Goal: Information Seeking & Learning: Learn about a topic

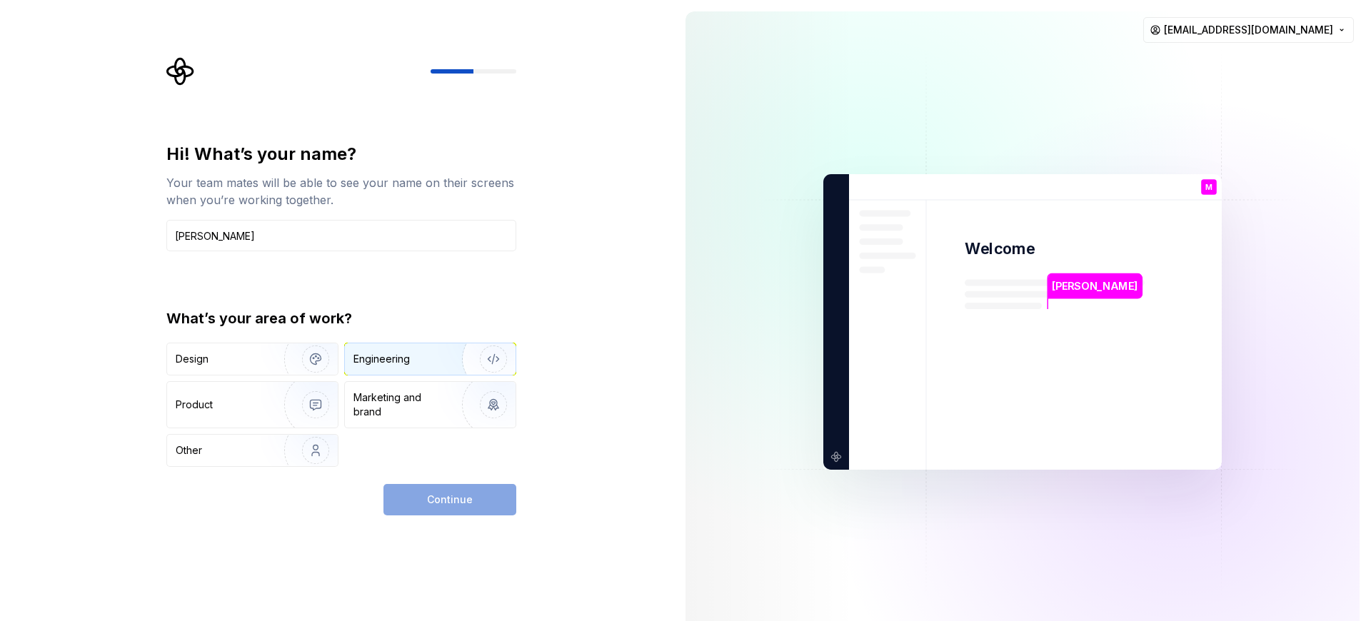
type input "[PERSON_NAME]"
click at [419, 366] on div "Engineering" at bounding box center [430, 359] width 171 height 31
click at [424, 511] on button "Continue" at bounding box center [450, 499] width 133 height 31
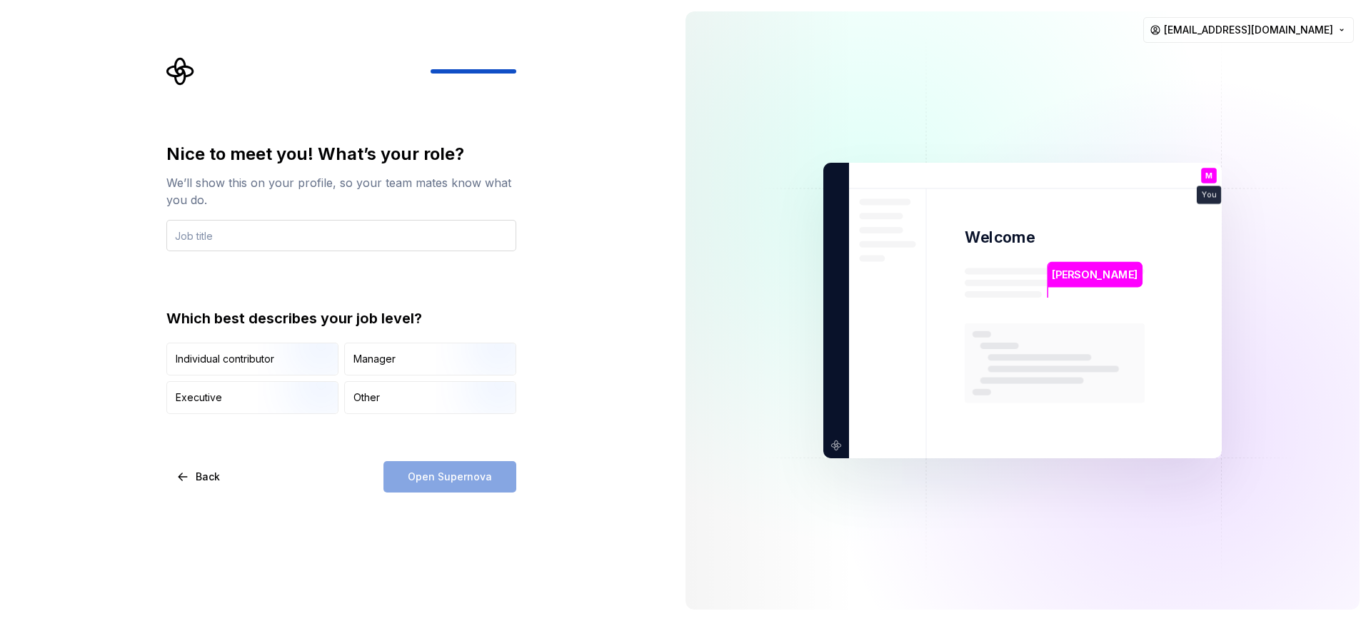
click at [401, 244] on input "text" at bounding box center [341, 235] width 350 height 31
click at [309, 410] on img "button" at bounding box center [303, 416] width 91 height 96
click at [426, 479] on div "Open Supernova" at bounding box center [450, 476] width 133 height 31
click at [351, 249] on input "text" at bounding box center [341, 235] width 350 height 31
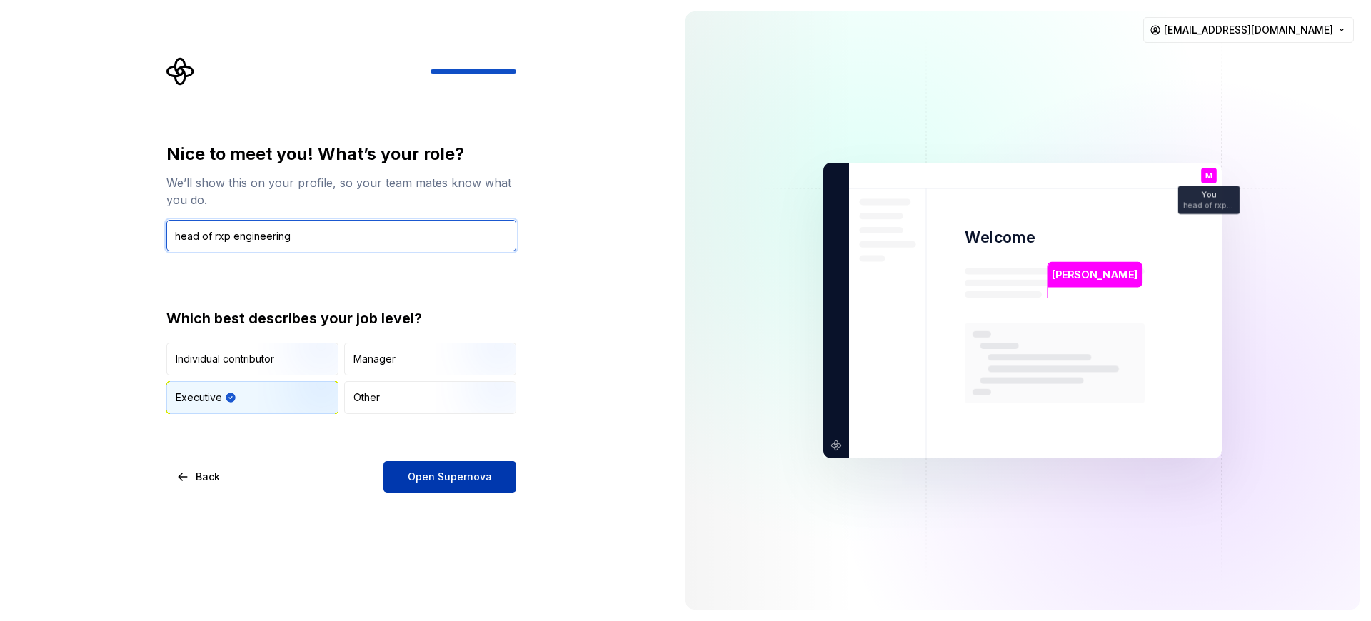
type input "head of rxp engineering"
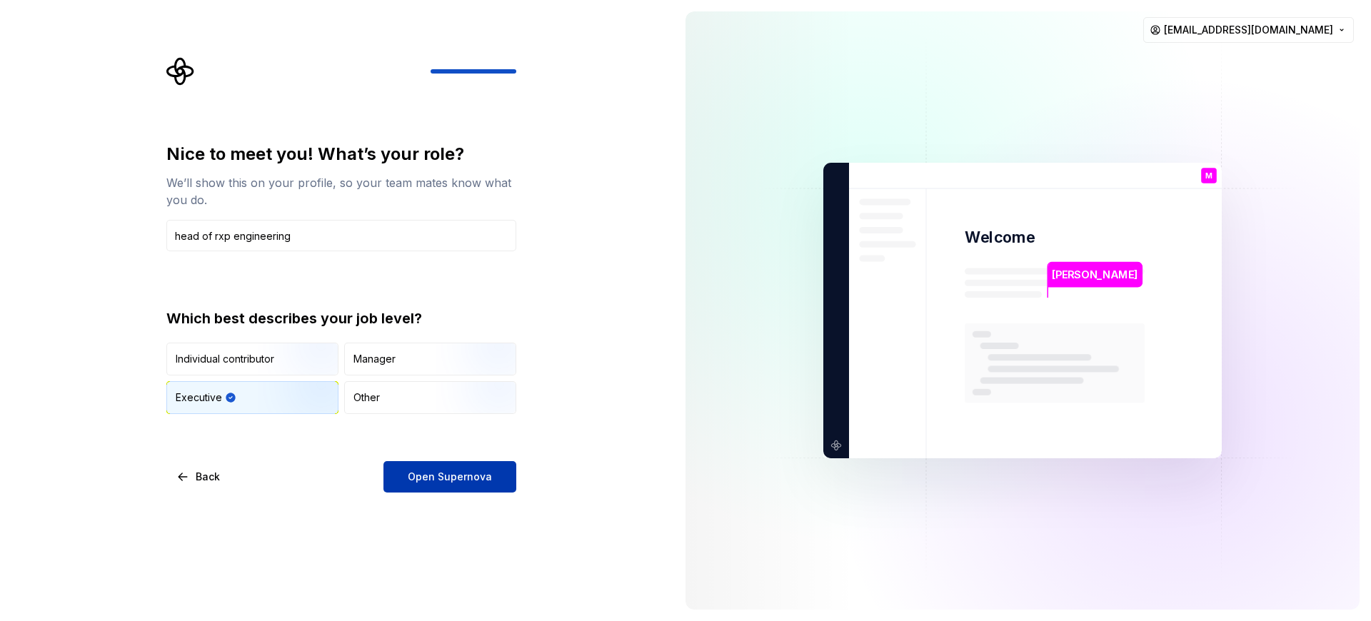
click at [439, 466] on button "Open Supernova" at bounding box center [450, 476] width 133 height 31
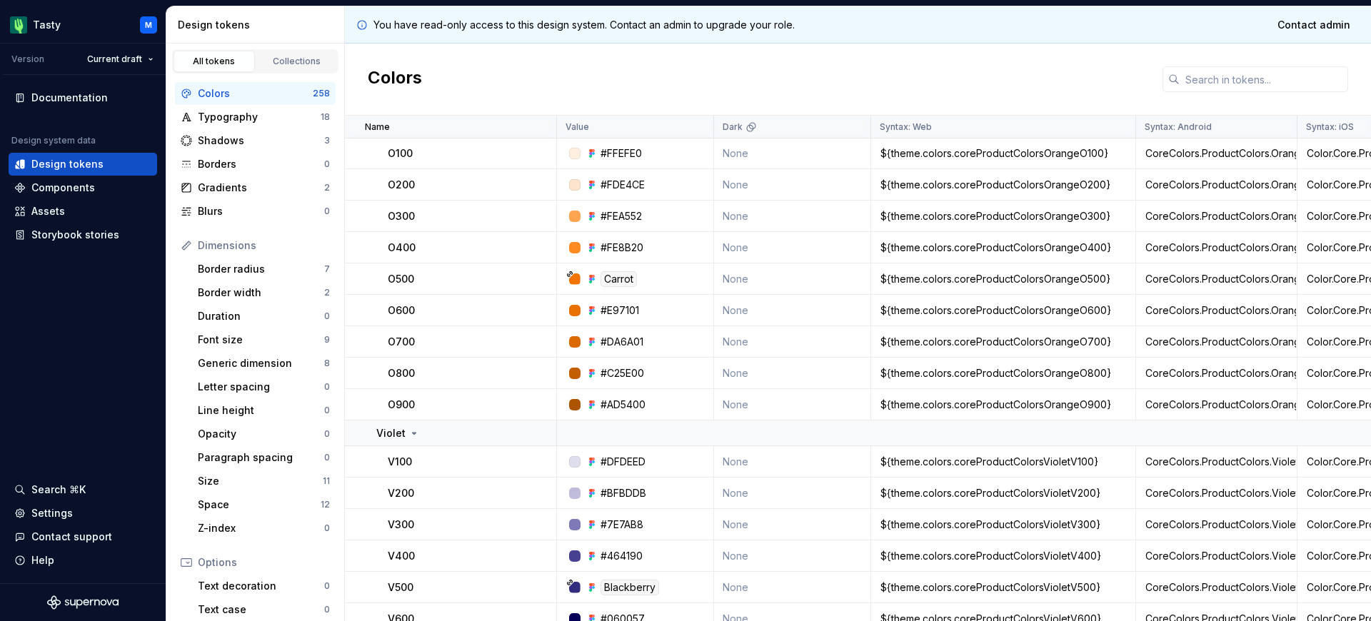
scroll to position [1920, 0]
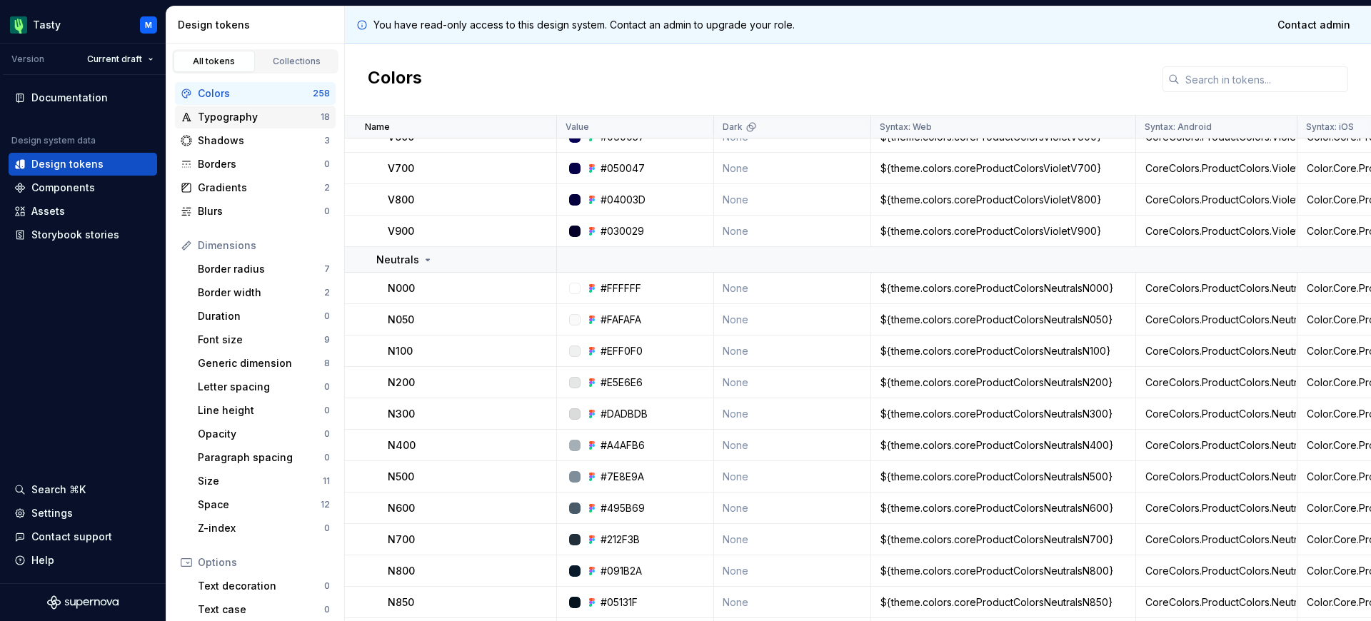
click at [279, 111] on div "Typography" at bounding box center [259, 117] width 123 height 14
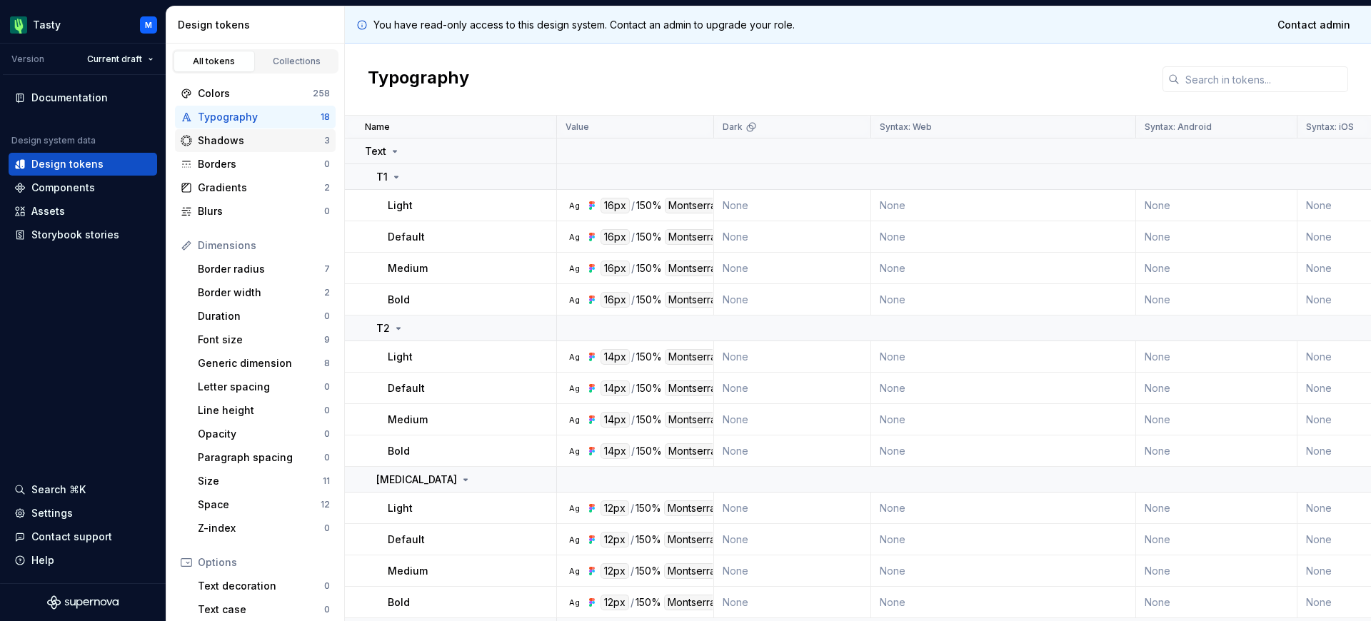
click at [279, 135] on div "Shadows" at bounding box center [261, 141] width 126 height 14
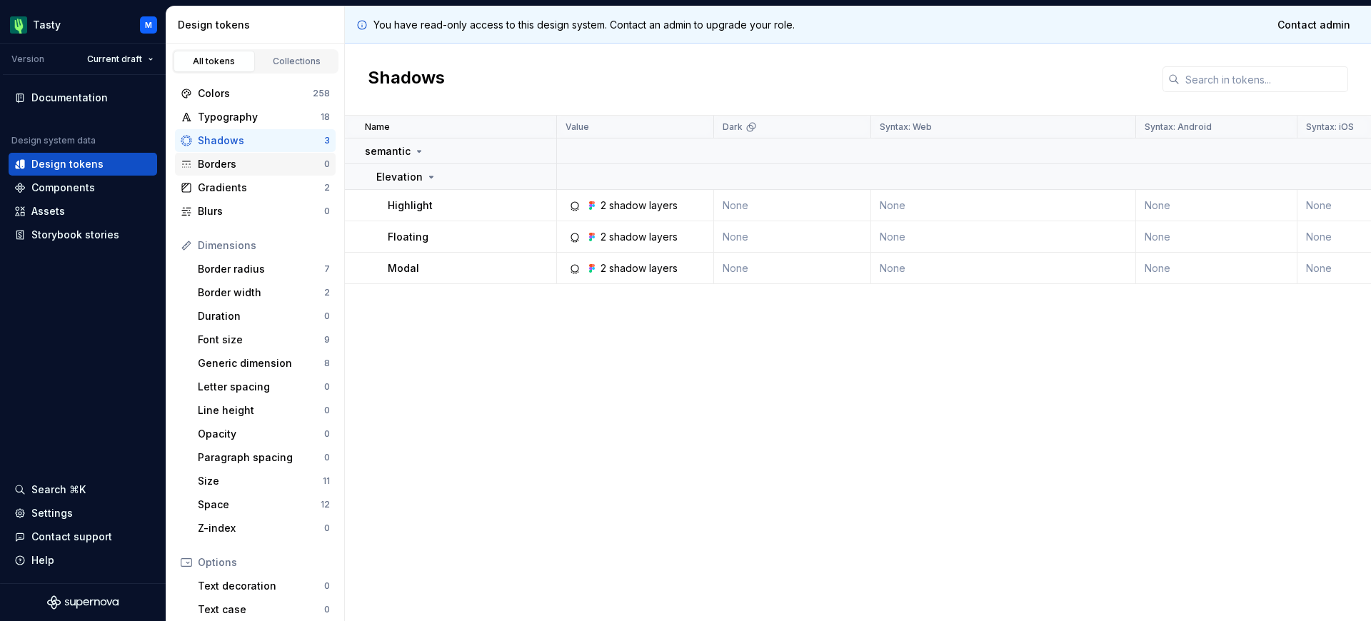
click at [276, 170] on div "Borders" at bounding box center [261, 164] width 126 height 14
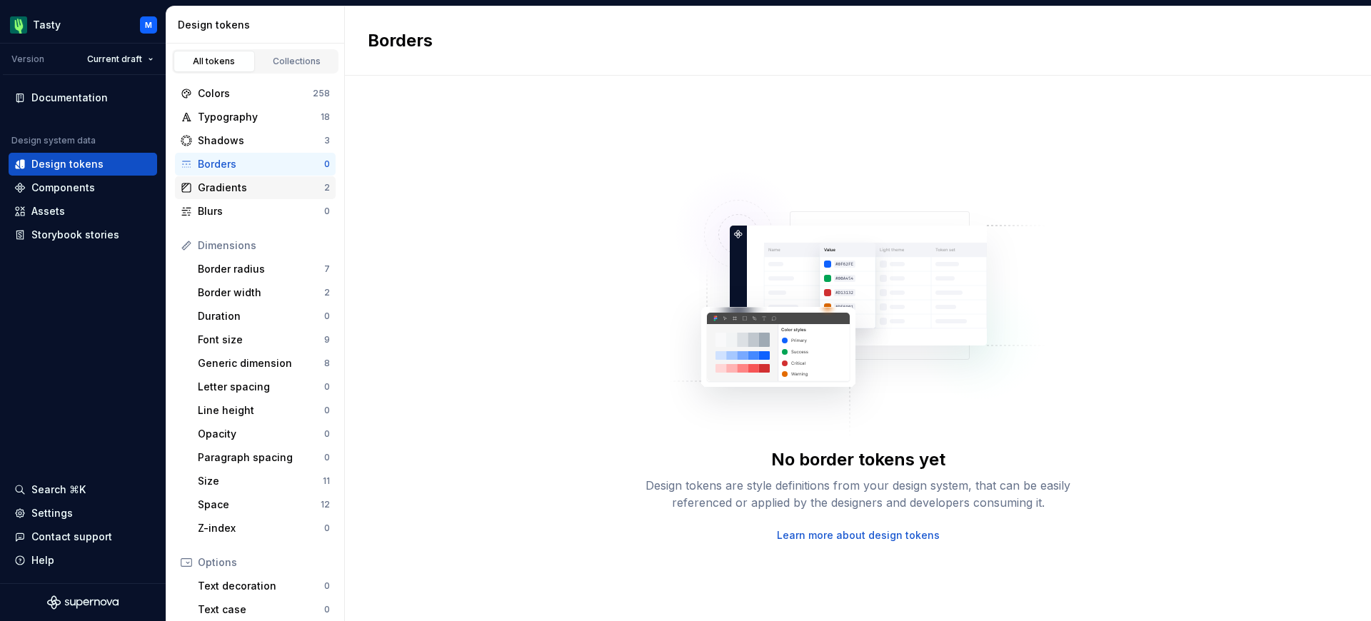
click at [274, 192] on div "Gradients" at bounding box center [261, 188] width 126 height 14
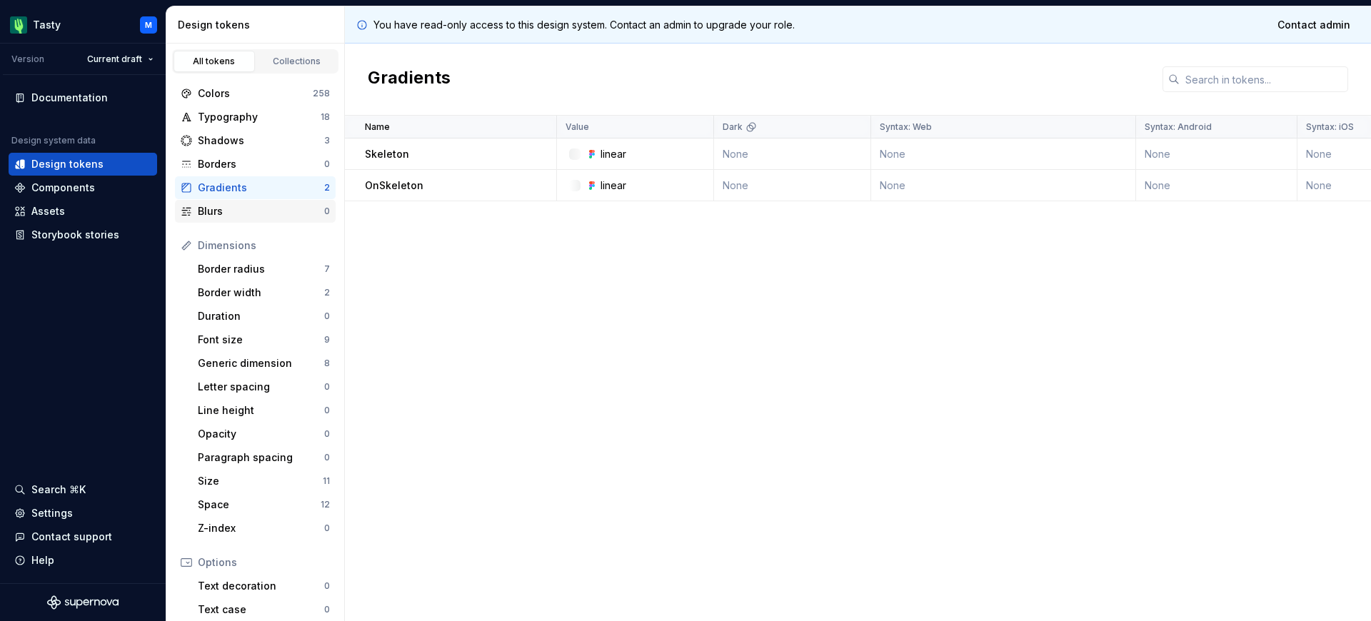
click at [271, 211] on div "Blurs" at bounding box center [261, 211] width 126 height 14
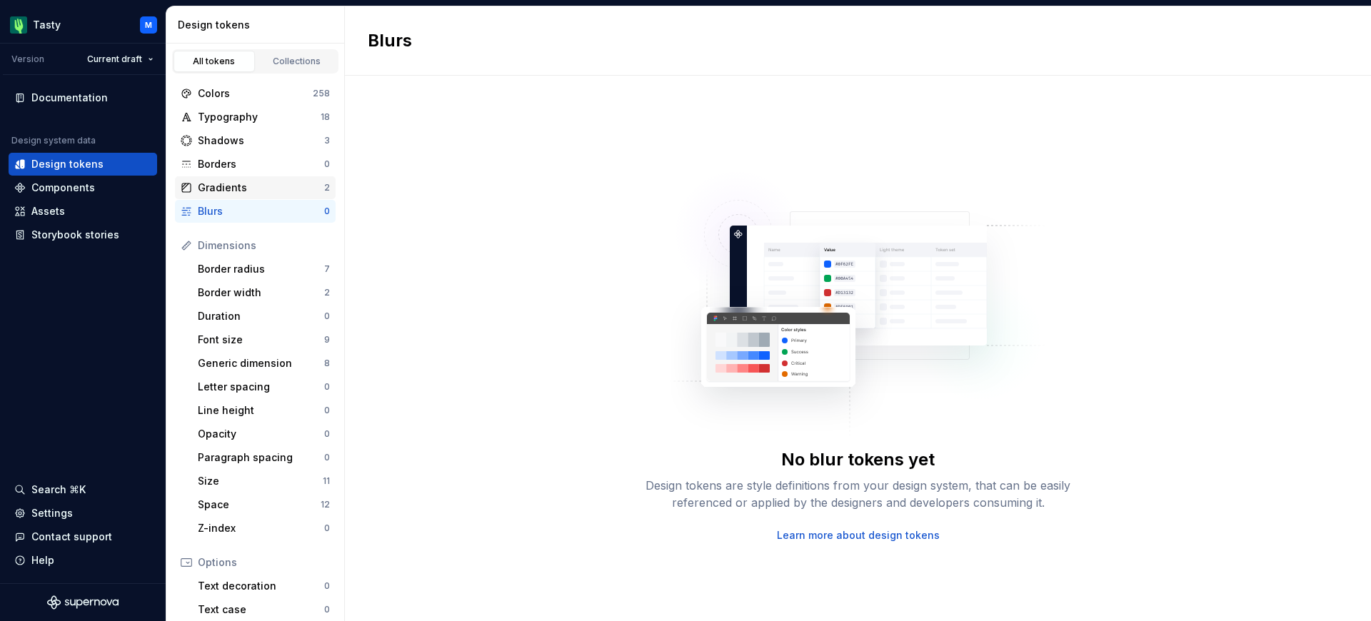
click at [270, 187] on div "Gradients" at bounding box center [261, 188] width 126 height 14
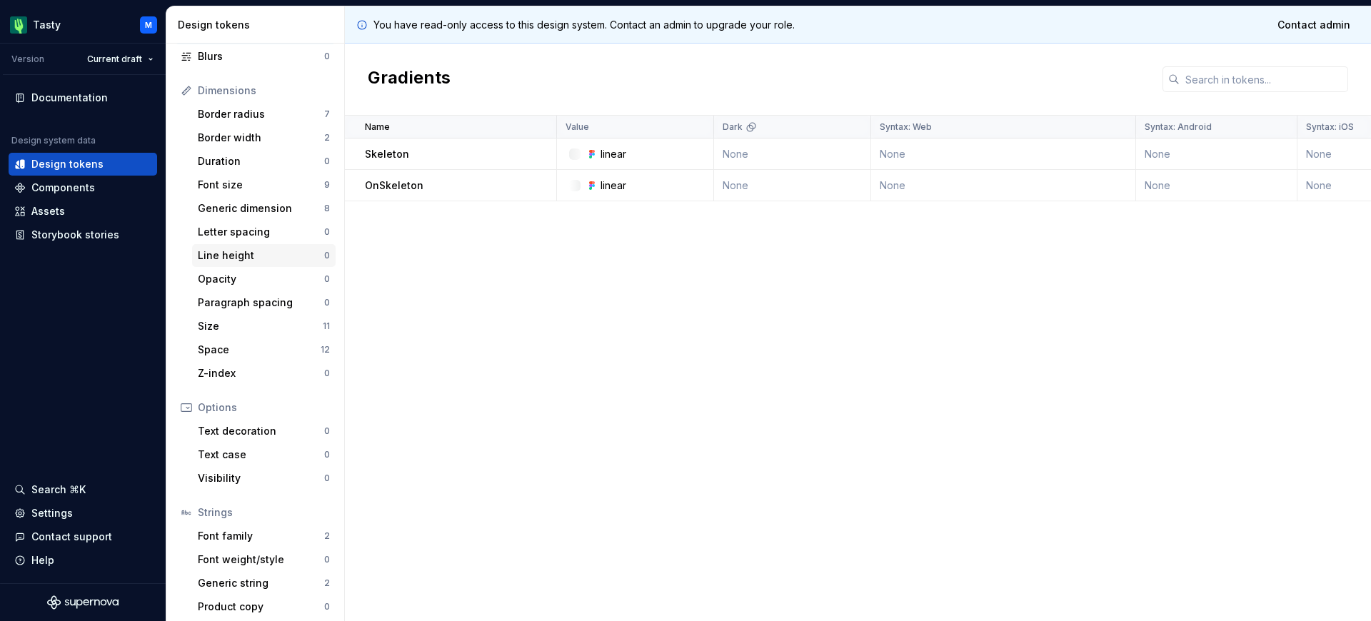
scroll to position [161, 0]
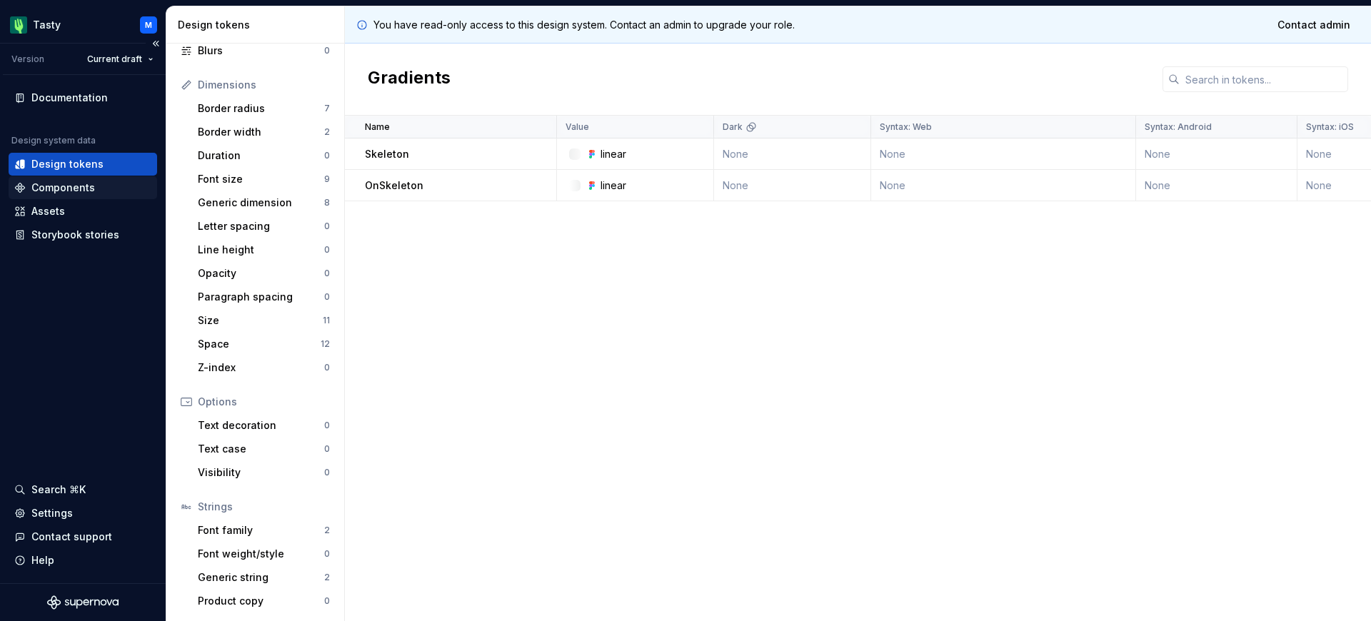
click at [77, 183] on div "Components" at bounding box center [63, 188] width 64 height 14
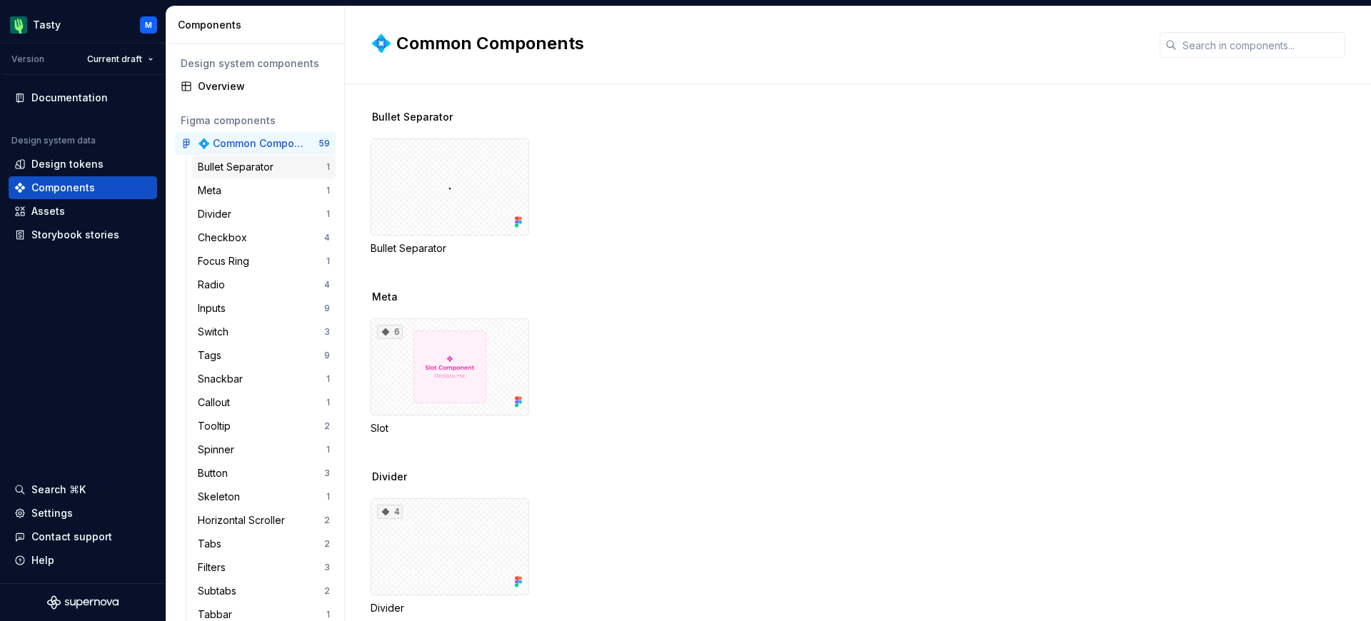
click at [247, 173] on div "Bullet Separator" at bounding box center [238, 167] width 81 height 14
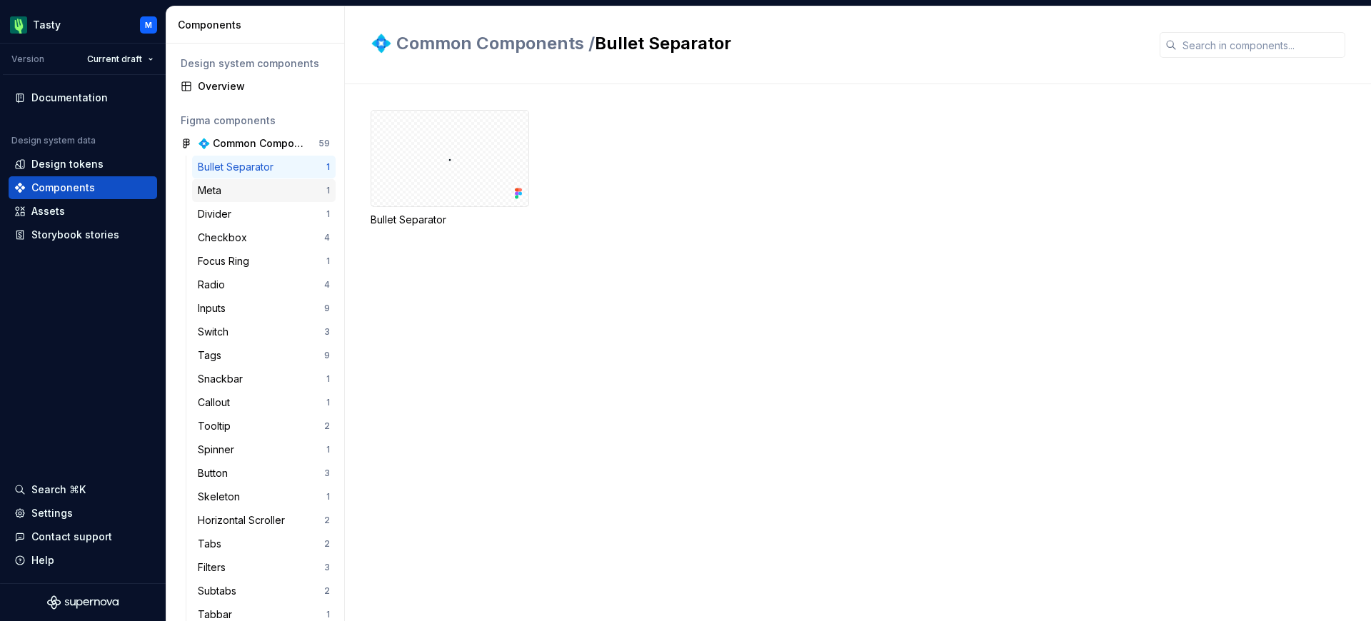
click at [246, 184] on div "Meta" at bounding box center [262, 191] width 129 height 14
click at [246, 226] on div "Checkbox 4" at bounding box center [264, 237] width 144 height 23
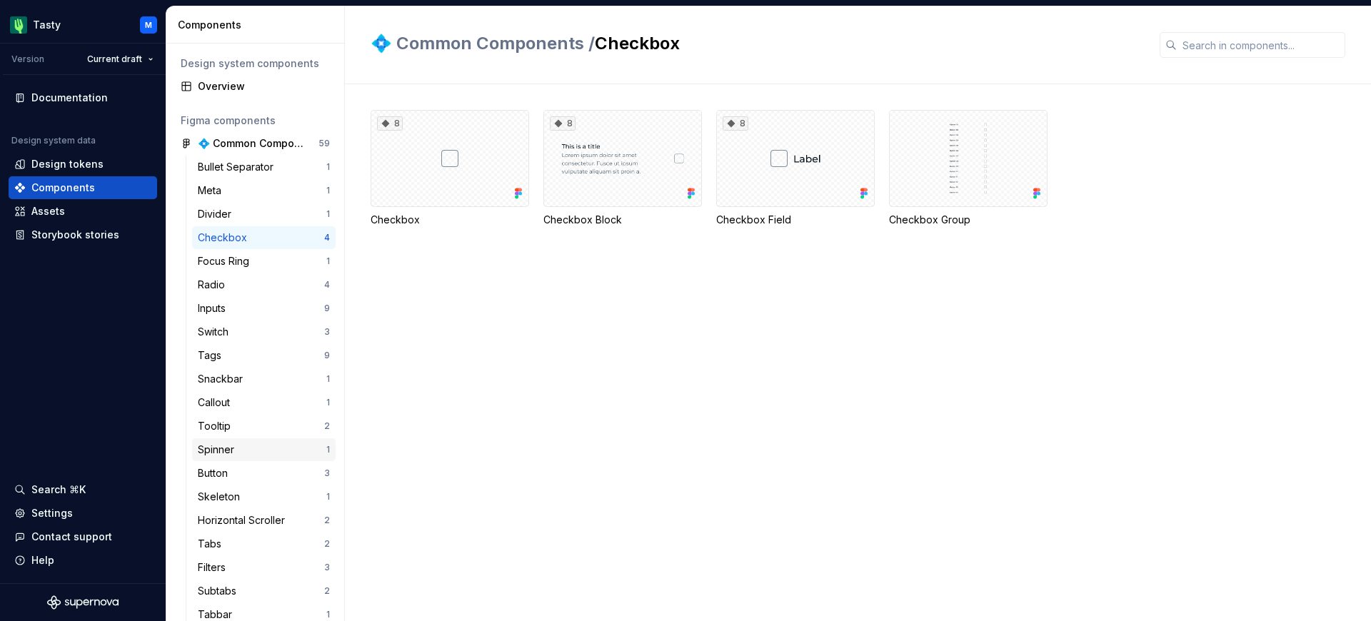
scroll to position [337, 0]
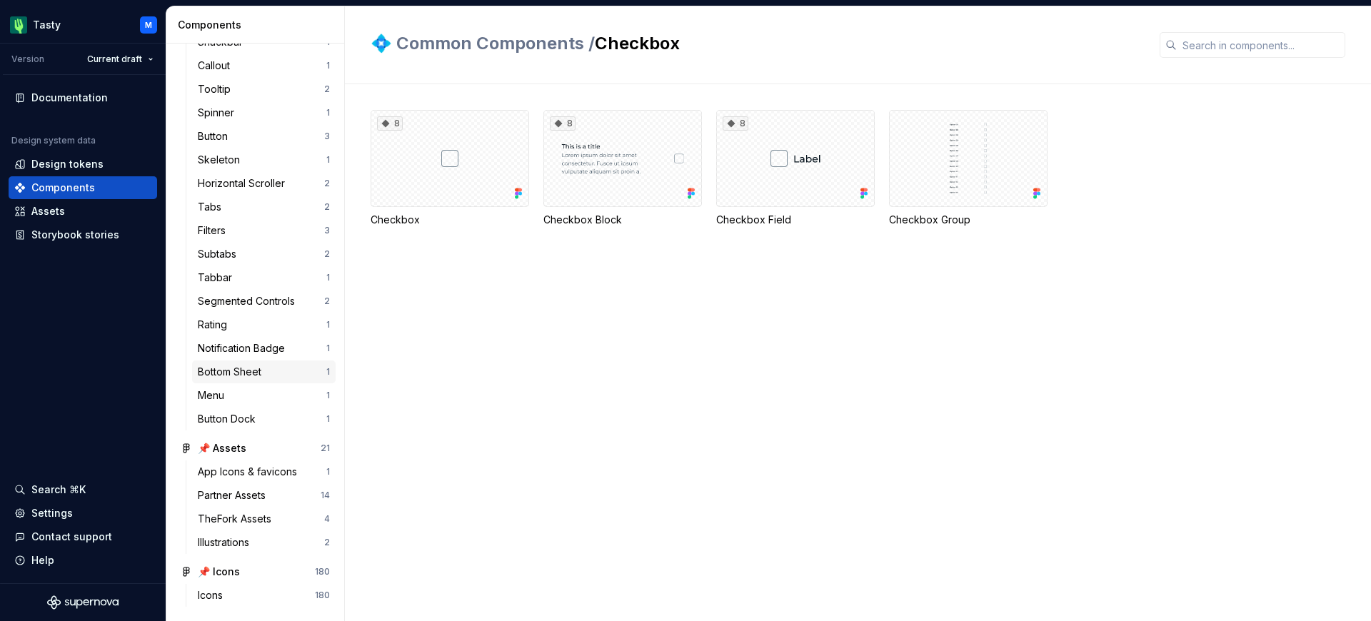
click at [231, 376] on div "Bottom Sheet" at bounding box center [232, 372] width 69 height 14
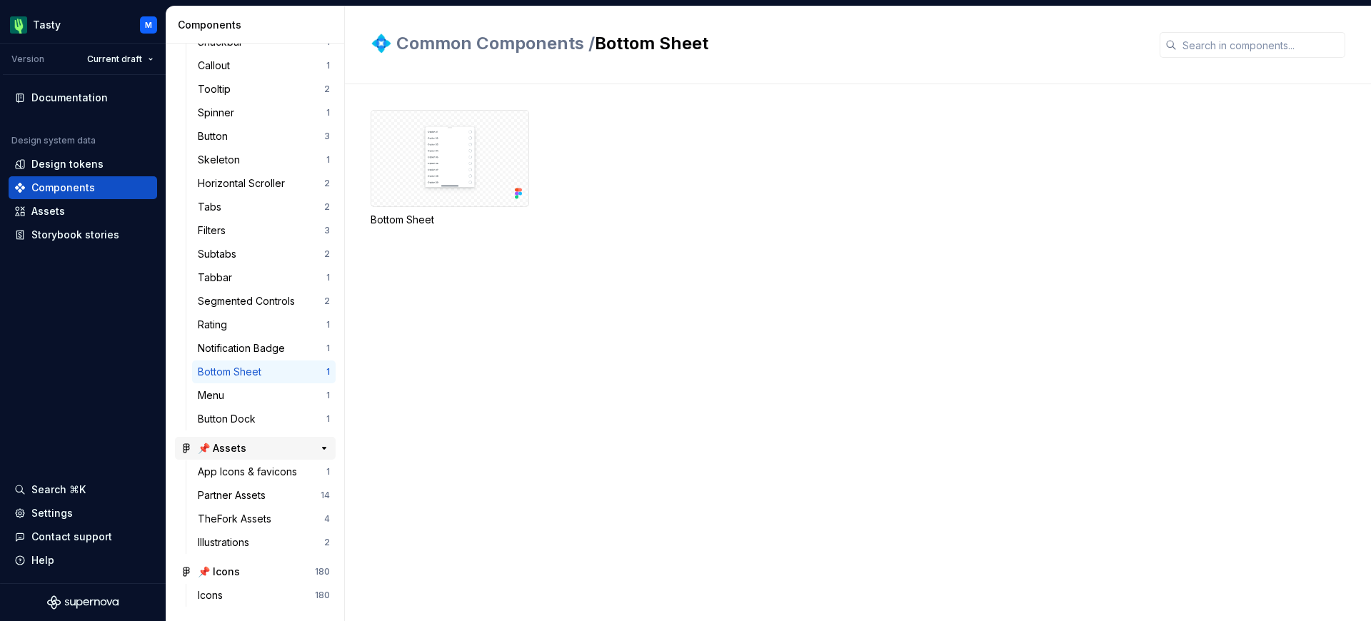
click at [246, 446] on div "📌 Assets" at bounding box center [251, 448] width 106 height 14
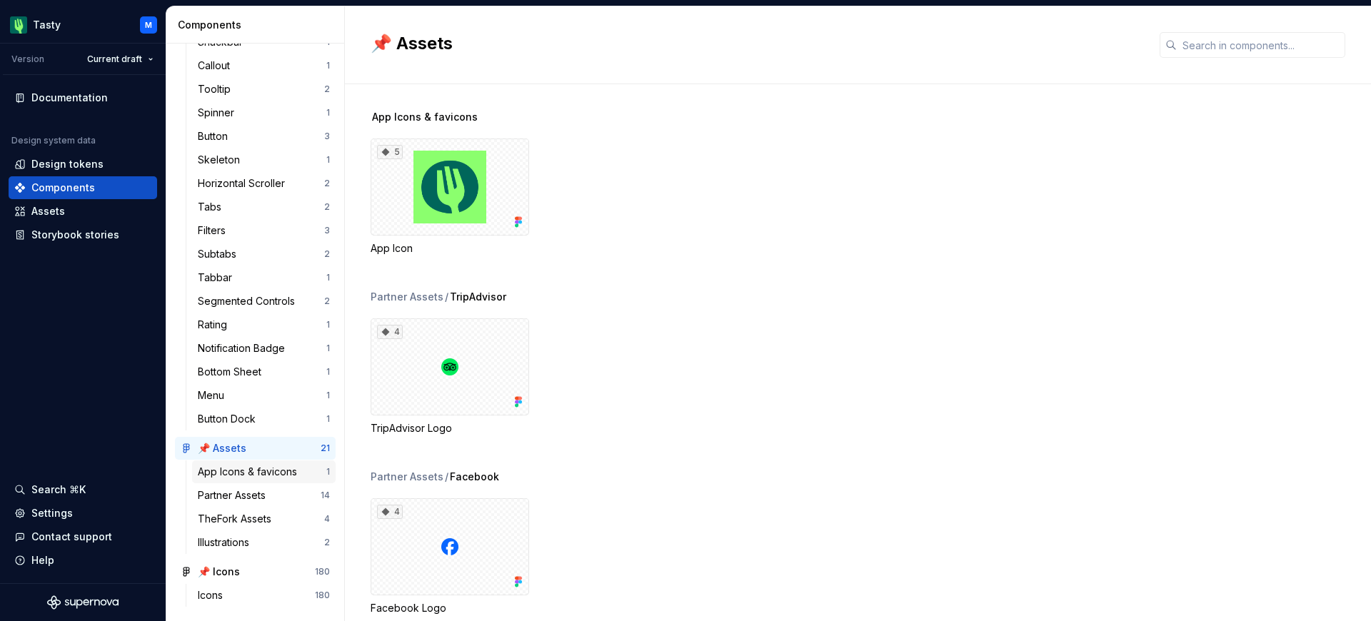
click at [247, 465] on div "App Icons & favicons" at bounding box center [250, 472] width 105 height 14
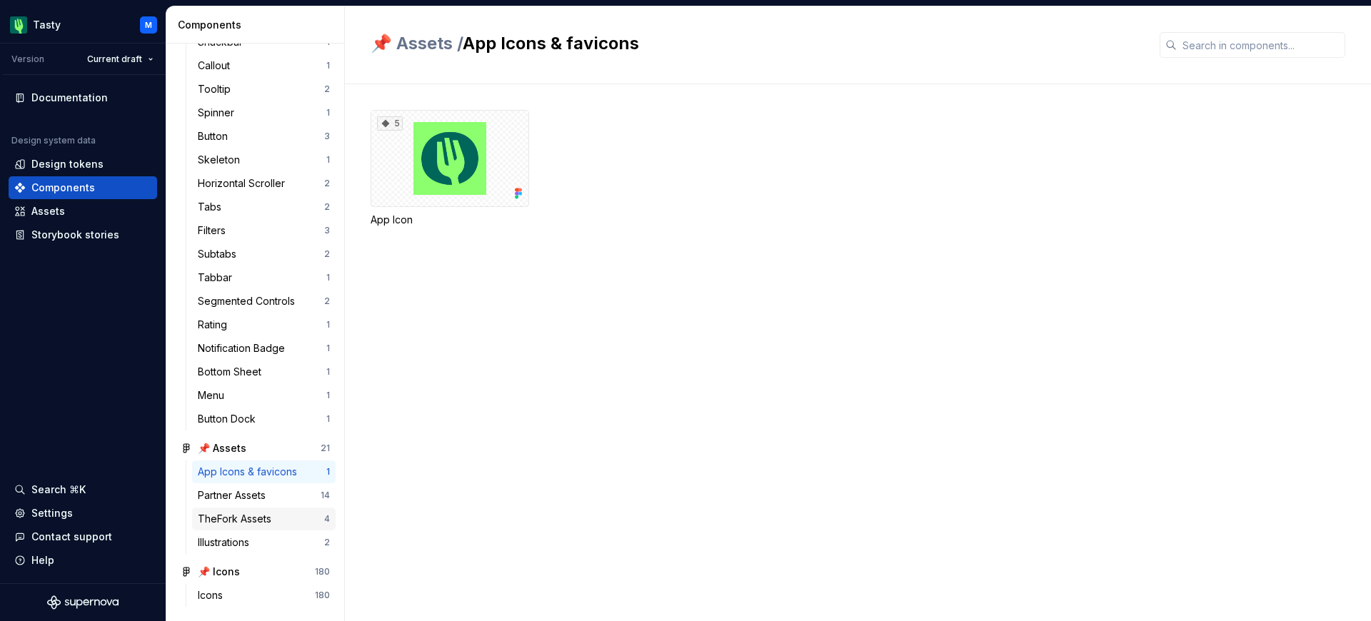
click at [244, 526] on div "TheFork Assets 4" at bounding box center [264, 519] width 144 height 23
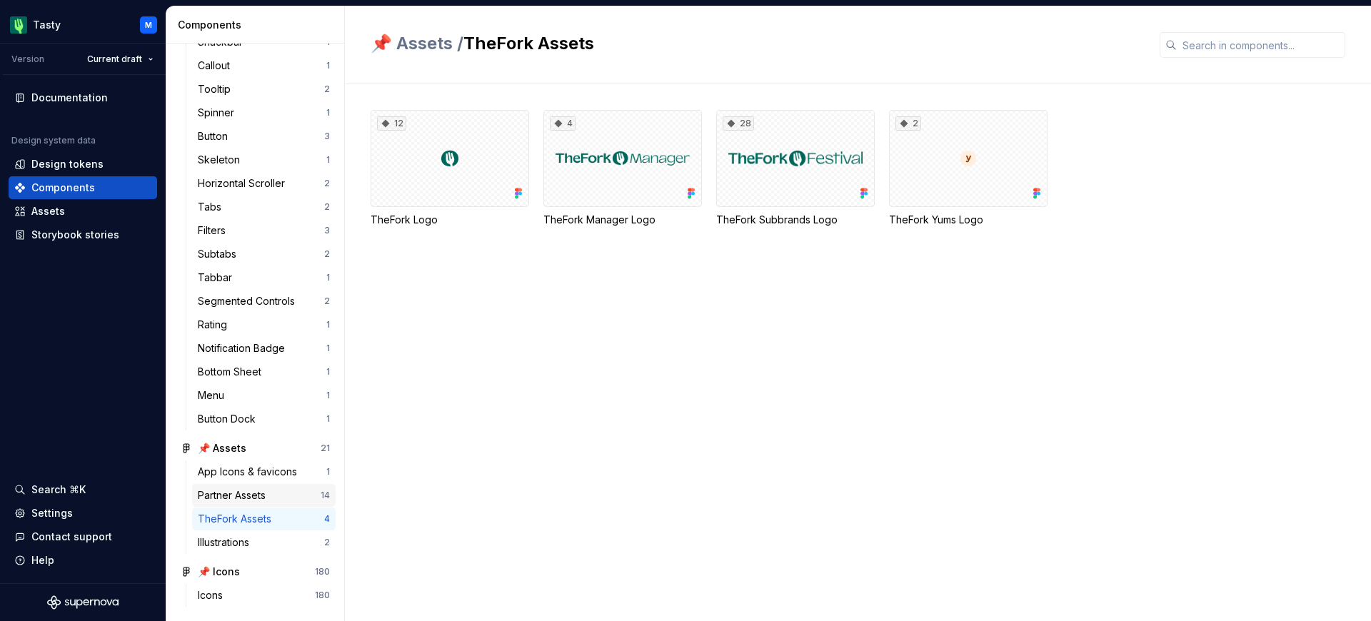
click at [244, 495] on div "Partner Assets" at bounding box center [235, 495] width 74 height 14
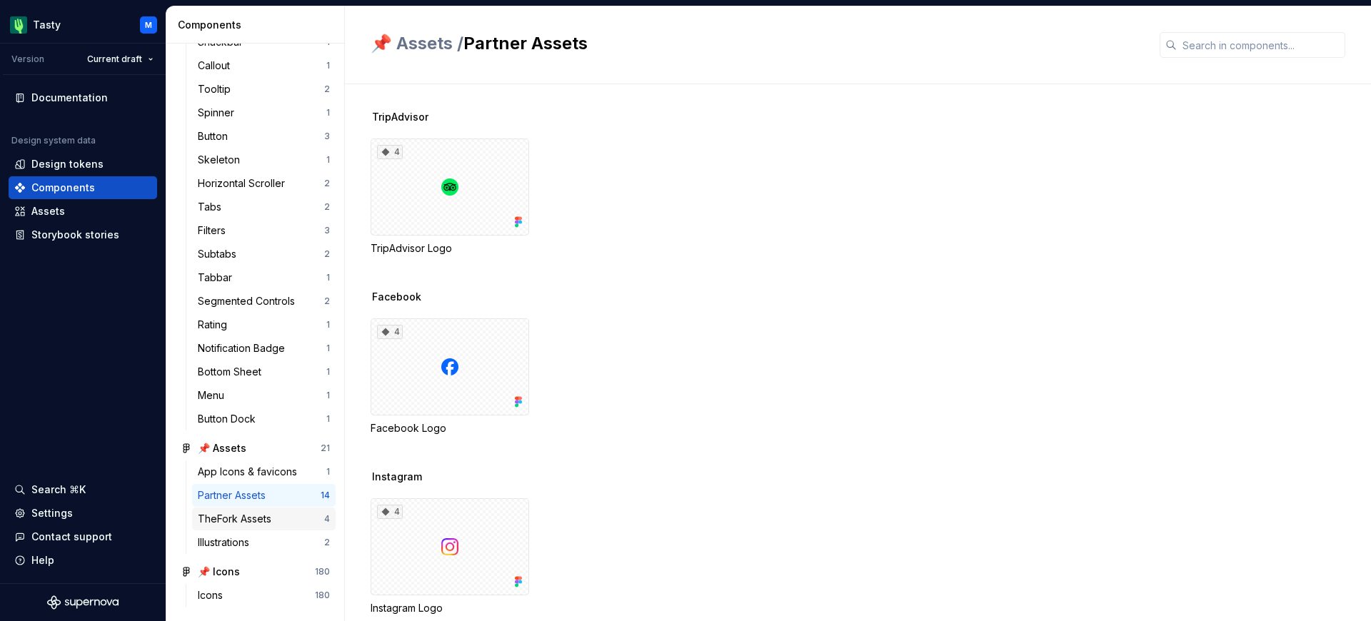
click at [255, 527] on div "TheFork Assets 4" at bounding box center [264, 519] width 144 height 23
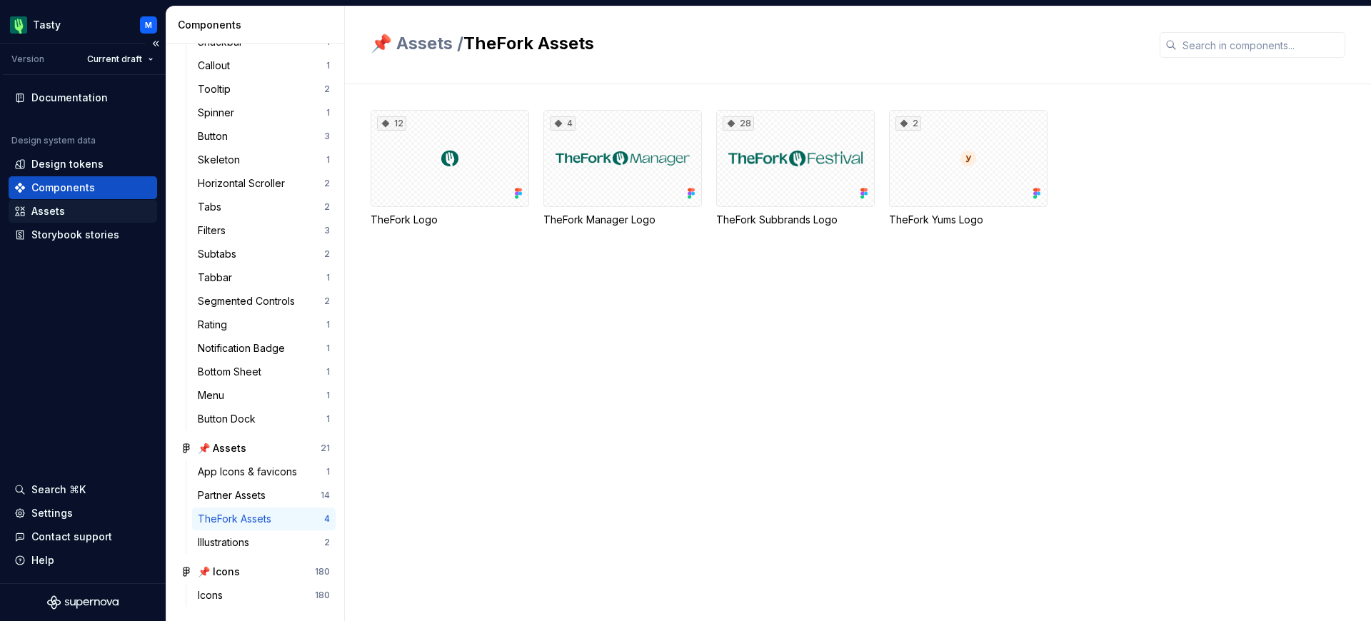
click at [96, 221] on div "Assets" at bounding box center [83, 211] width 149 height 23
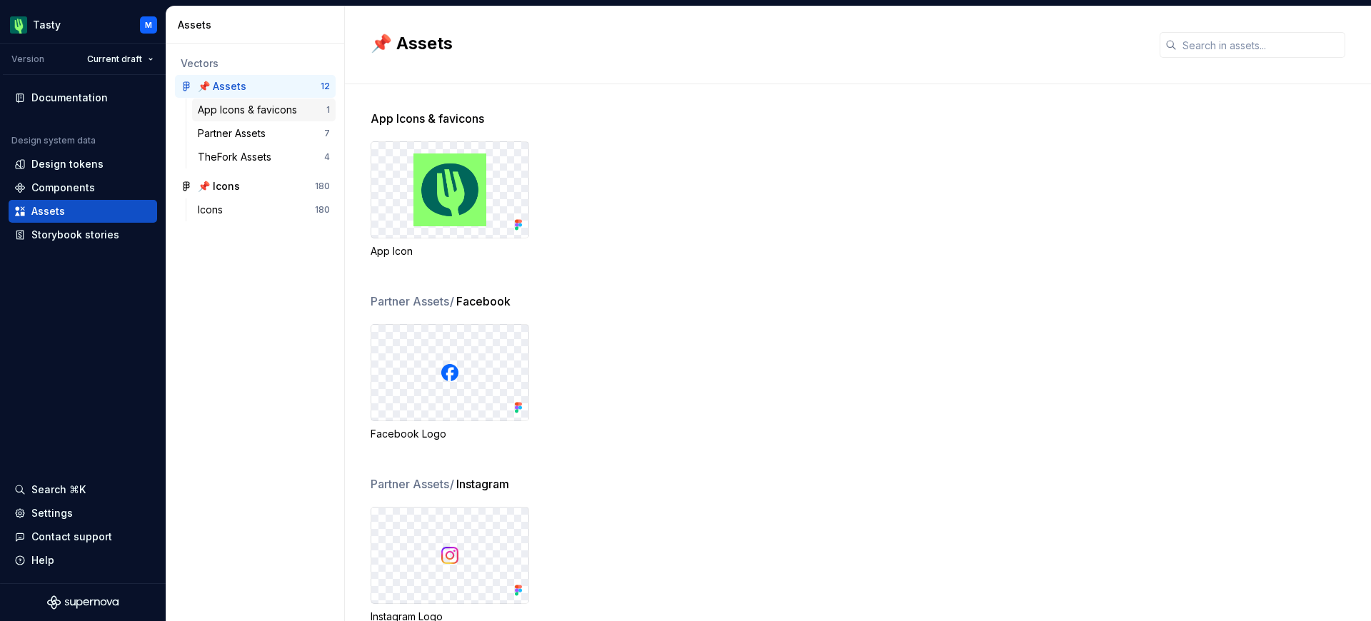
click at [258, 116] on div "App Icons & favicons" at bounding box center [250, 110] width 105 height 14
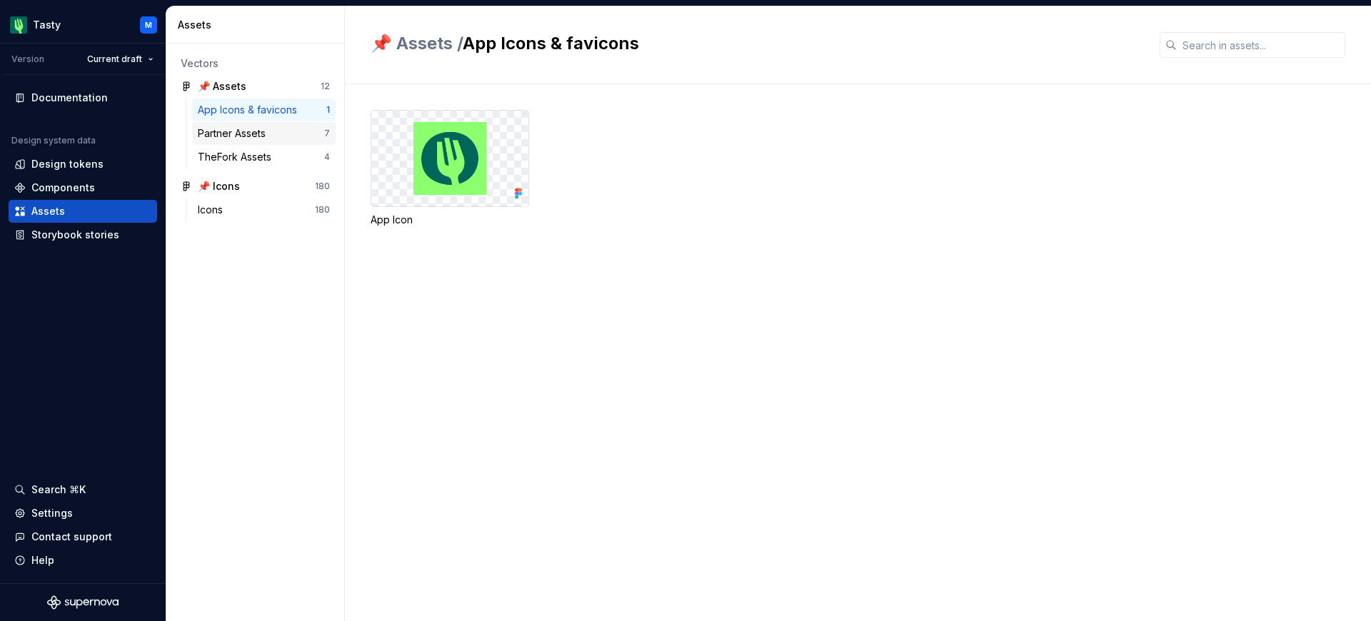
click at [257, 126] on div "Partner Assets" at bounding box center [235, 133] width 74 height 14
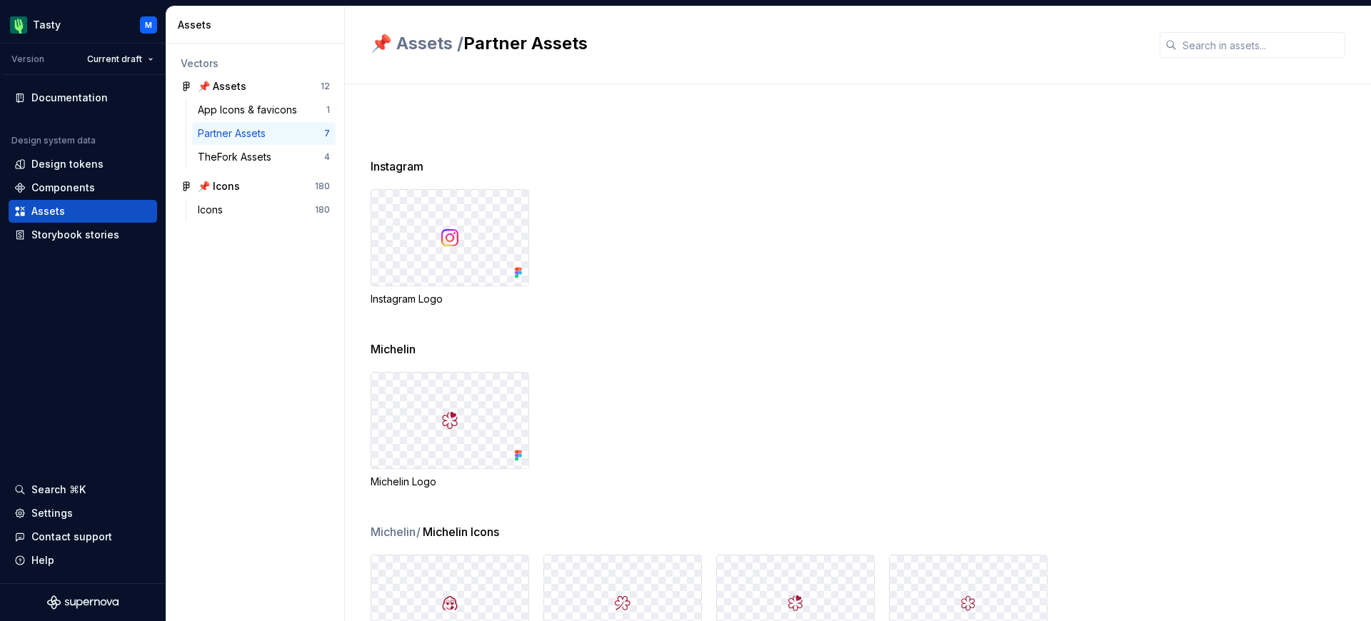
scroll to position [194, 0]
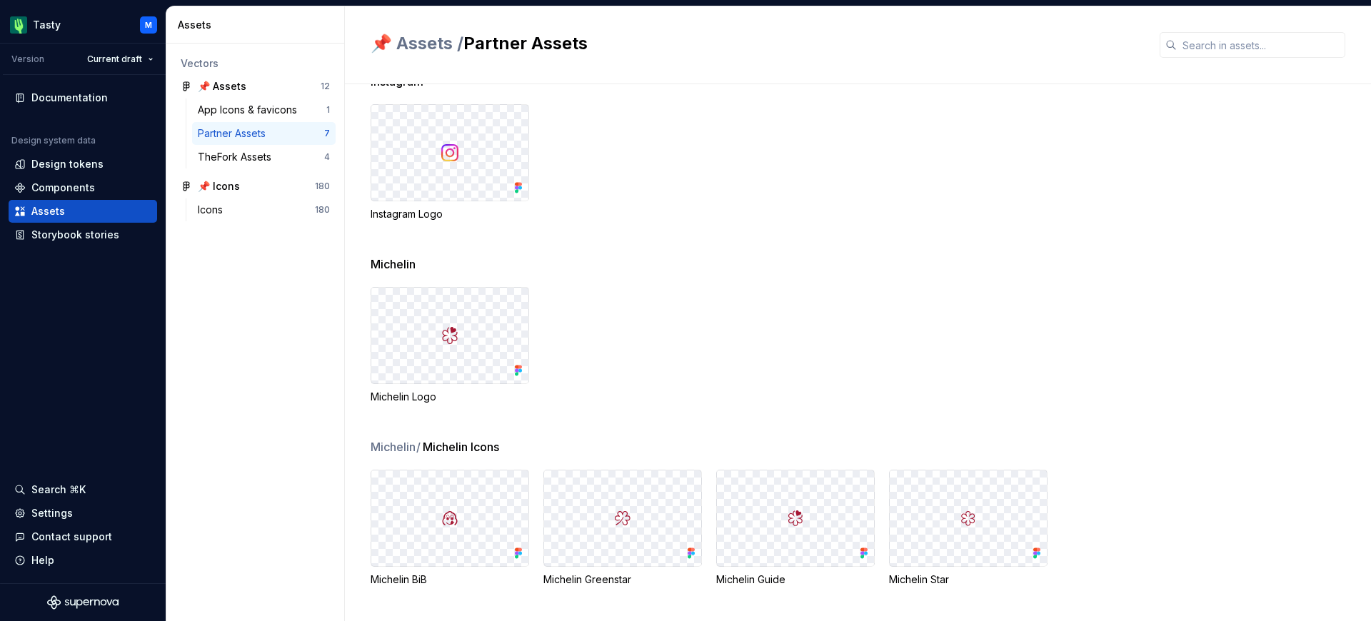
click at [252, 172] on div "App Icons & favicons 1 Partner Assets 7 TheFork Assets 4" at bounding box center [255, 137] width 161 height 76
click at [256, 162] on div "TheFork Assets" at bounding box center [237, 157] width 79 height 14
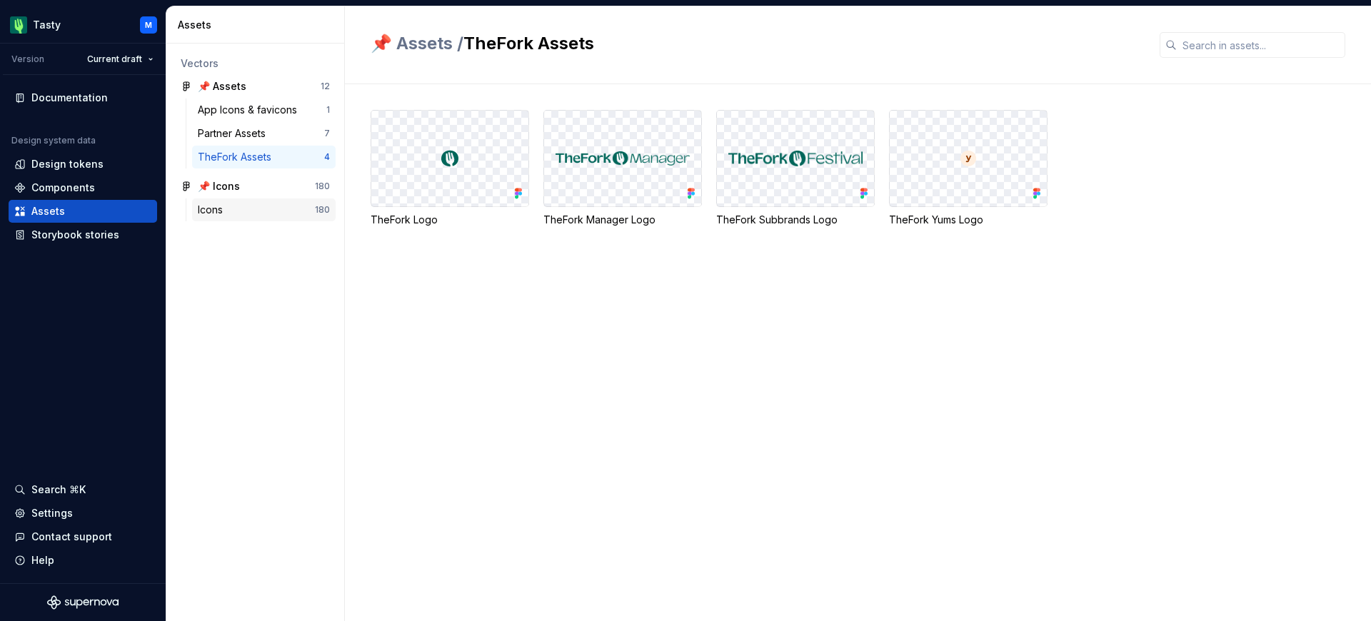
click at [253, 209] on div "Icons" at bounding box center [256, 210] width 117 height 14
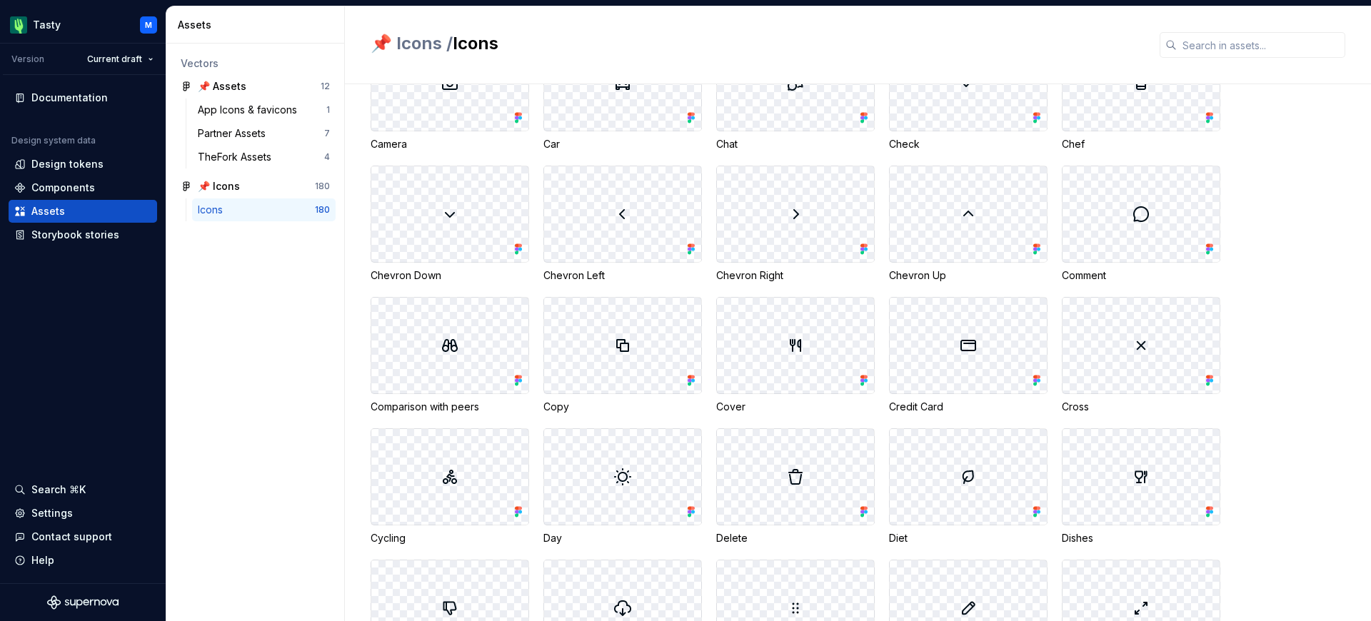
scroll to position [4428, 0]
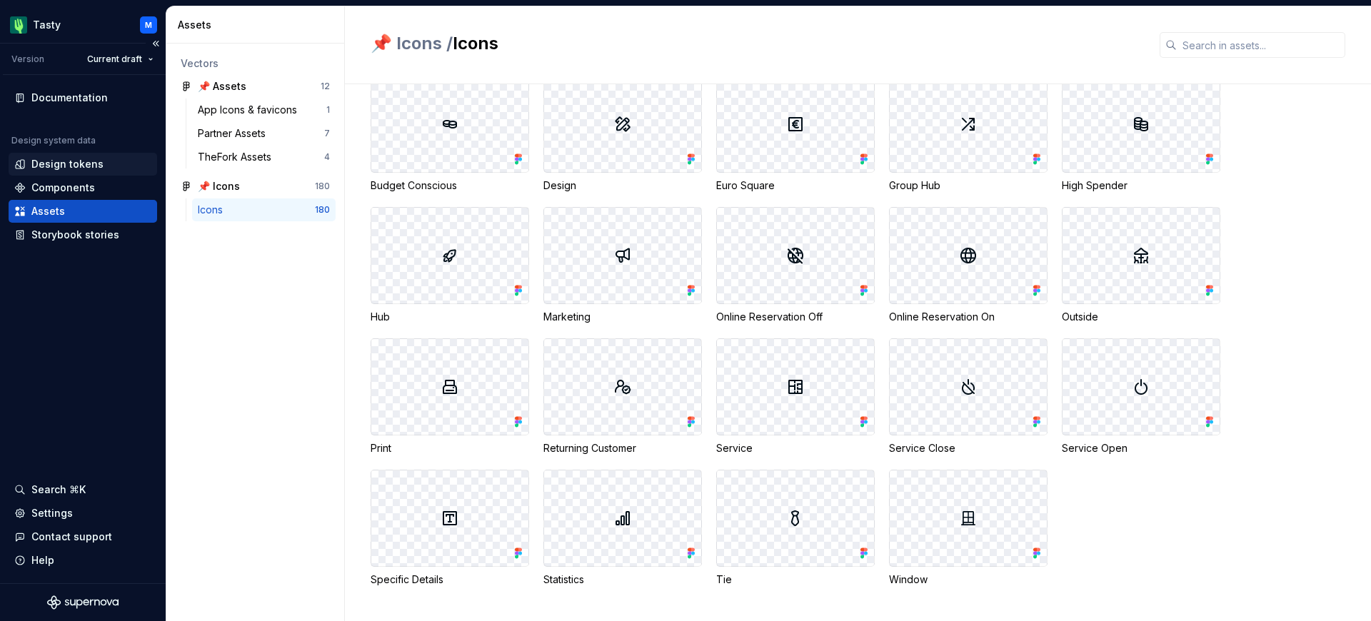
click at [84, 164] on div "Design tokens" at bounding box center [67, 164] width 72 height 14
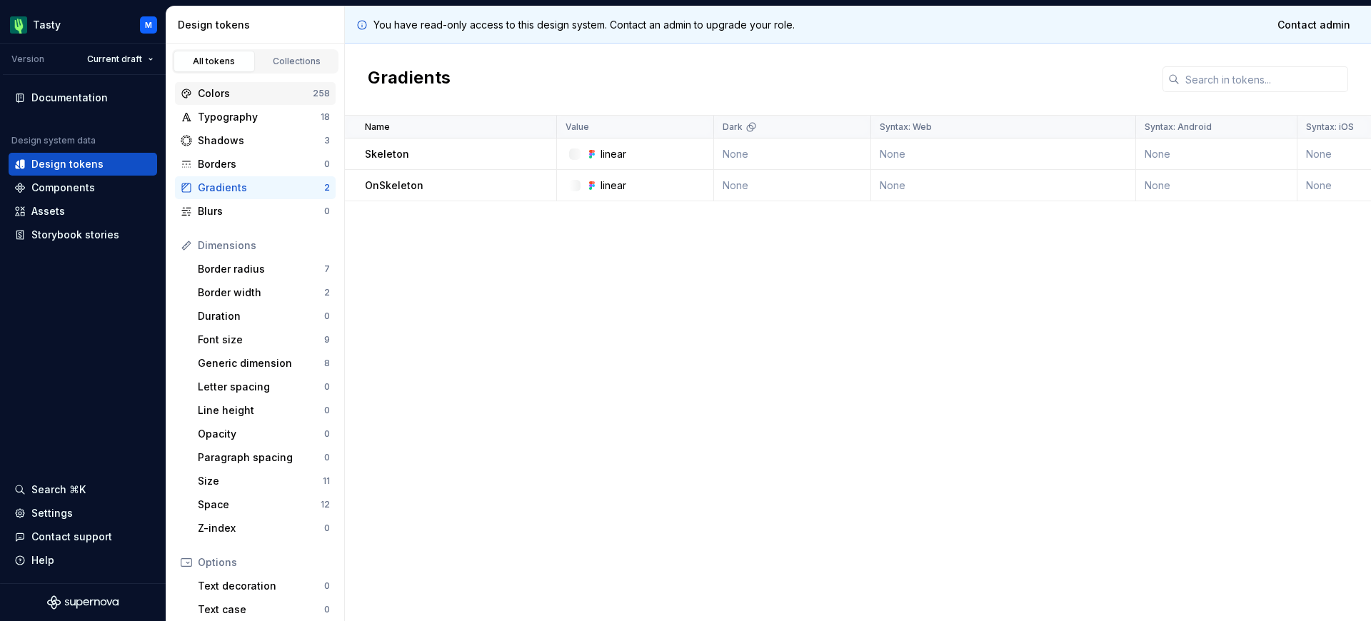
click at [268, 100] on div "Colors" at bounding box center [255, 93] width 115 height 14
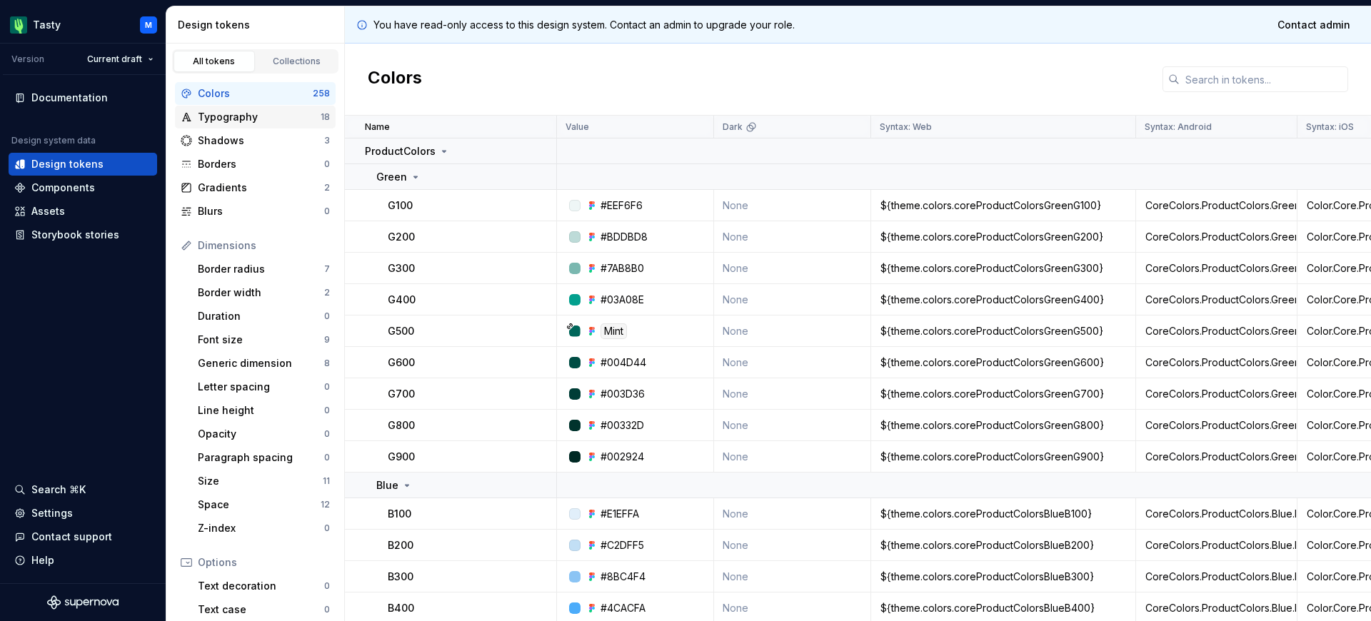
click at [269, 118] on div "Typography" at bounding box center [259, 117] width 123 height 14
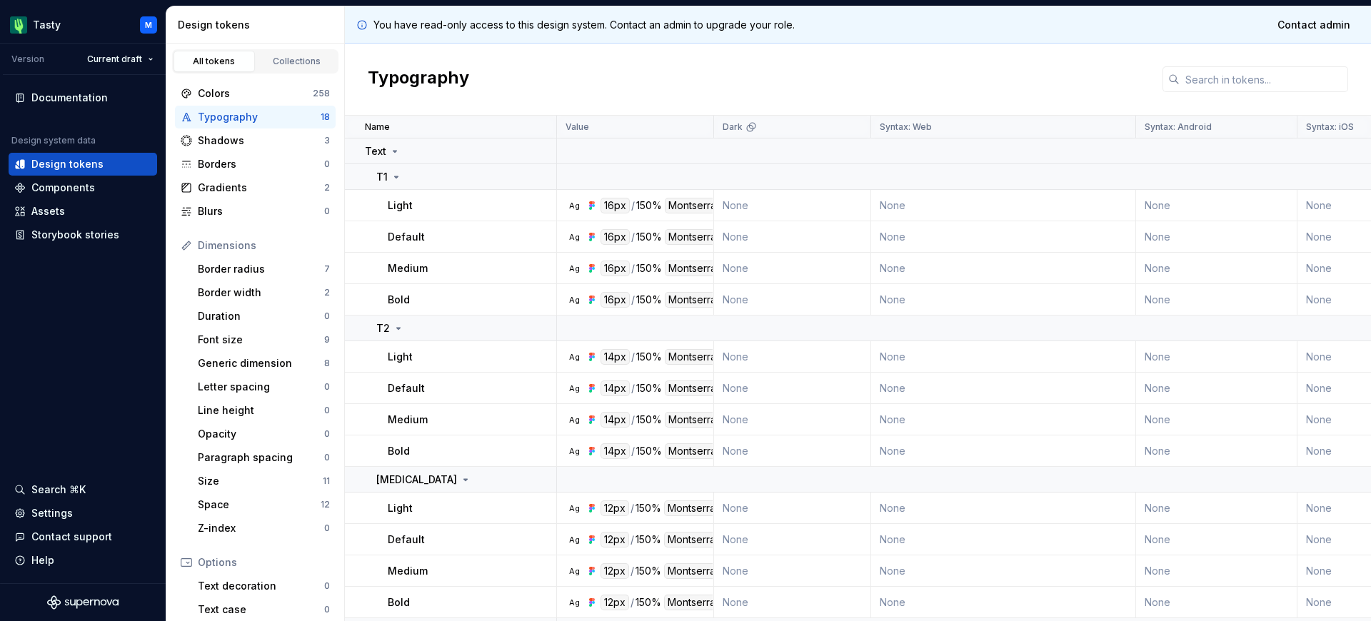
scroll to position [161, 0]
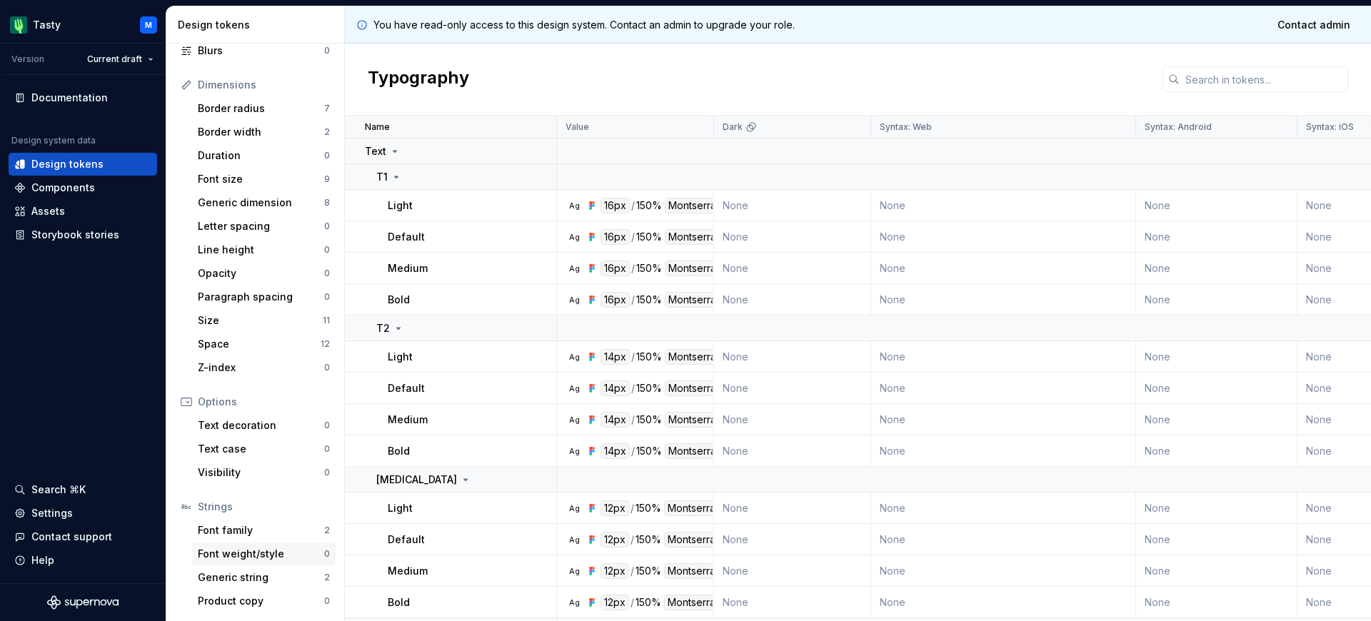
click at [281, 555] on div "Font weight/style" at bounding box center [261, 554] width 126 height 14
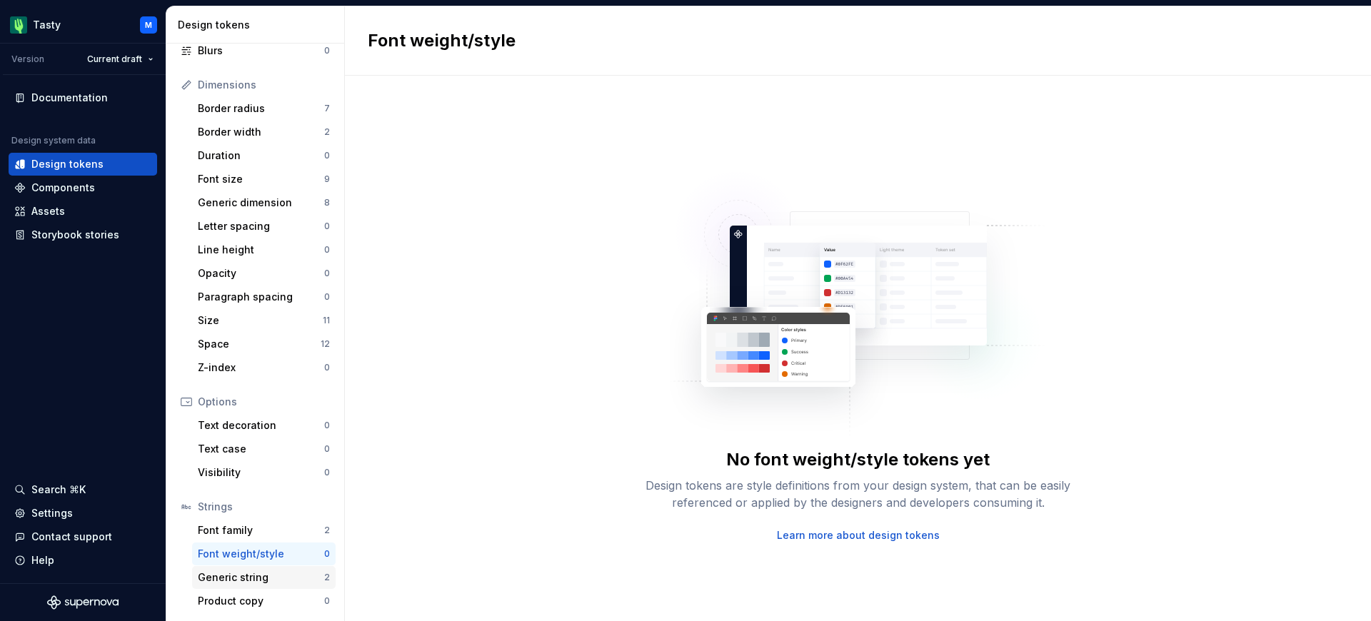
click at [282, 578] on div "Generic string" at bounding box center [261, 578] width 126 height 14
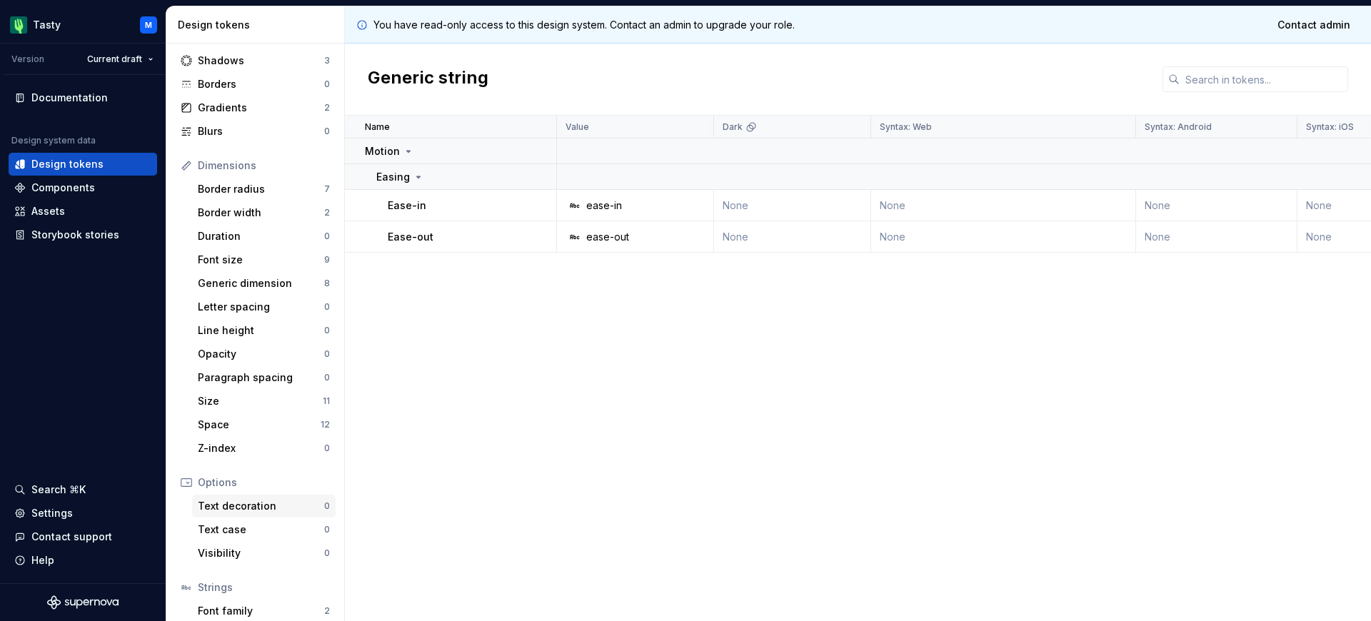
scroll to position [36, 0]
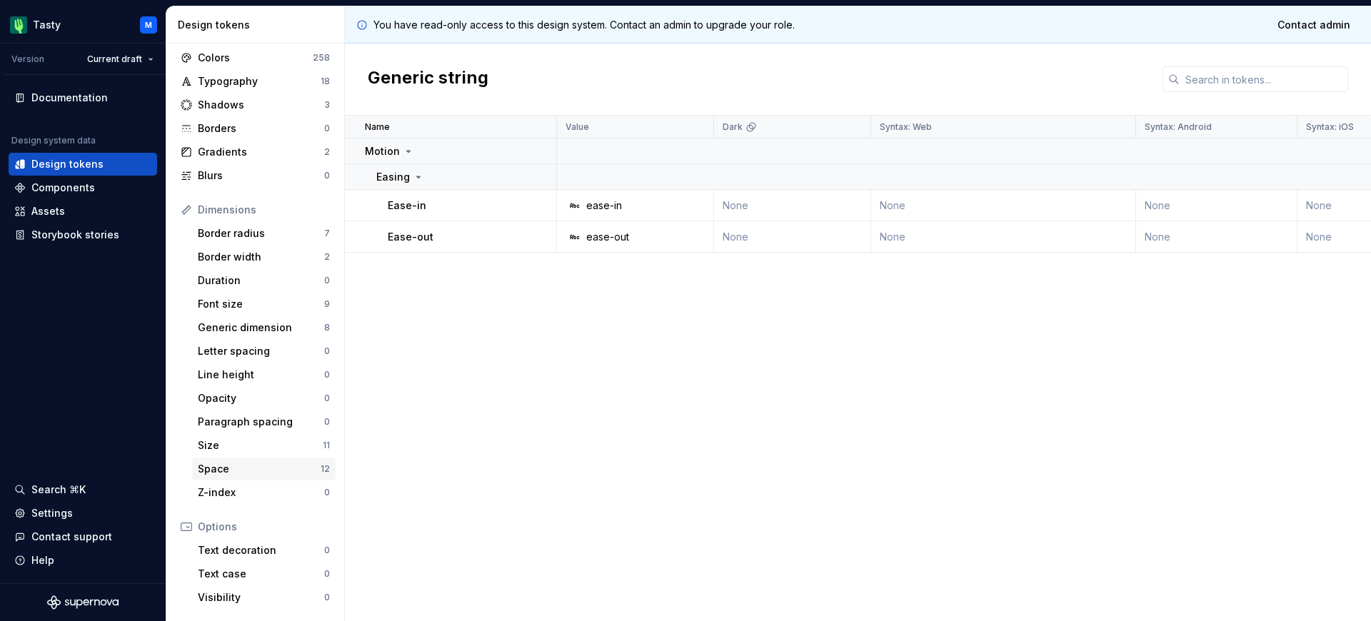
click at [274, 479] on div "Space 12" at bounding box center [264, 469] width 144 height 23
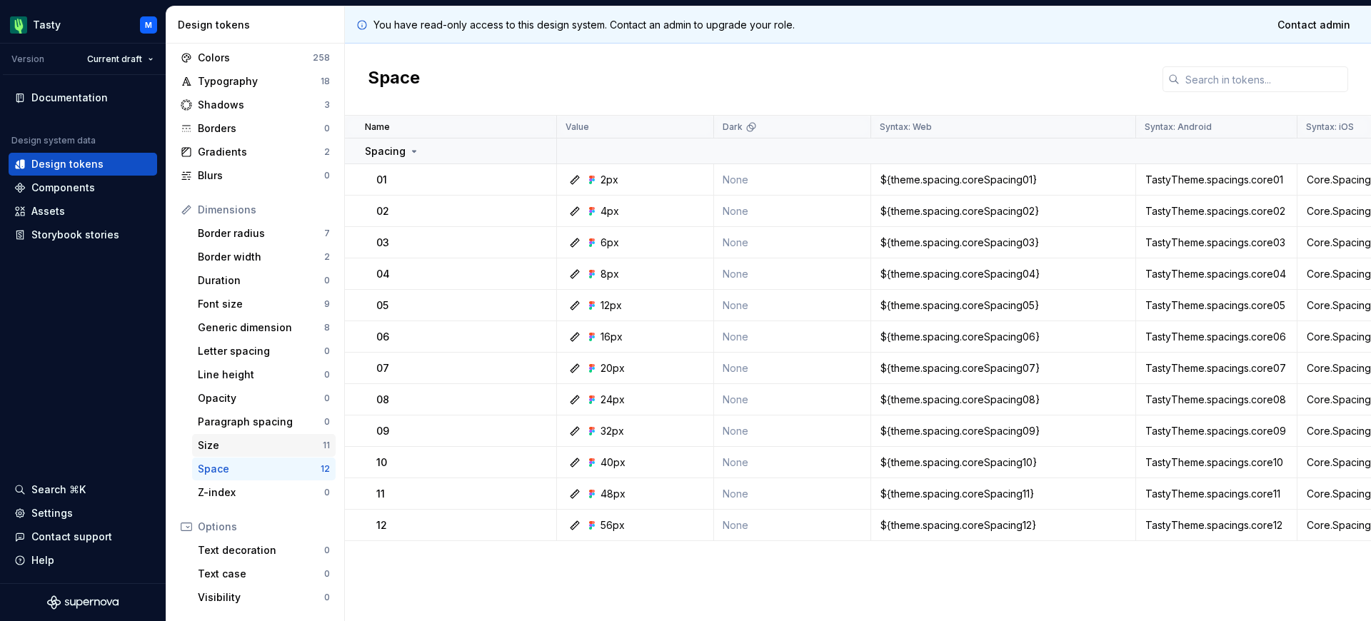
click at [274, 450] on div "Size" at bounding box center [260, 445] width 125 height 14
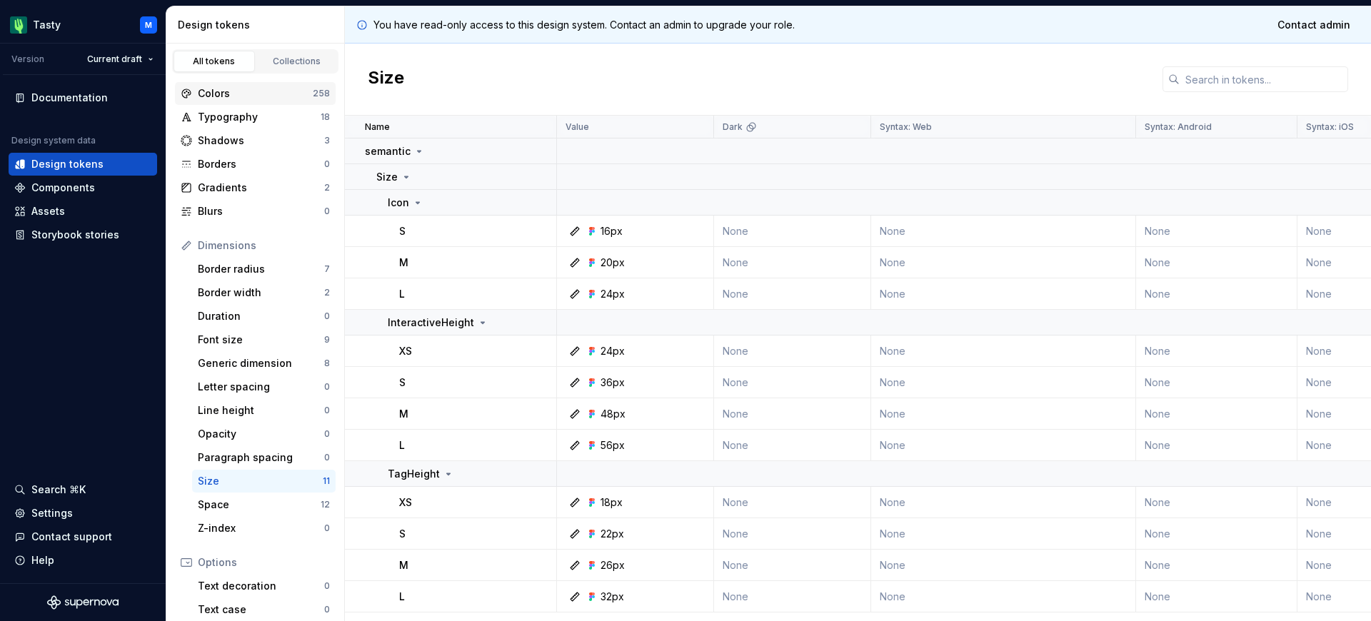
click at [286, 91] on div "Colors" at bounding box center [255, 93] width 115 height 14
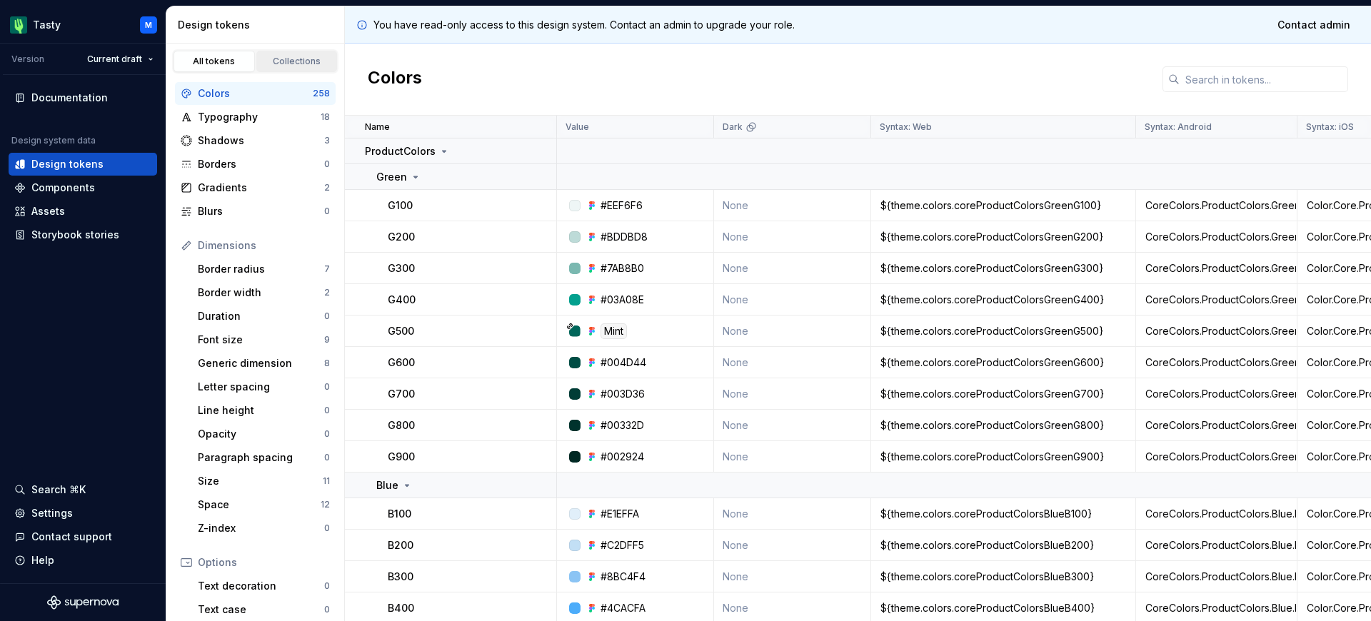
click at [291, 64] on div "Collections" at bounding box center [296, 61] width 71 height 11
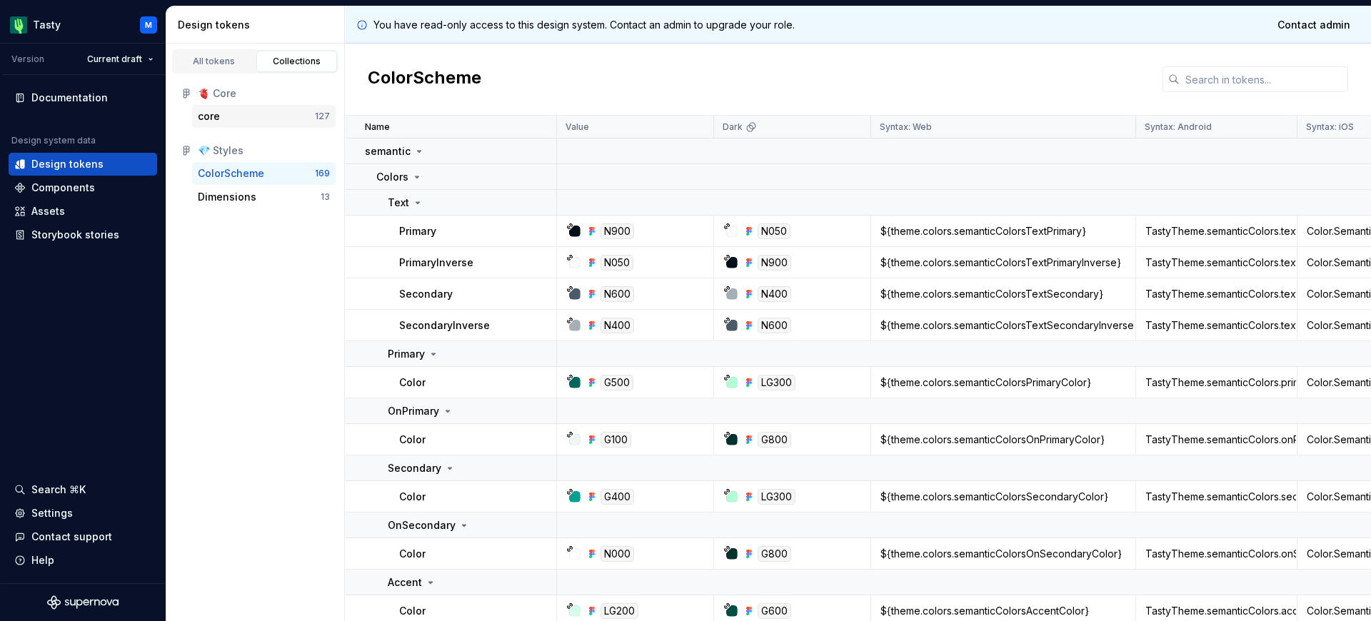
click at [274, 119] on div "core" at bounding box center [256, 116] width 117 height 14
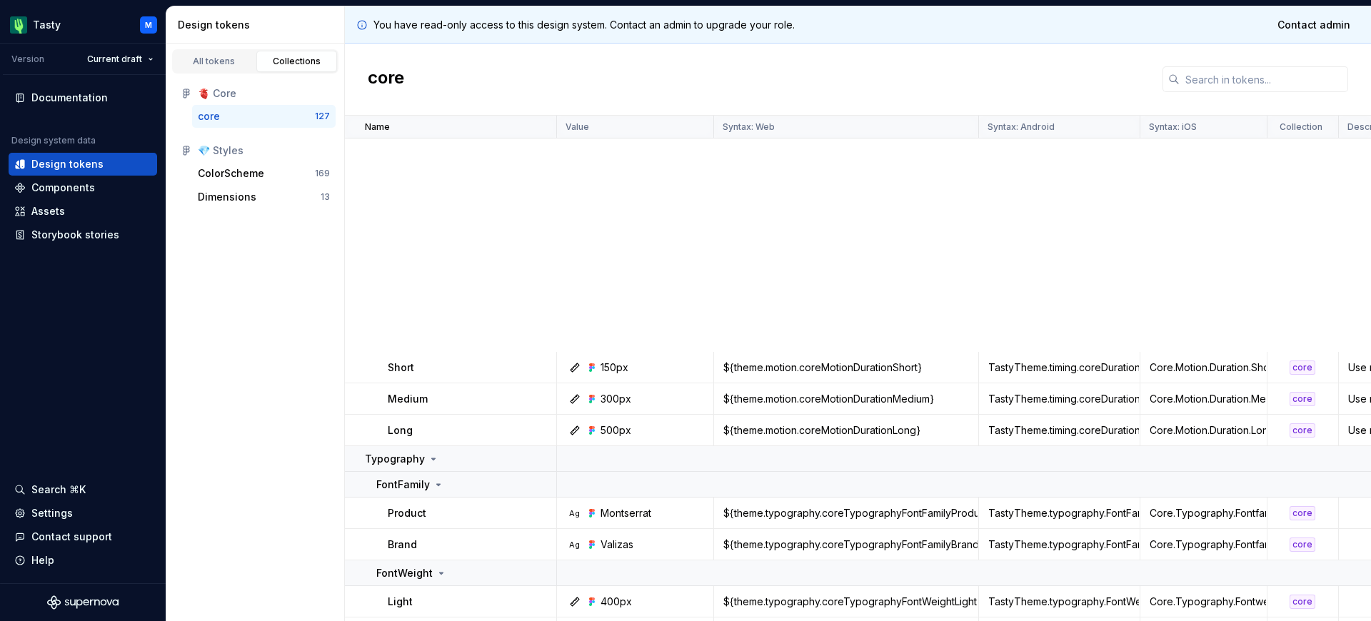
scroll to position [4236, 0]
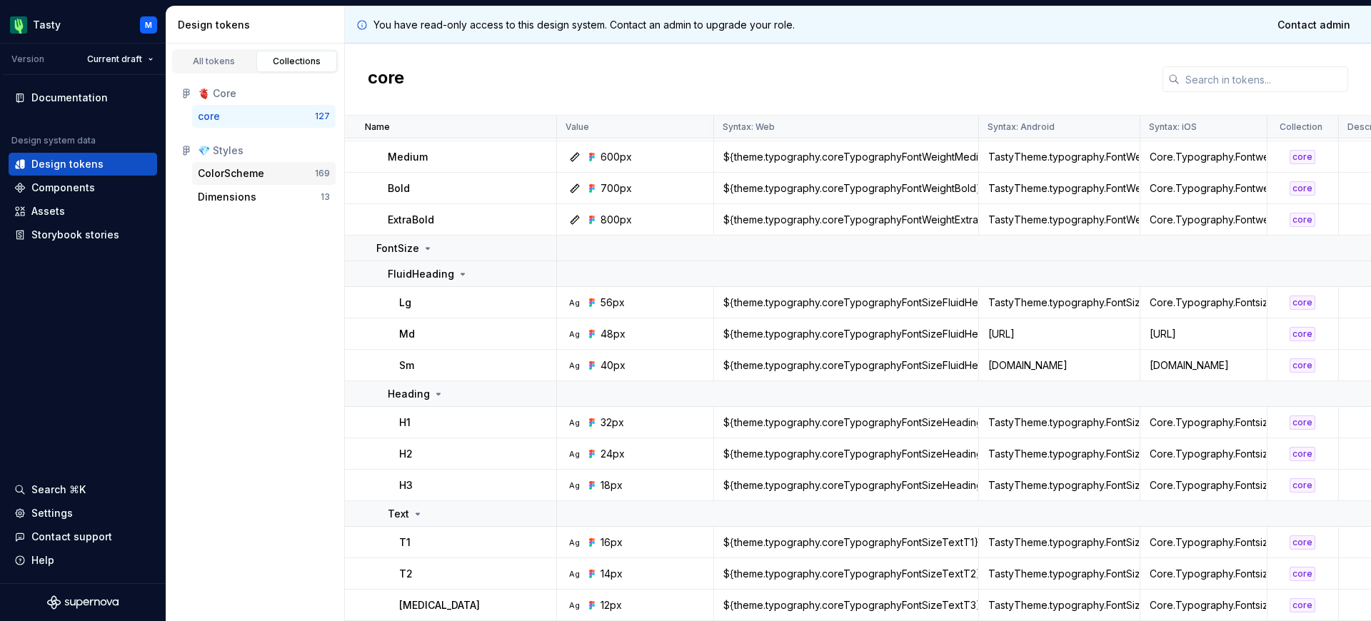
click at [268, 174] on div "ColorScheme" at bounding box center [256, 173] width 117 height 14
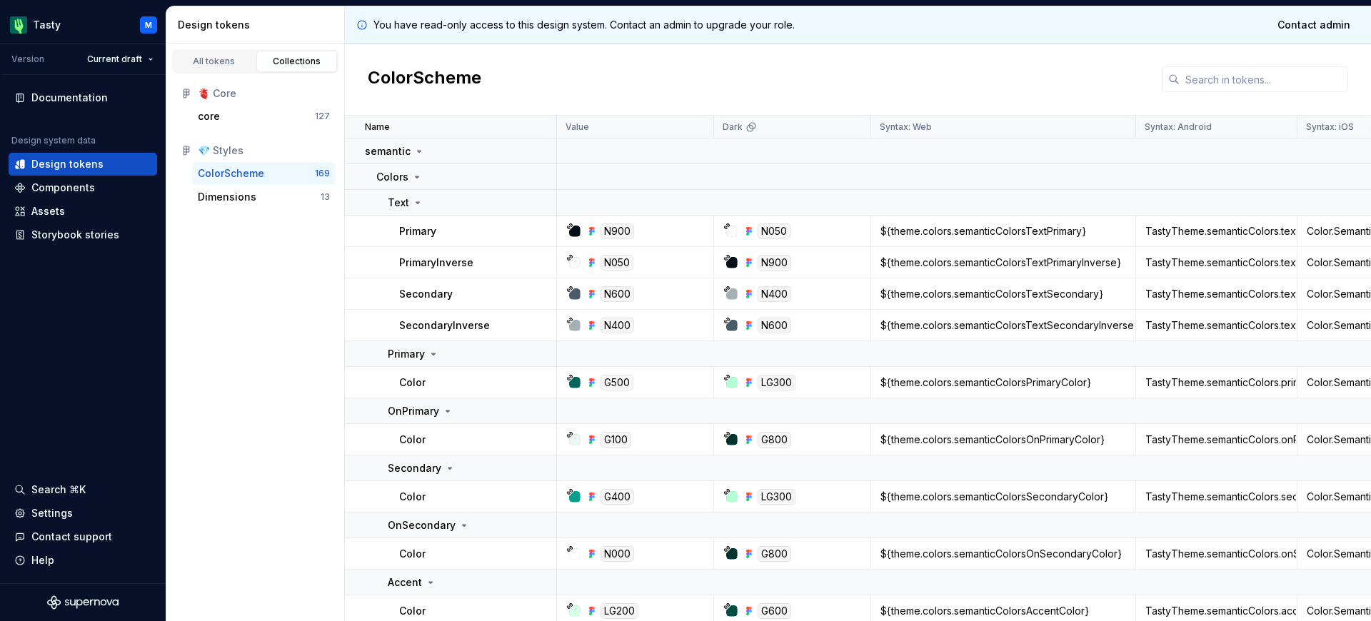
click at [287, 218] on div "All tokens Collections 🫀 Core core 127 💎 Styles ColorScheme 169 Dimensions 13" at bounding box center [255, 333] width 179 height 578
click at [286, 206] on div "Dimensions 13" at bounding box center [264, 197] width 144 height 23
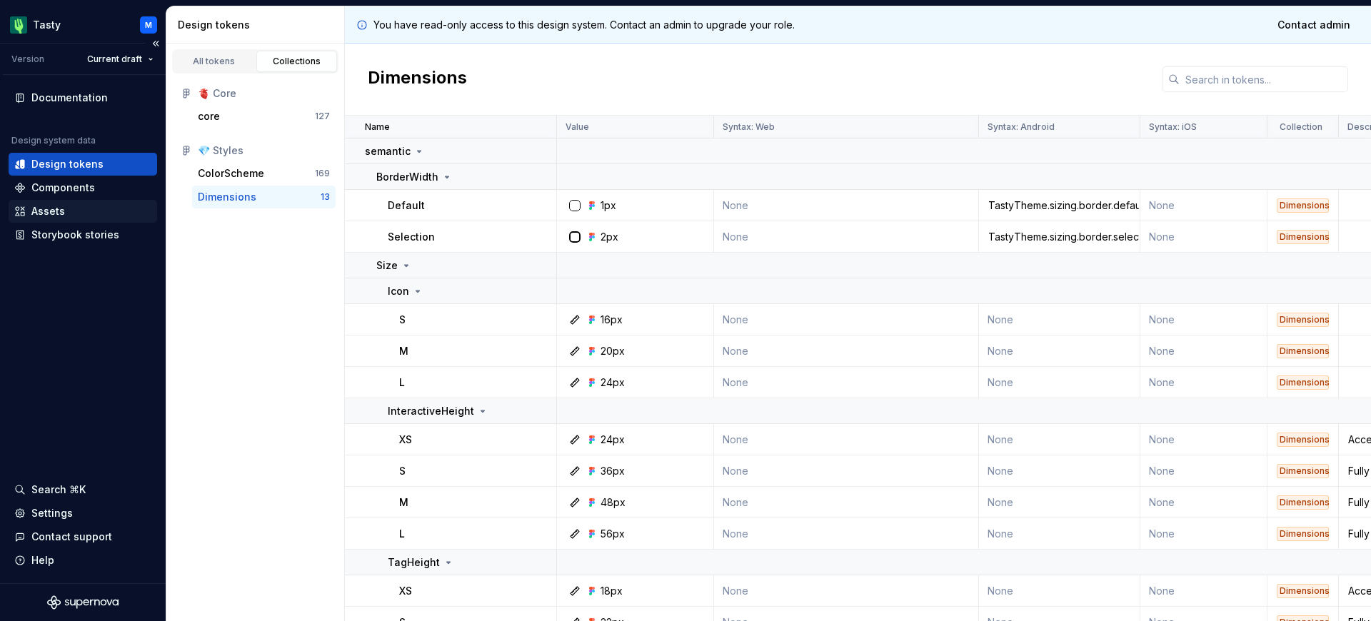
click at [61, 205] on div "Assets" at bounding box center [48, 211] width 34 height 14
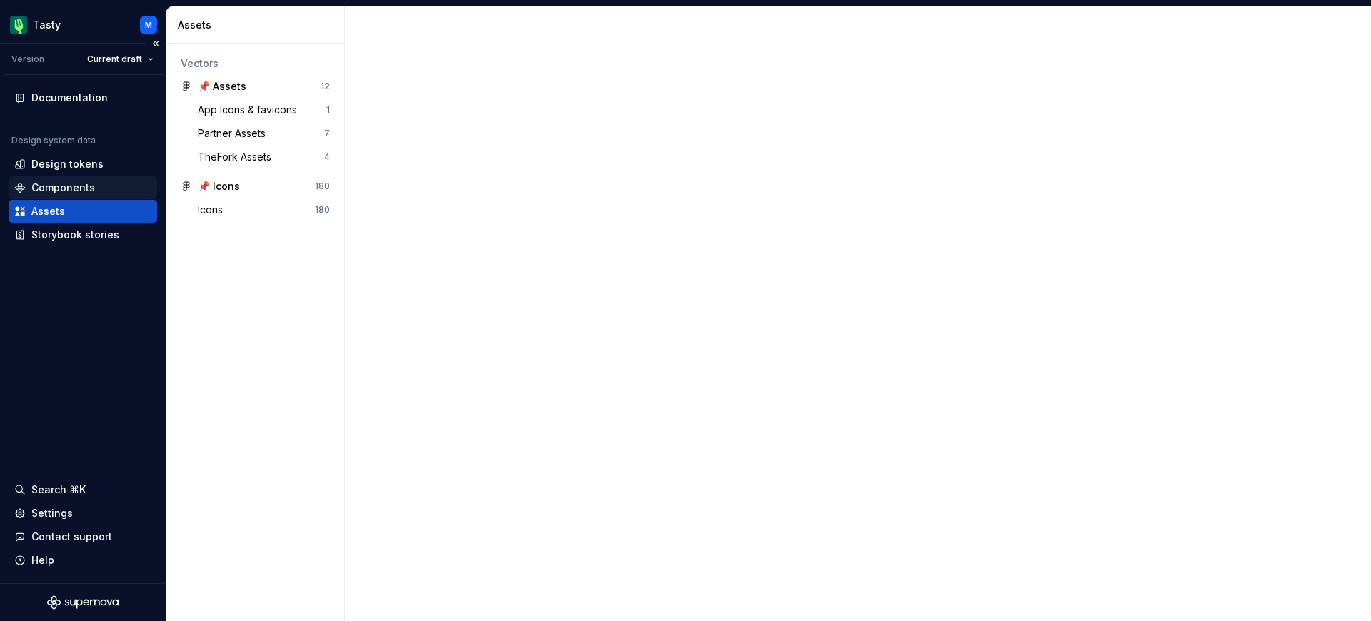
click at [71, 191] on div "Components" at bounding box center [63, 188] width 64 height 14
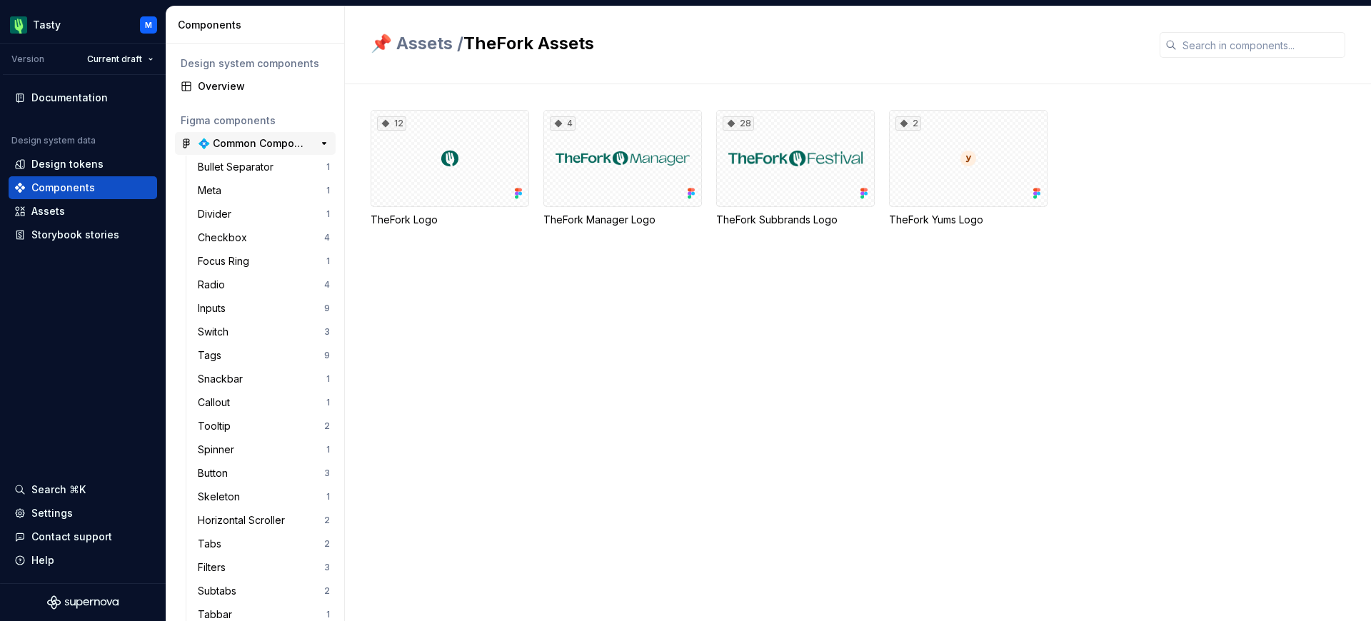
click at [244, 142] on div "💠 Common Components" at bounding box center [251, 143] width 106 height 14
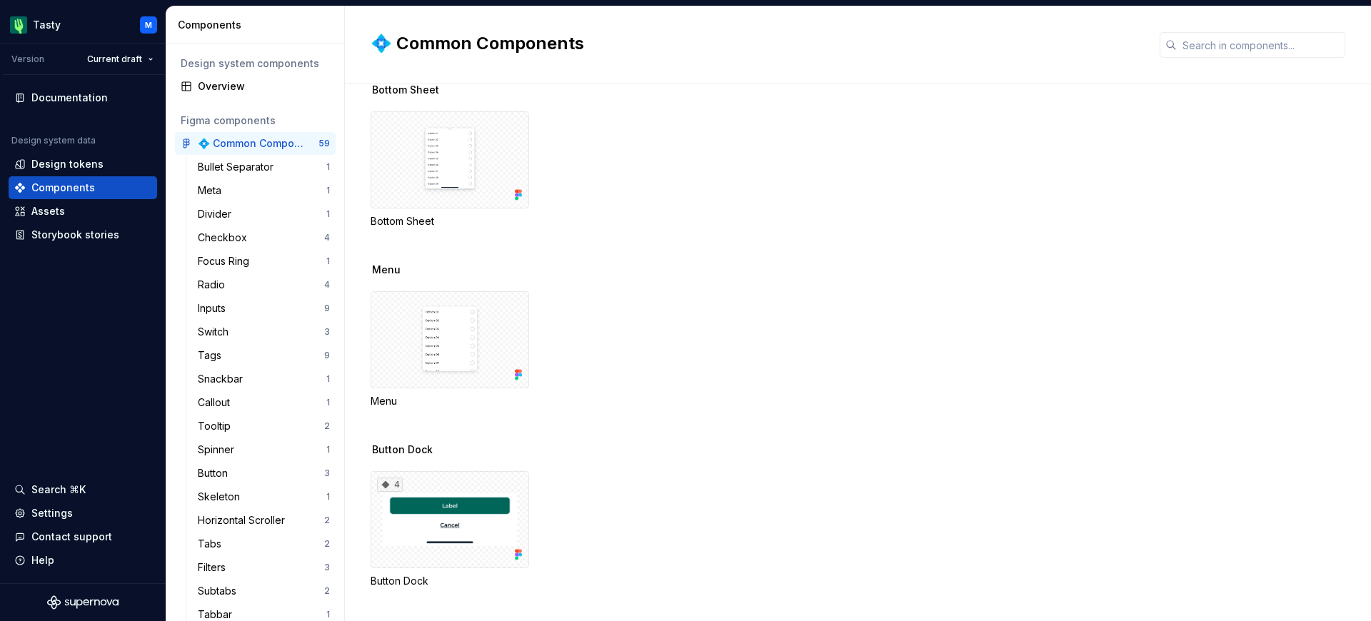
scroll to position [5173, 0]
click at [279, 171] on div "Bullet Separator" at bounding box center [262, 167] width 129 height 14
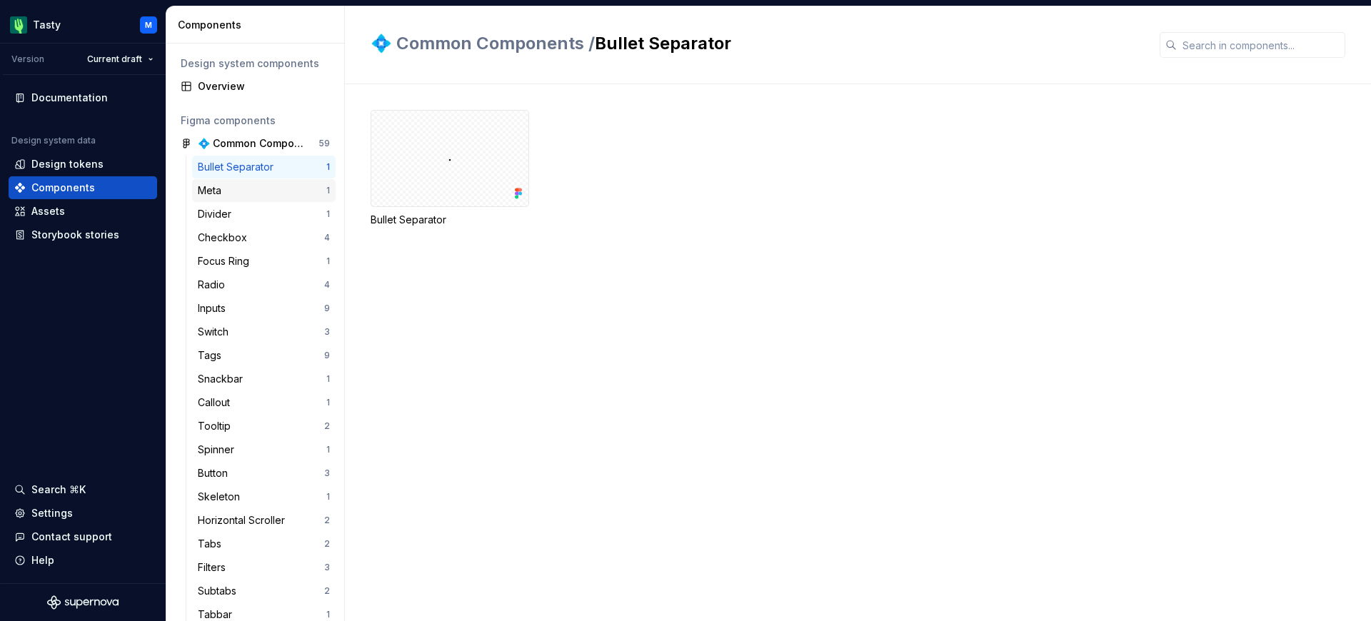
click at [281, 189] on div "Meta" at bounding box center [262, 191] width 129 height 14
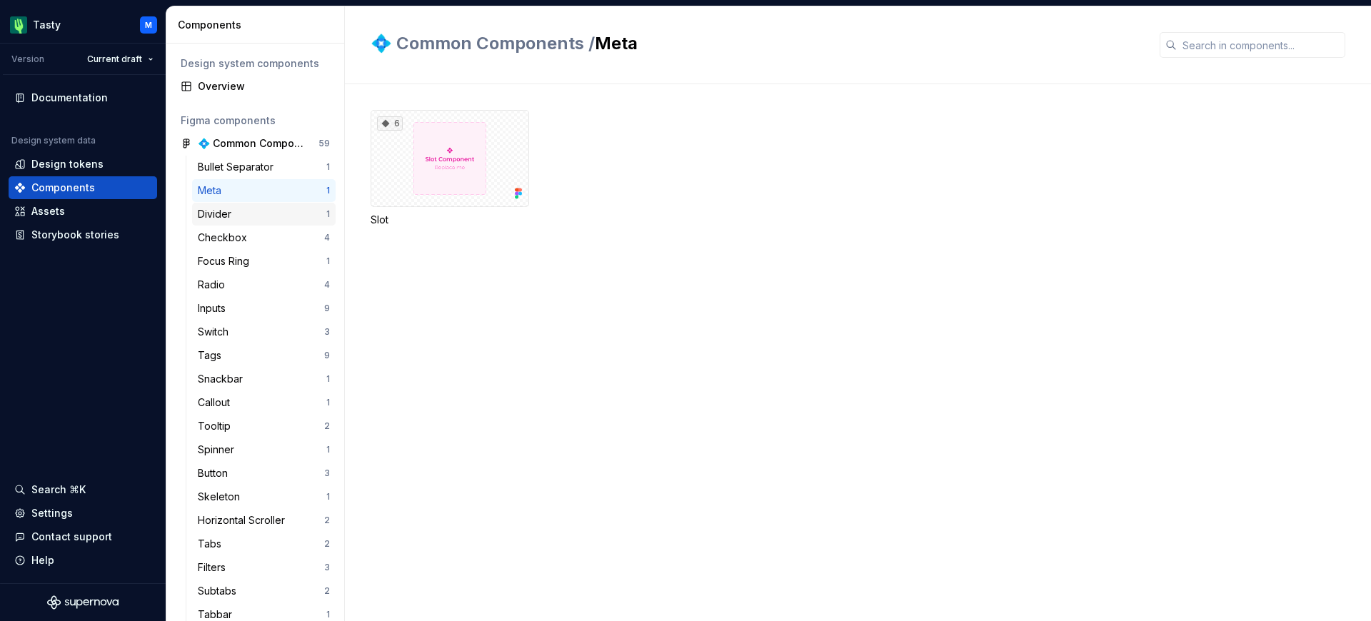
click at [281, 209] on div "Divider" at bounding box center [262, 214] width 129 height 14
click at [284, 236] on div "Checkbox" at bounding box center [261, 238] width 126 height 14
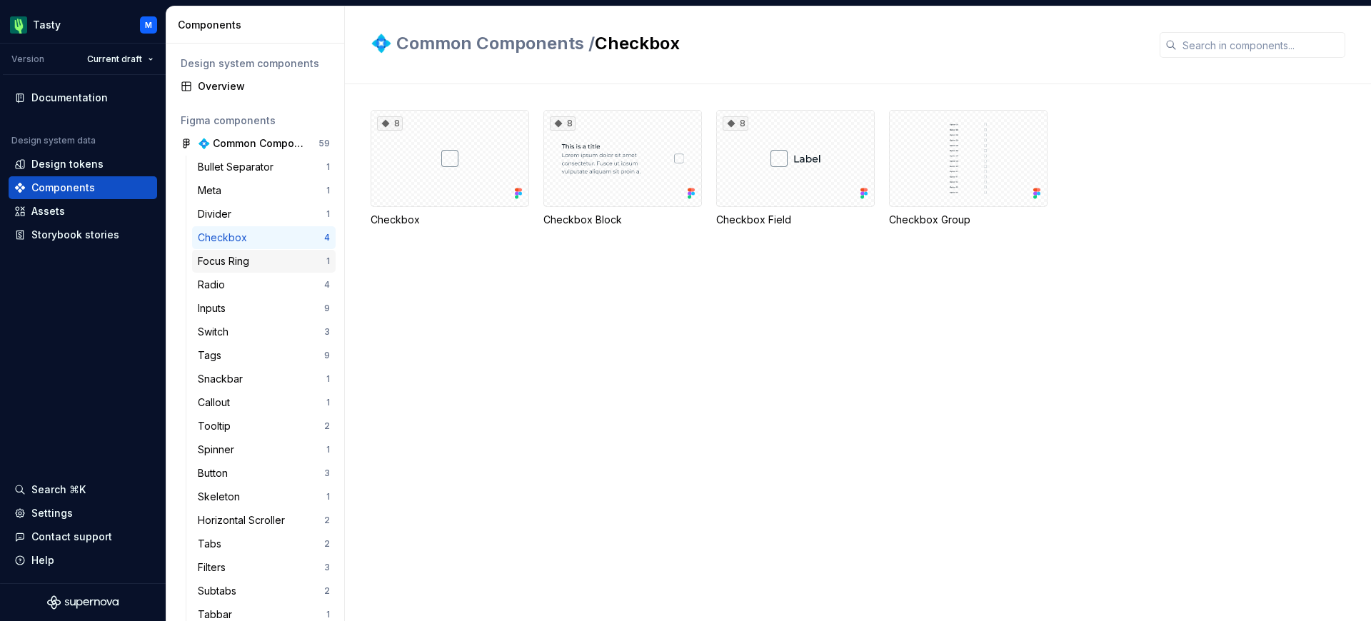
click at [284, 265] on div "Focus Ring" at bounding box center [262, 261] width 129 height 14
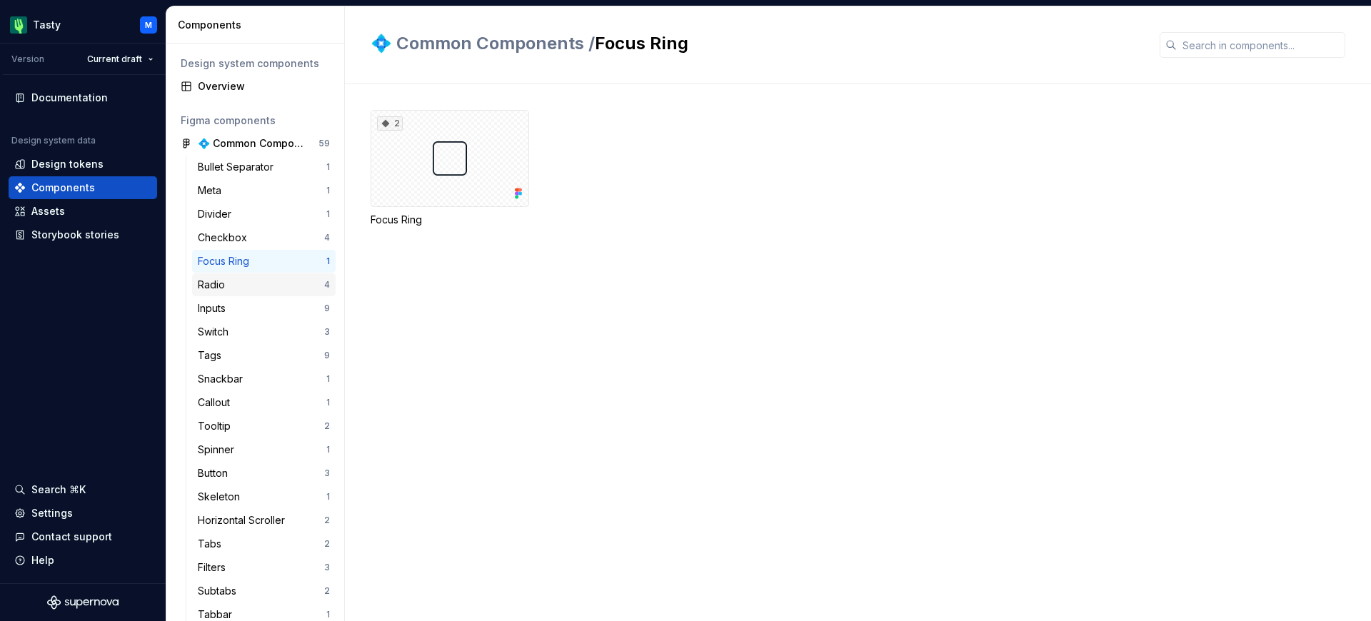
click at [284, 284] on div "Radio" at bounding box center [261, 285] width 126 height 14
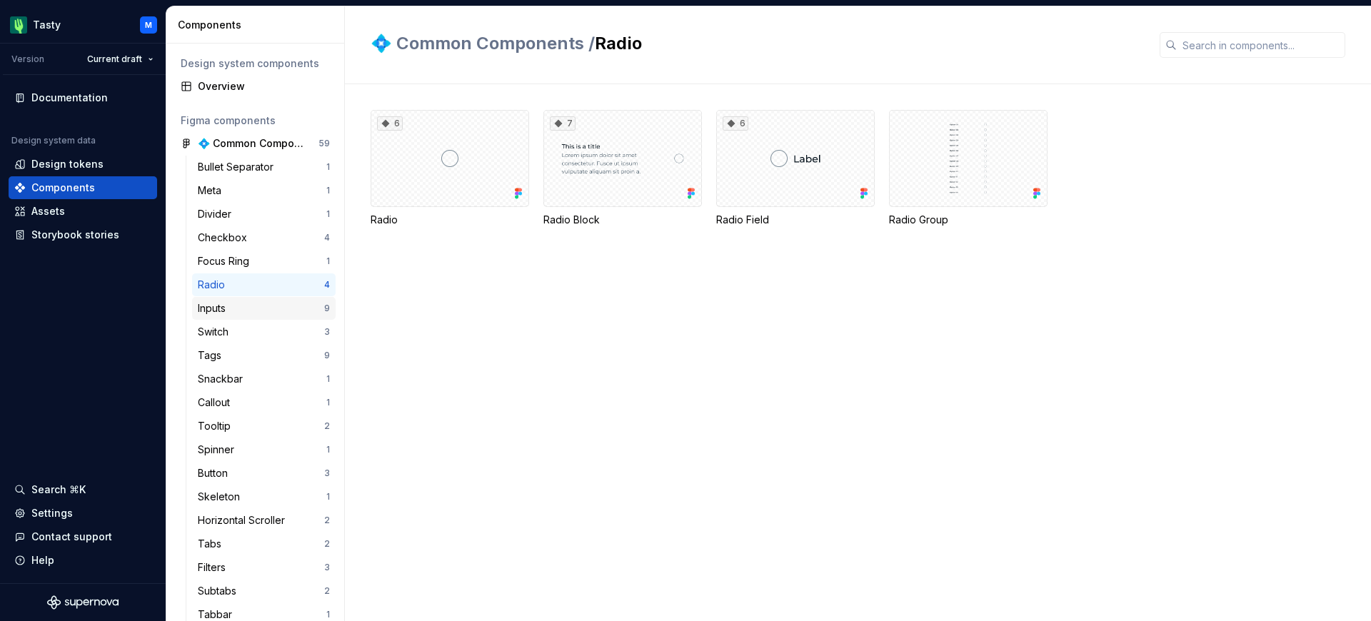
click at [260, 312] on div "Inputs" at bounding box center [261, 308] width 126 height 14
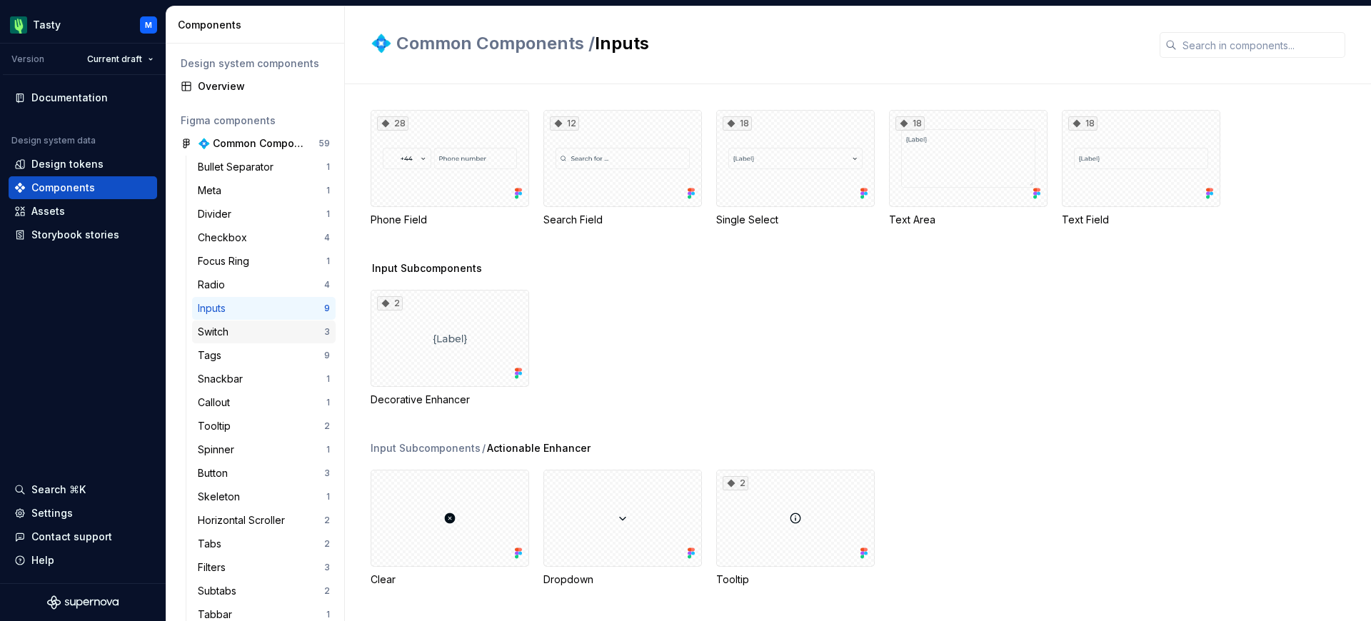
click at [279, 339] on div "Switch" at bounding box center [261, 332] width 126 height 14
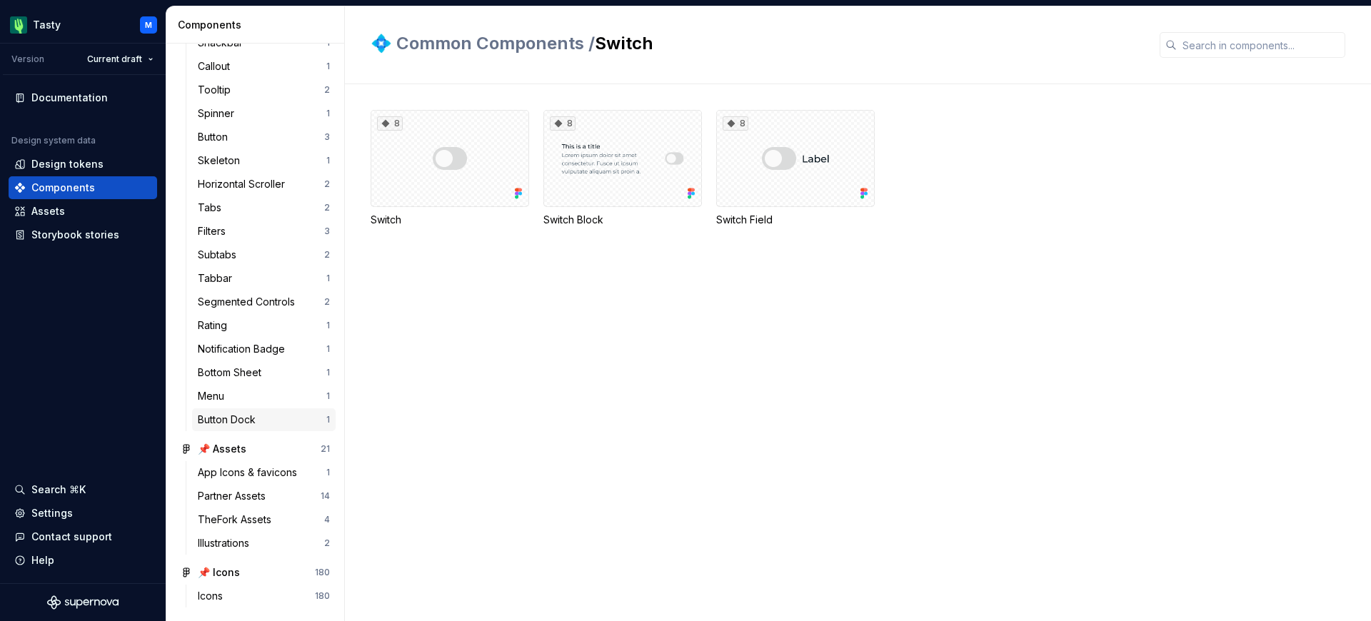
scroll to position [337, 0]
click at [261, 414] on div "Button Dock" at bounding box center [262, 419] width 129 height 14
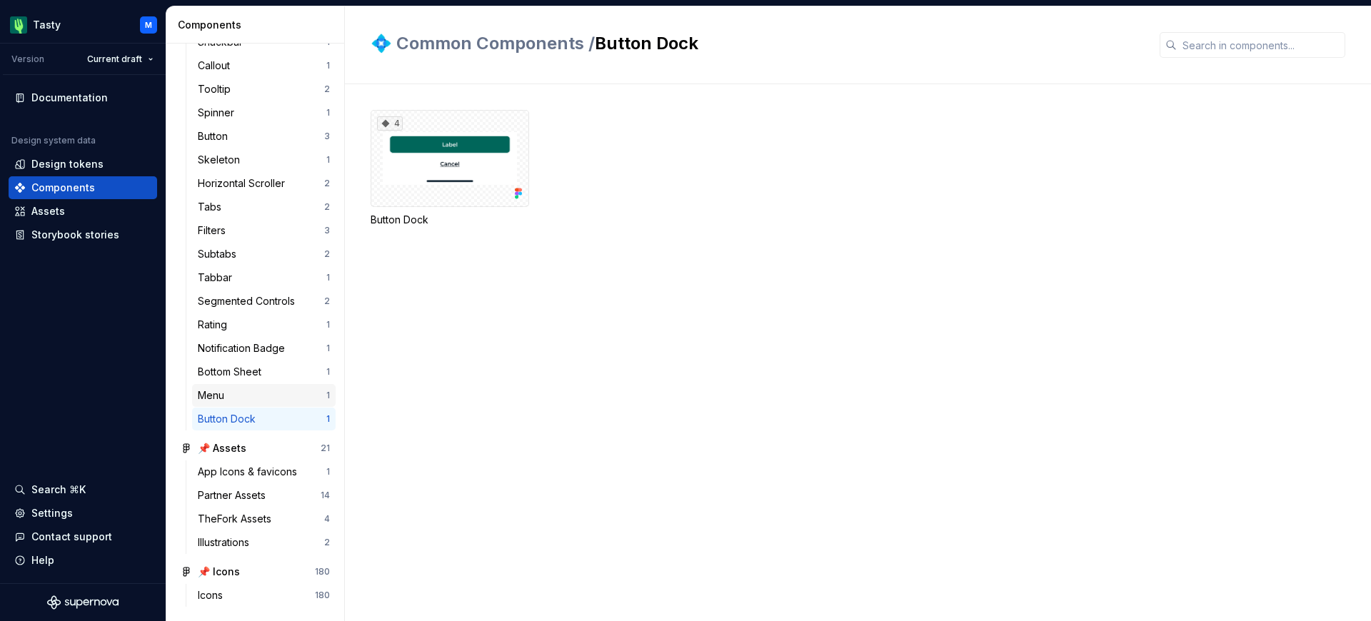
click at [261, 404] on div "Menu 1" at bounding box center [264, 395] width 144 height 23
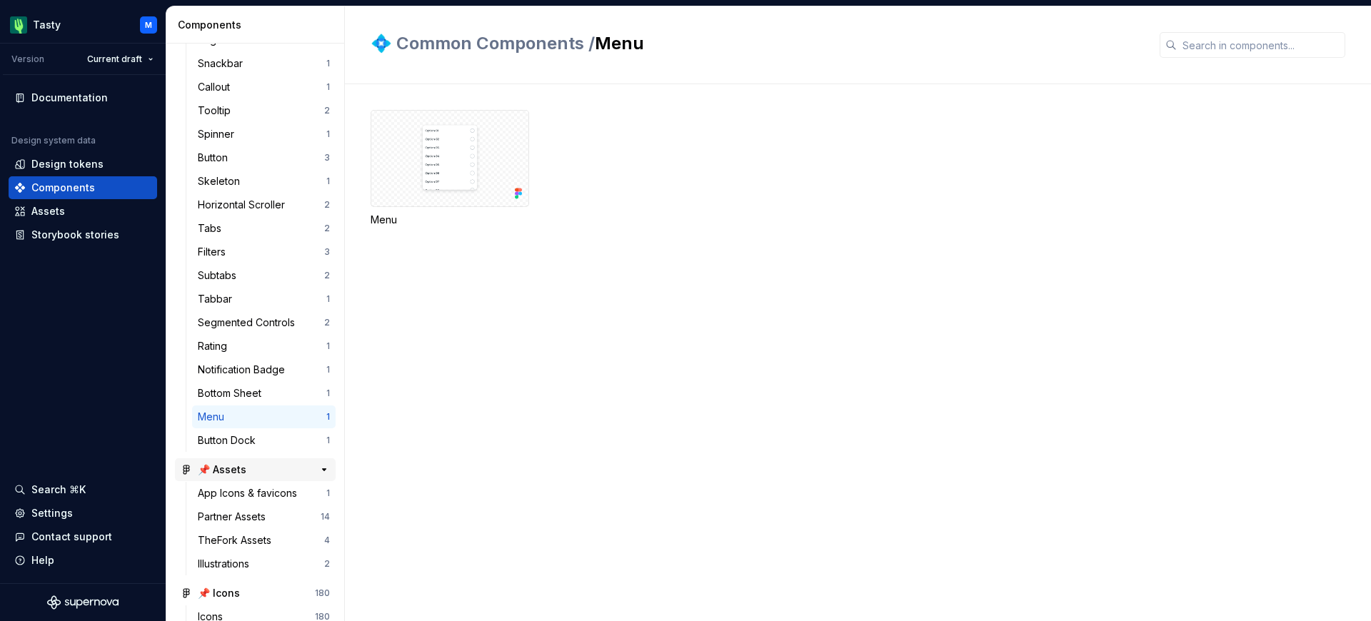
scroll to position [294, 0]
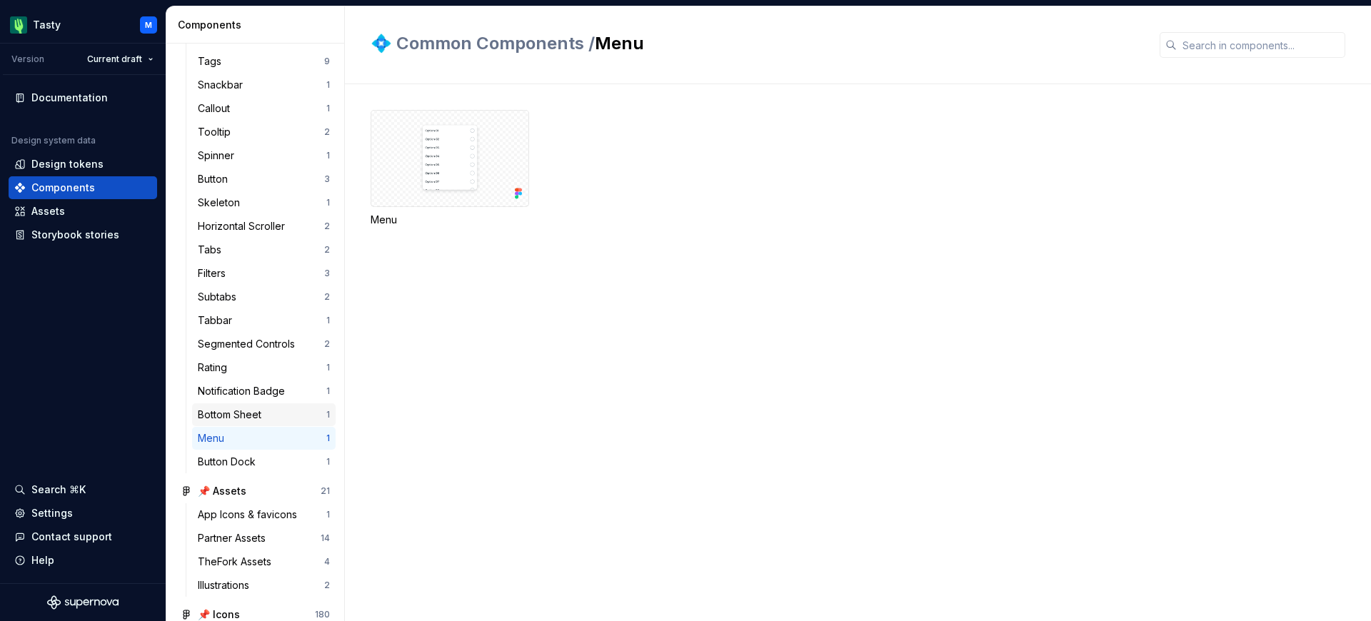
click at [264, 422] on div "Bottom Sheet 1" at bounding box center [264, 415] width 144 height 23
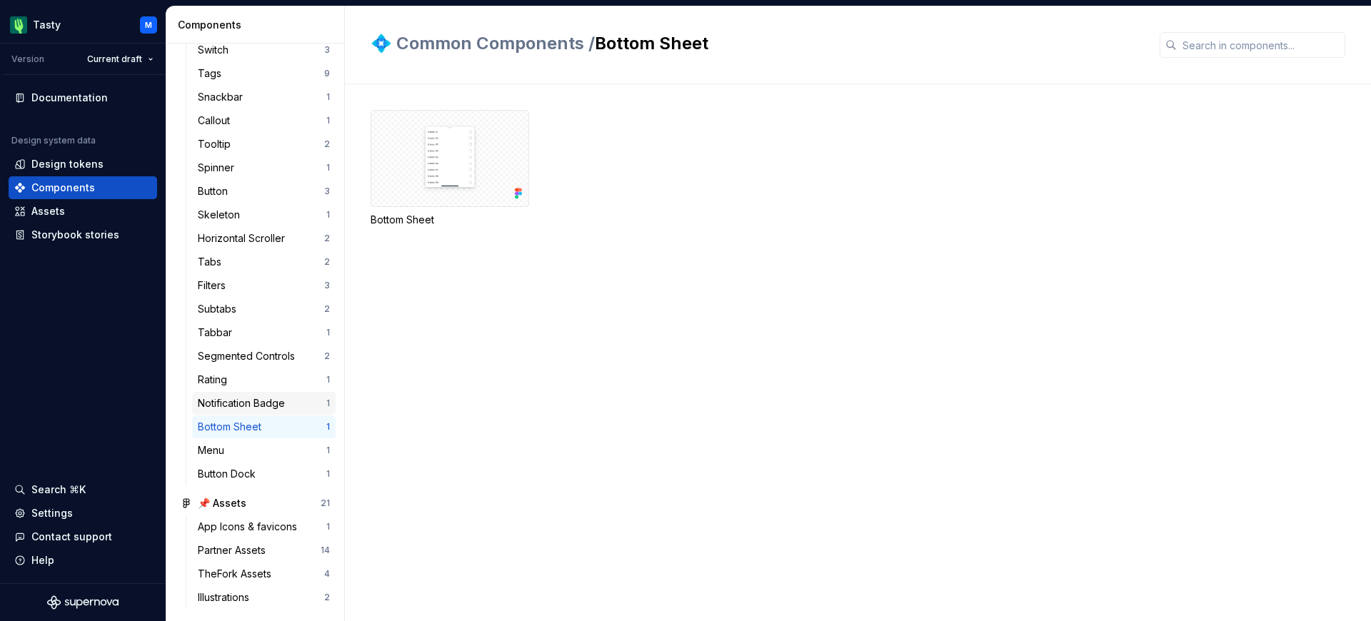
click at [264, 399] on div "Notification Badge" at bounding box center [244, 403] width 93 height 14
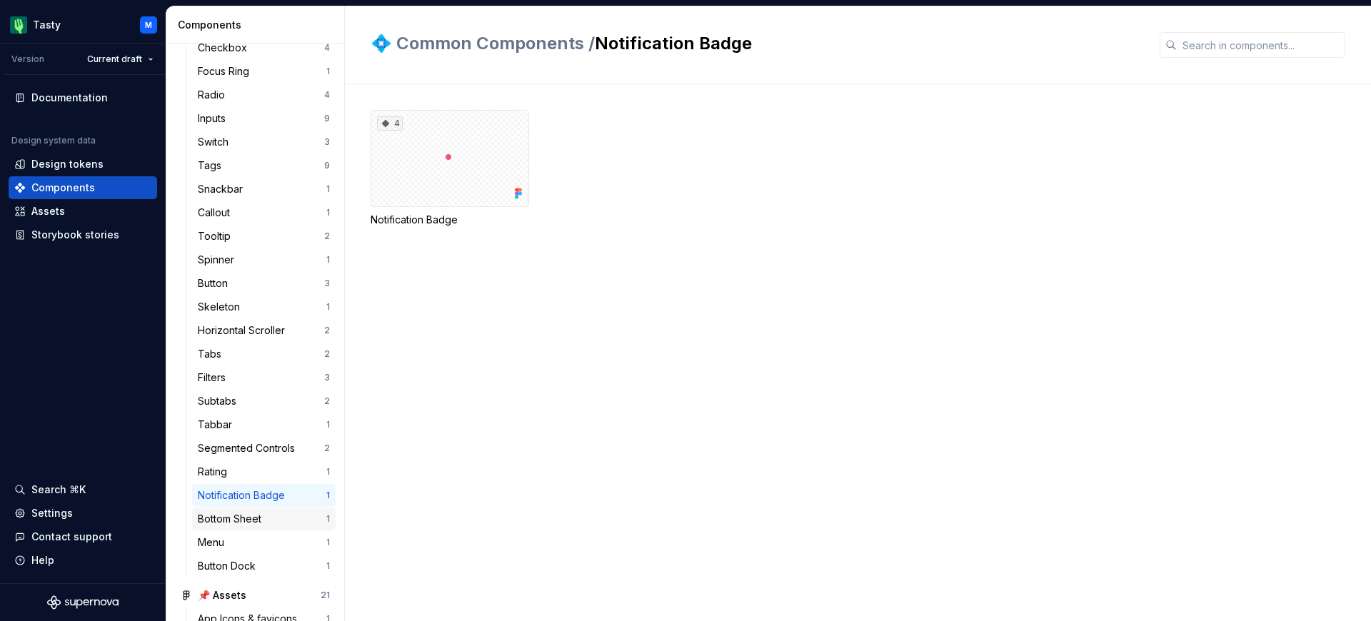
scroll to position [172, 0]
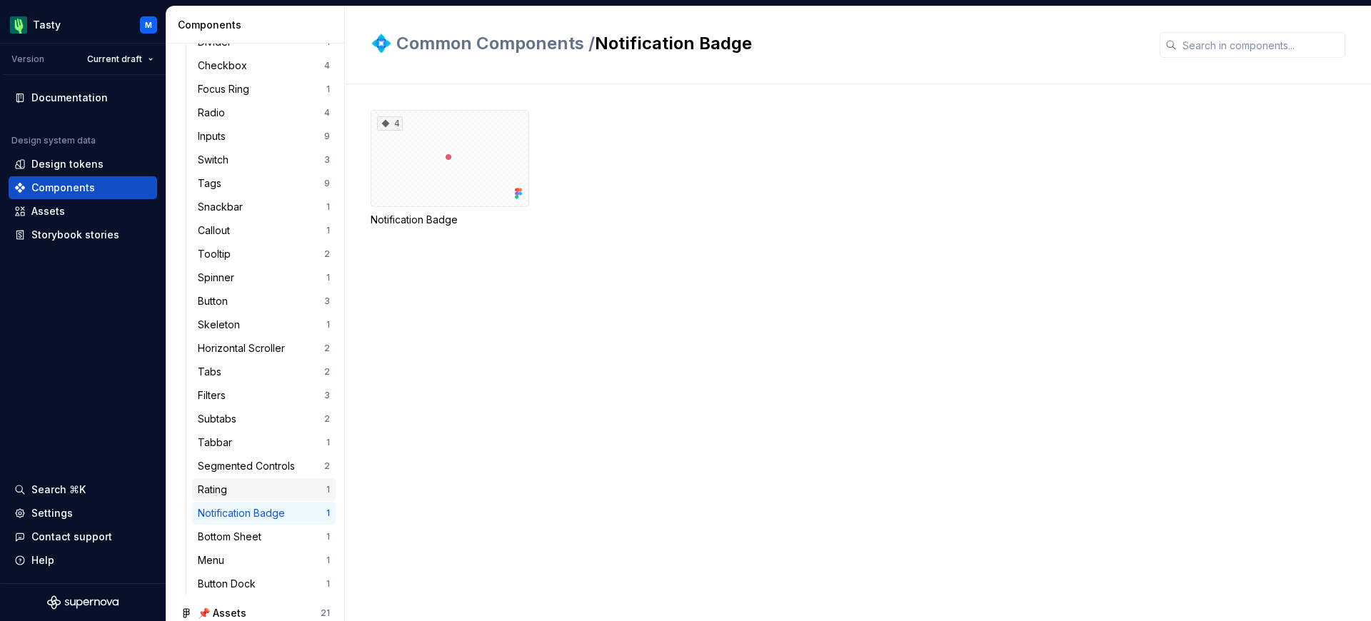
click at [267, 491] on div "Rating" at bounding box center [262, 490] width 129 height 14
click at [269, 466] on div "Segmented Controls" at bounding box center [249, 466] width 103 height 14
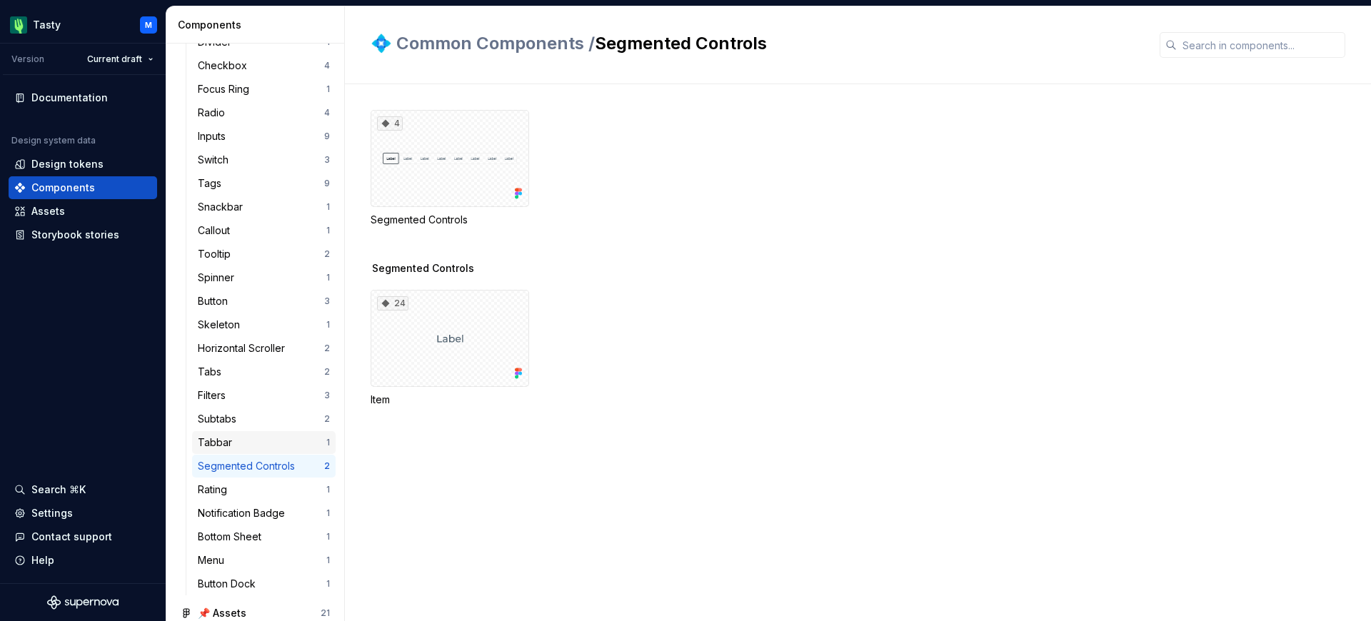
click at [269, 451] on div "[DEMOGRAPHIC_DATA] 1" at bounding box center [264, 442] width 144 height 23
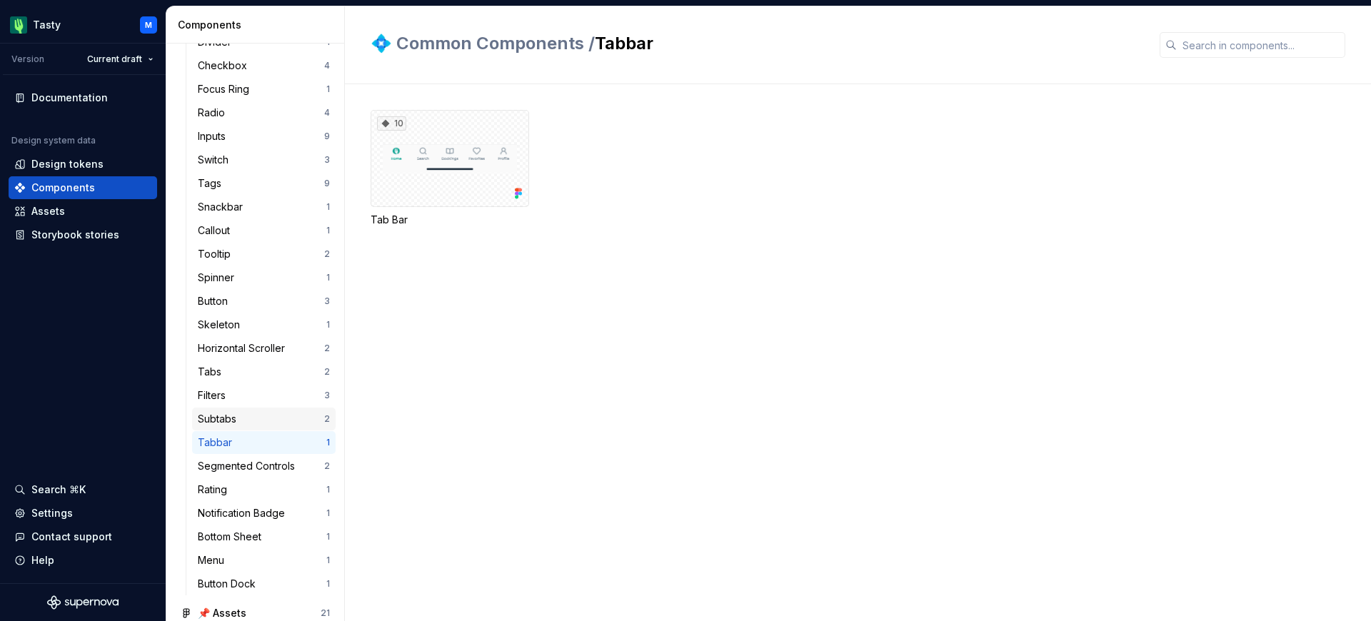
click at [269, 426] on div "Subtabs" at bounding box center [261, 419] width 126 height 14
click at [266, 439] on div "Tabbar" at bounding box center [262, 443] width 129 height 14
click at [271, 421] on div "Subtabs" at bounding box center [261, 419] width 126 height 14
click at [275, 385] on div "Filters 3" at bounding box center [264, 395] width 144 height 23
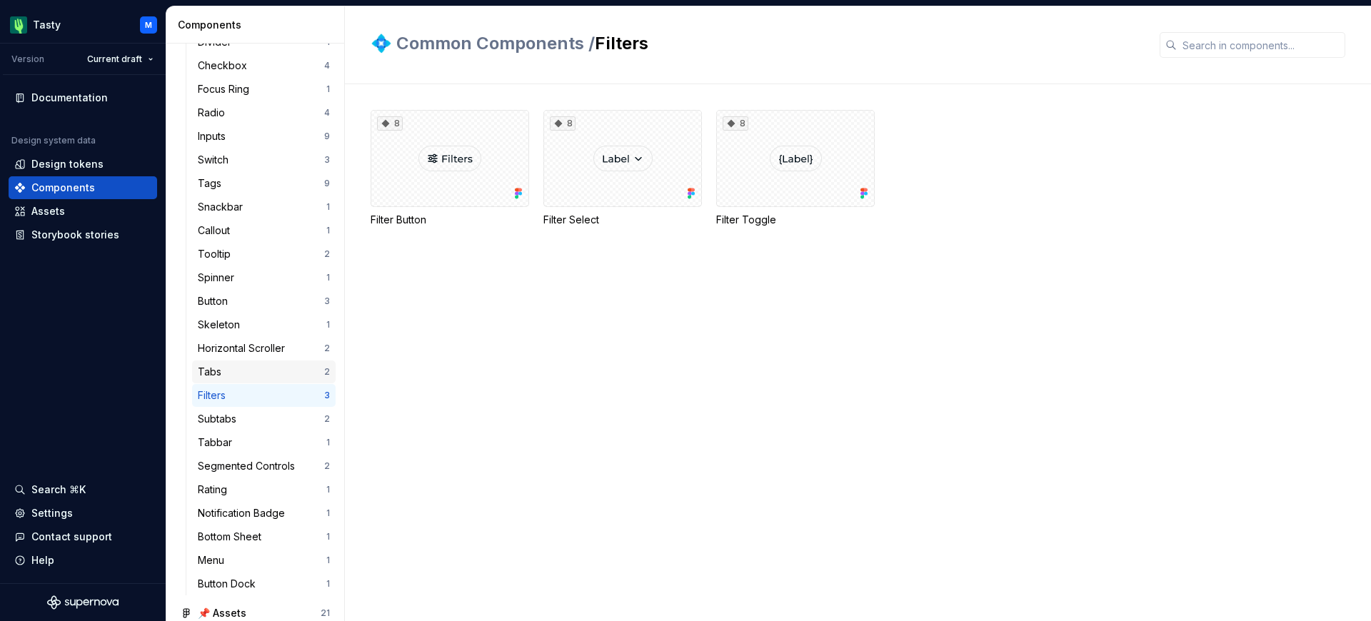
click at [276, 372] on div "Tabs" at bounding box center [261, 372] width 126 height 14
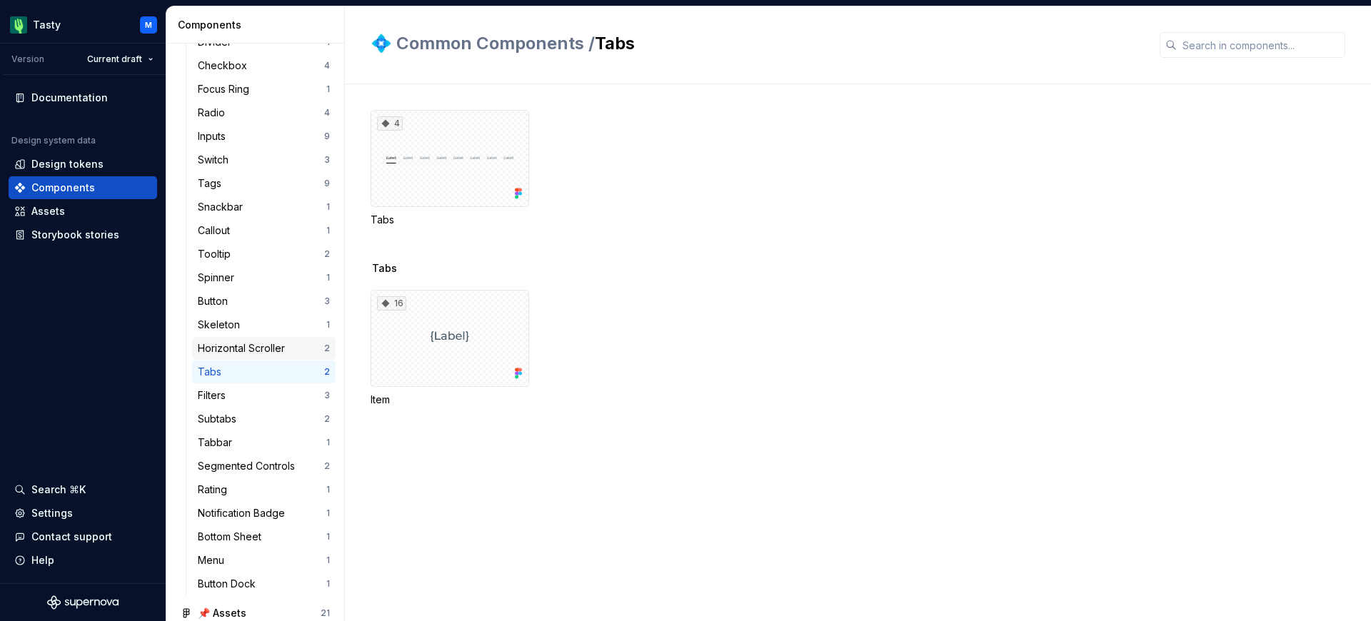
click at [275, 347] on div "Horizontal Scroller" at bounding box center [244, 348] width 93 height 14
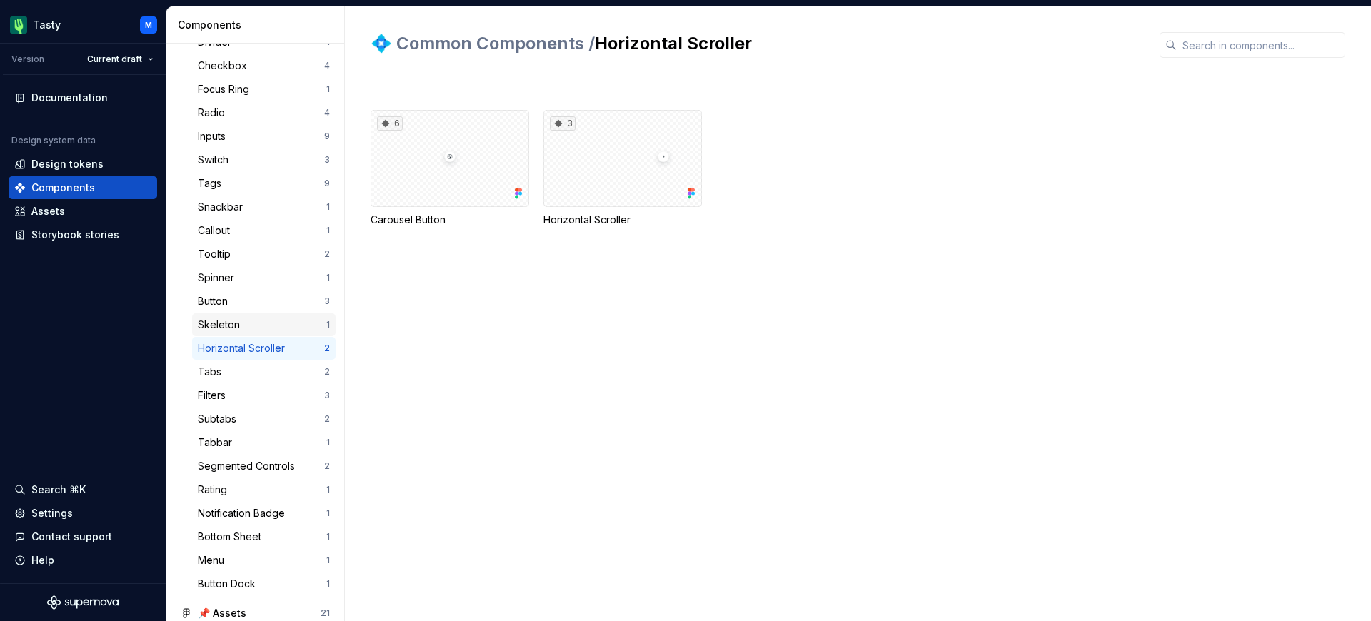
click at [274, 334] on div "Skeleton 1" at bounding box center [264, 325] width 144 height 23
click at [277, 303] on div "Button" at bounding box center [261, 301] width 126 height 14
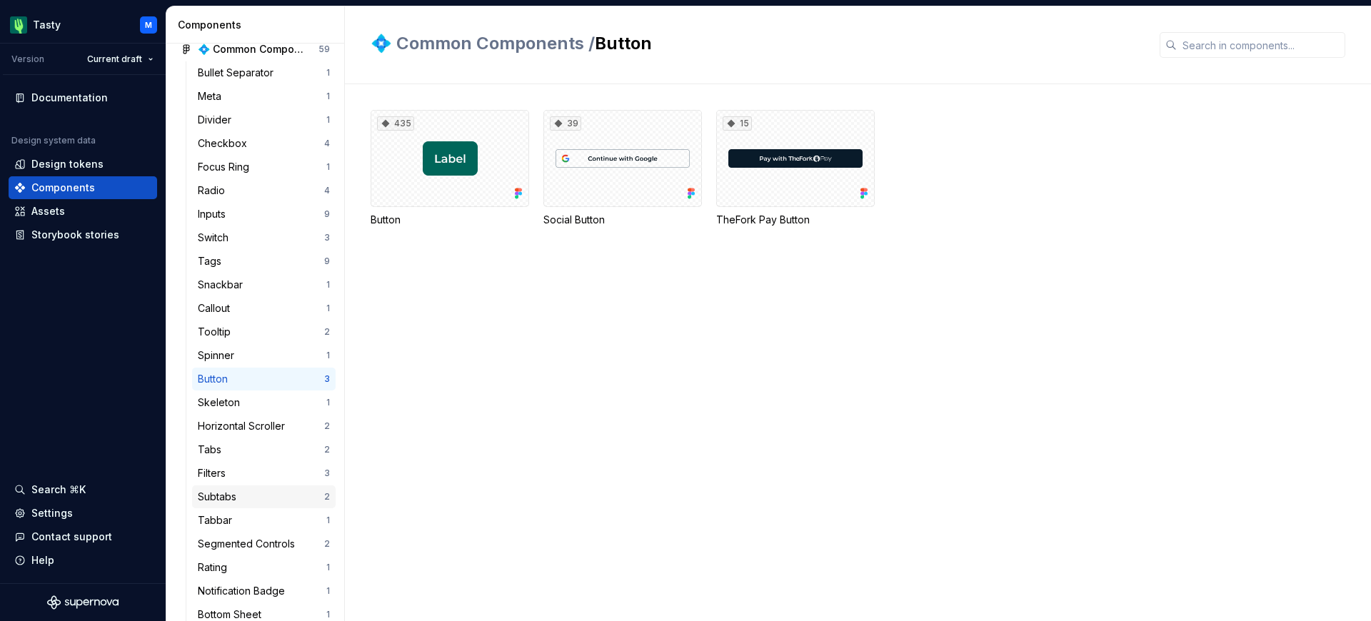
scroll to position [73, 0]
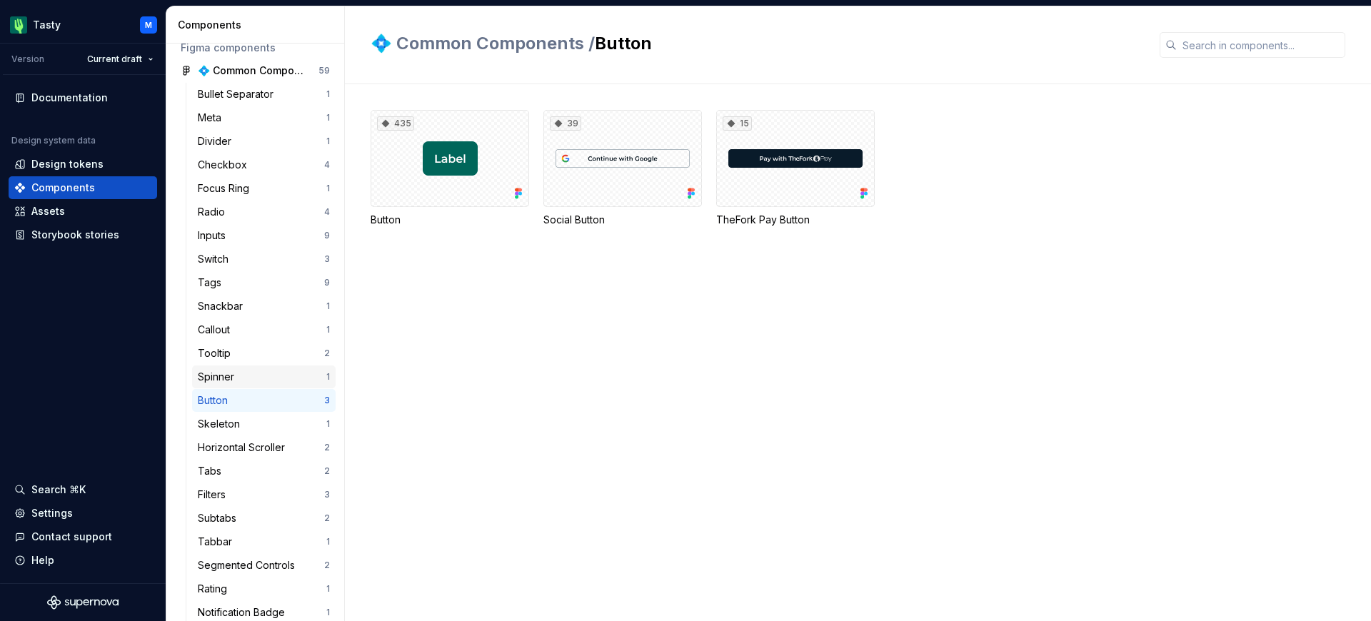
click at [260, 379] on div "Spinner" at bounding box center [262, 377] width 129 height 14
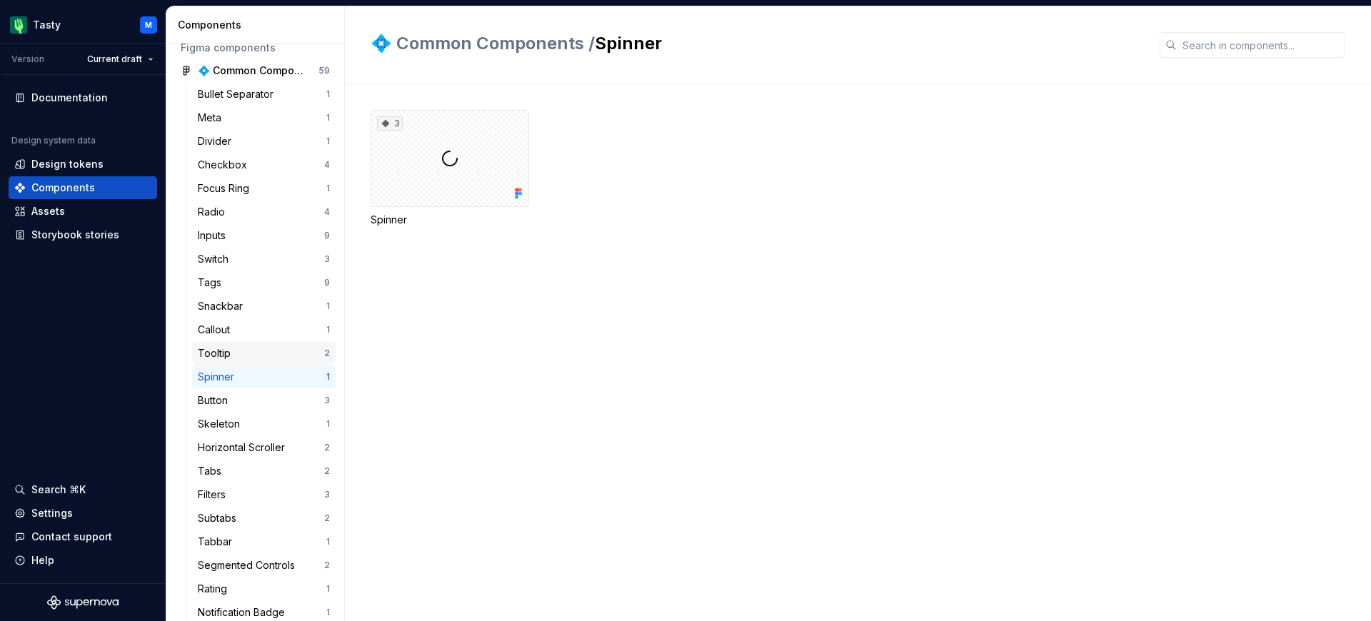
click at [260, 357] on div "Tooltip" at bounding box center [261, 353] width 126 height 14
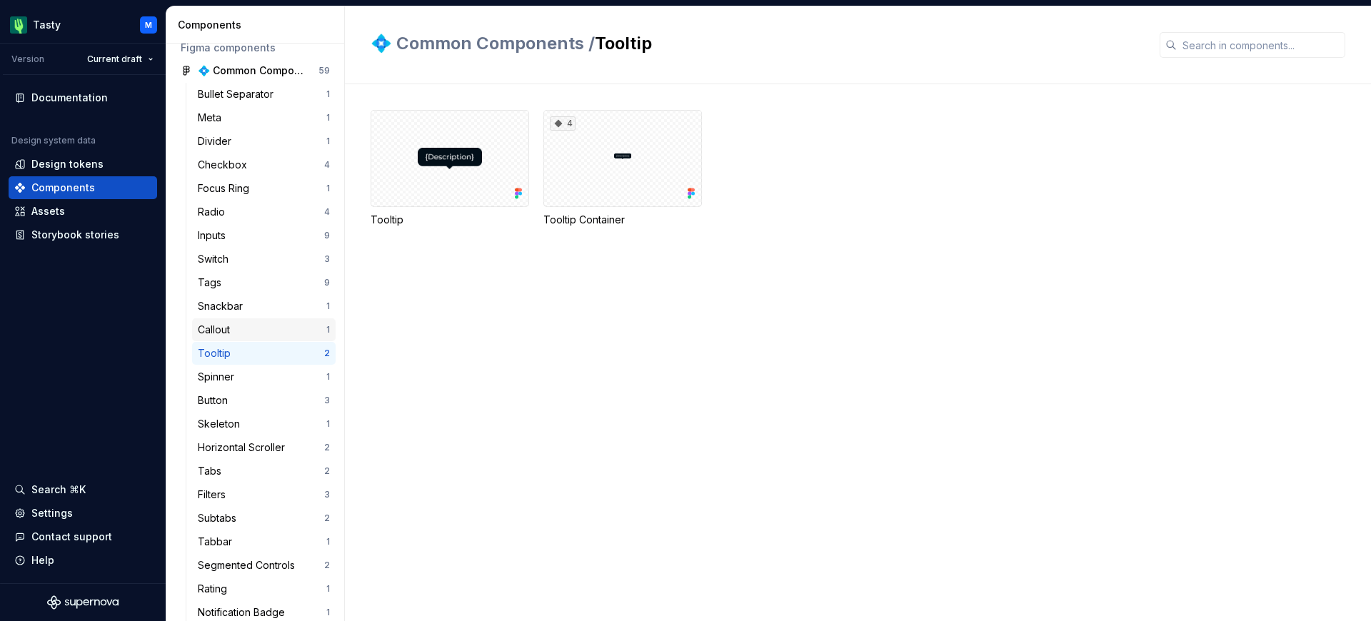
click at [265, 330] on div "Callout" at bounding box center [262, 330] width 129 height 14
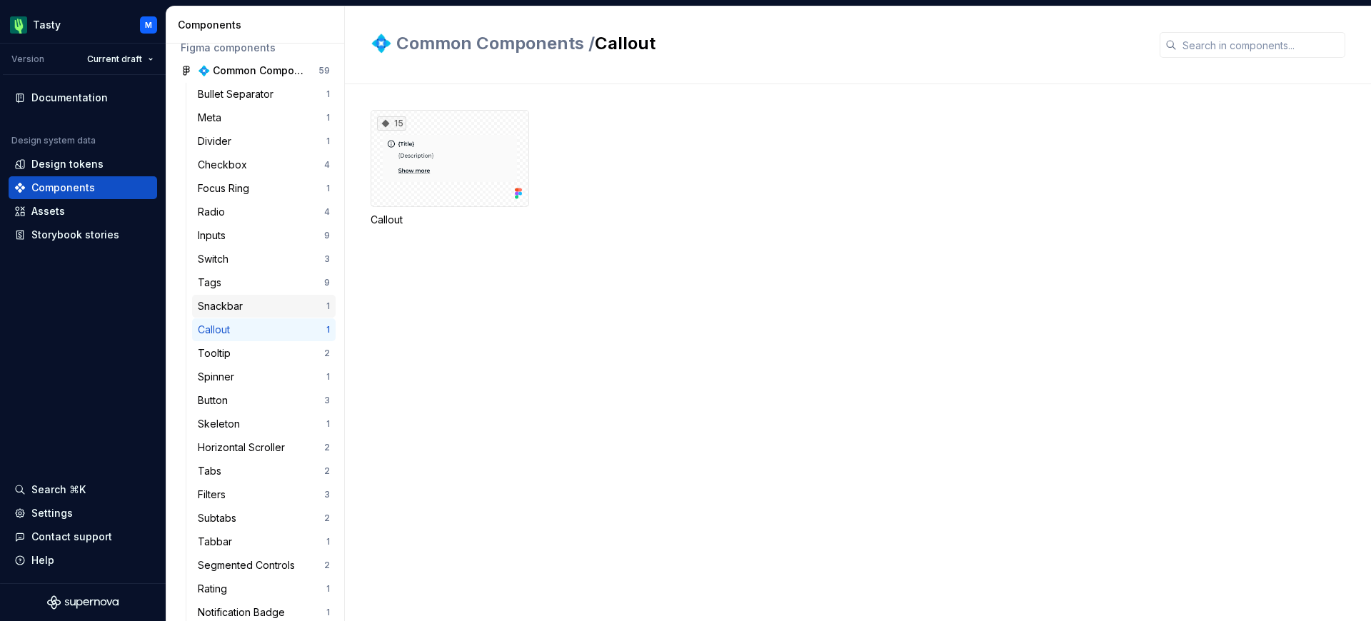
click at [267, 306] on div "Snackbar" at bounding box center [262, 306] width 129 height 14
click at [273, 291] on div "Tags 9" at bounding box center [264, 282] width 144 height 23
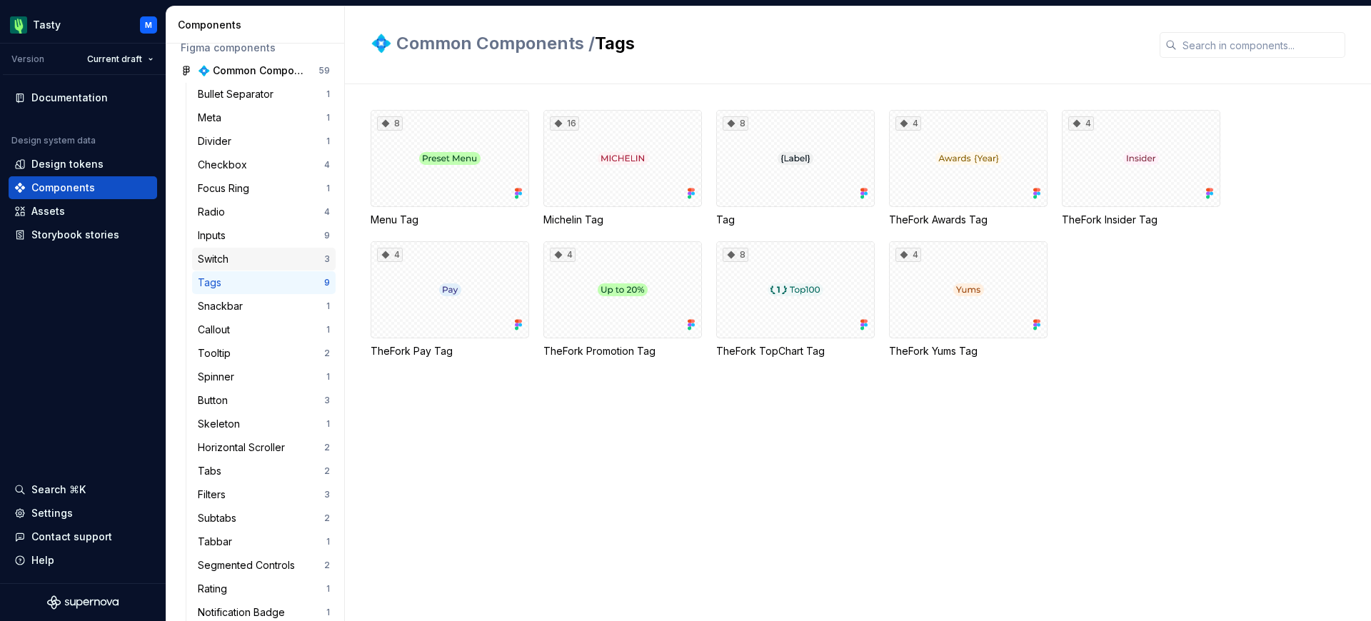
click at [257, 248] on div "Switch 3" at bounding box center [264, 259] width 144 height 23
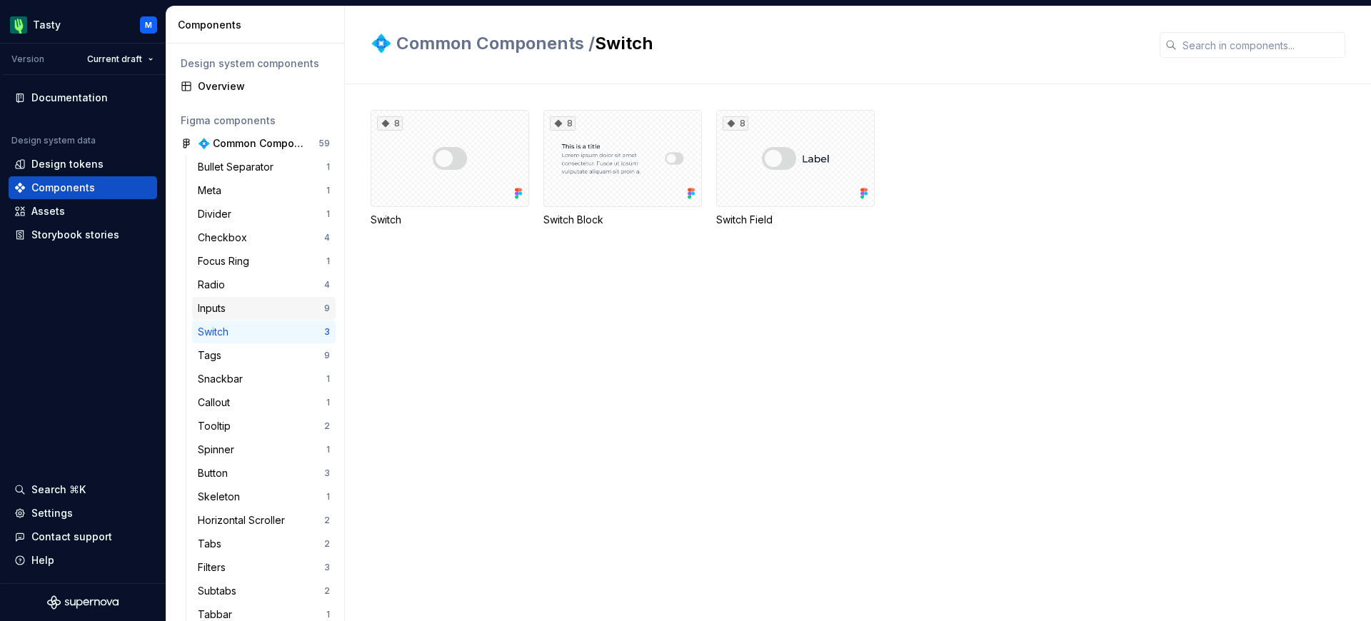
click at [261, 307] on div "Inputs" at bounding box center [261, 308] width 126 height 14
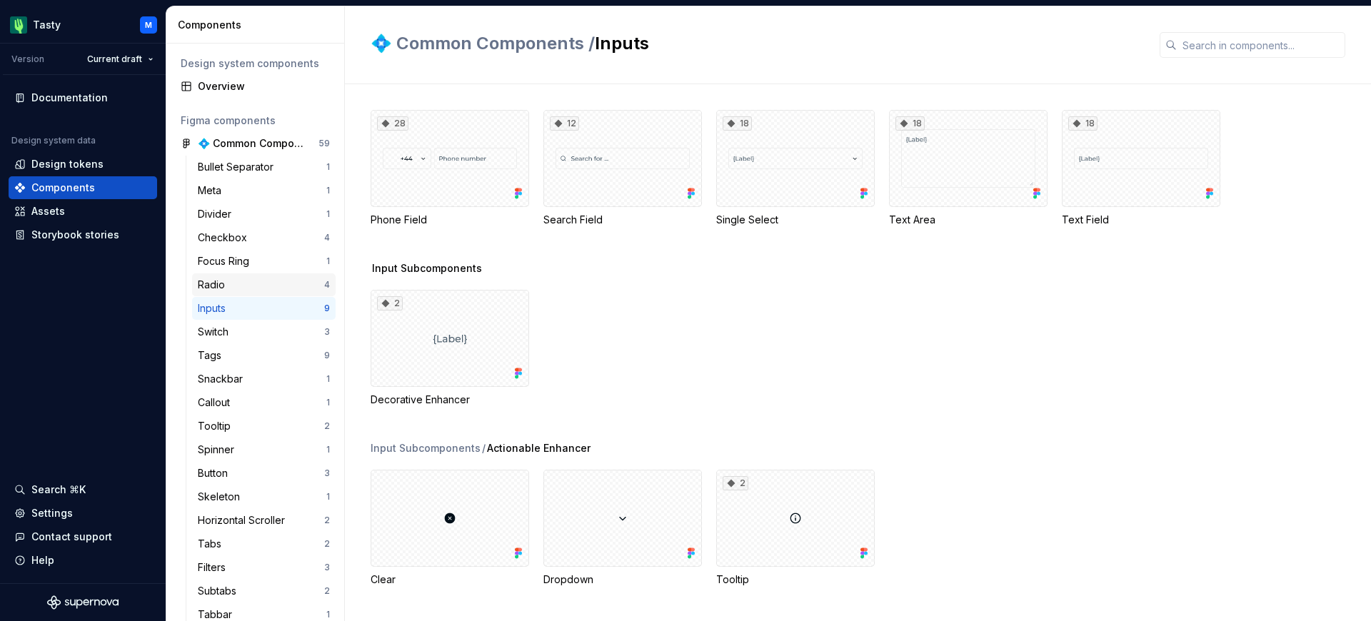
click at [263, 286] on div "Radio" at bounding box center [261, 285] width 126 height 14
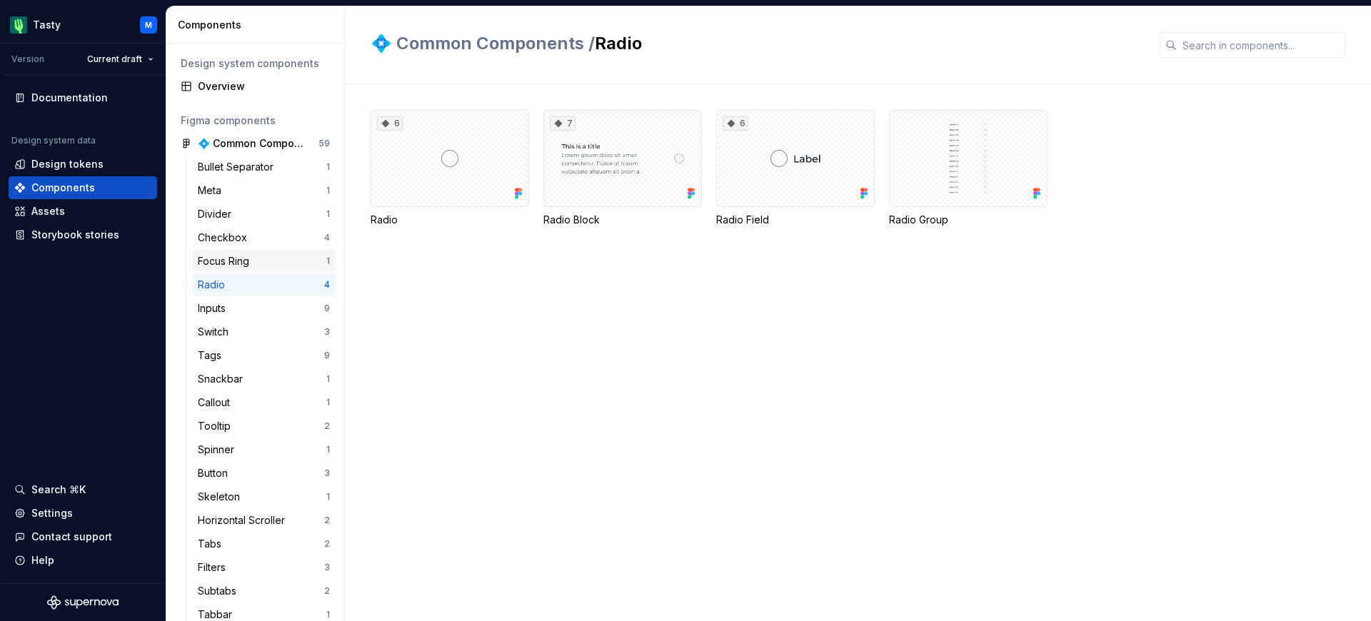
click at [264, 259] on div "Focus Ring" at bounding box center [262, 261] width 129 height 14
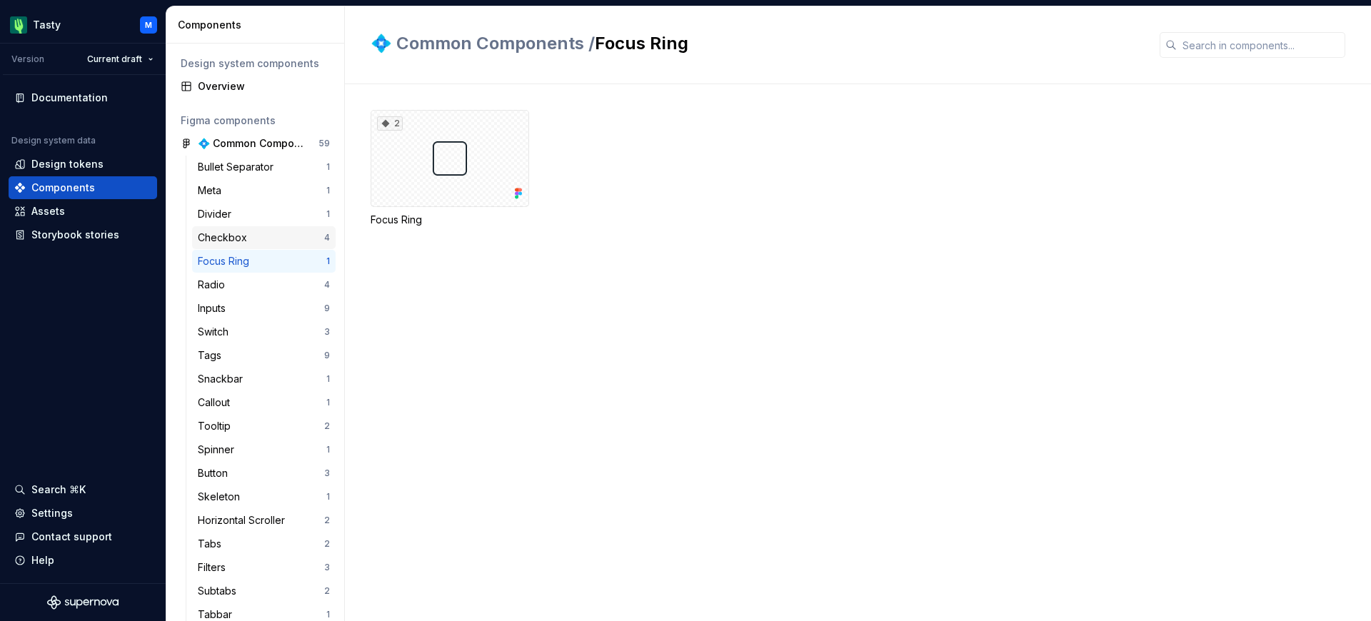
click at [267, 239] on div "Checkbox" at bounding box center [261, 238] width 126 height 14
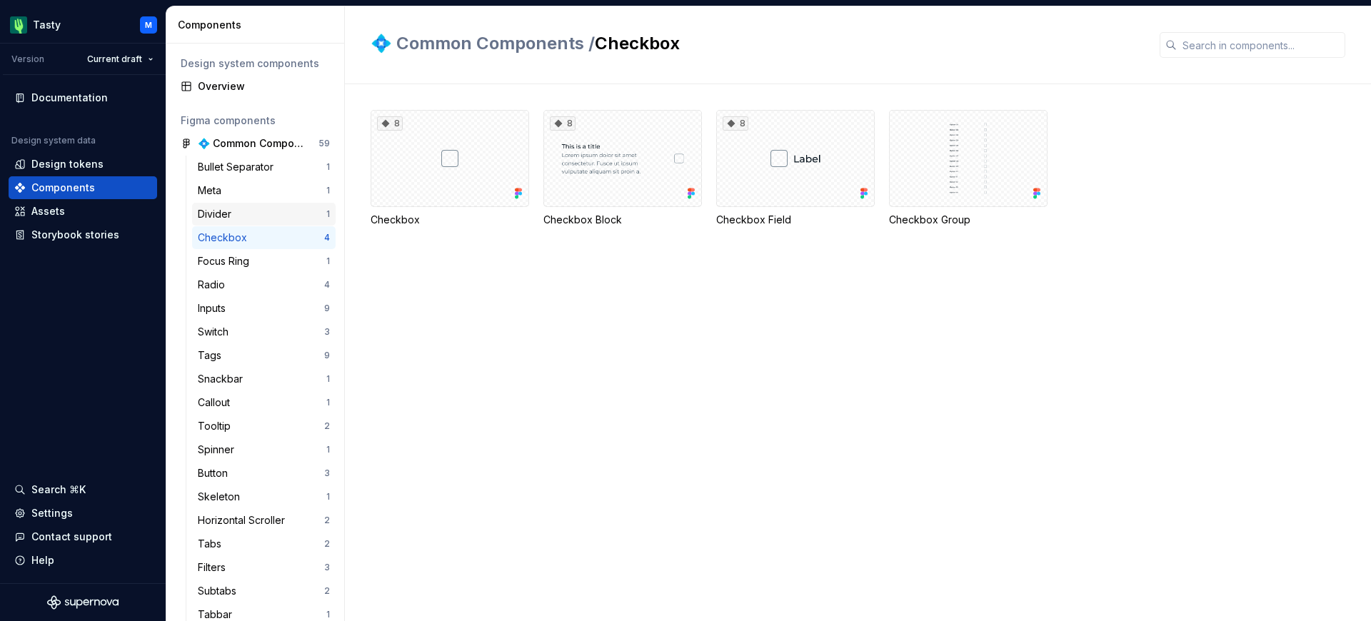
click at [274, 221] on div "Divider 1" at bounding box center [264, 214] width 144 height 23
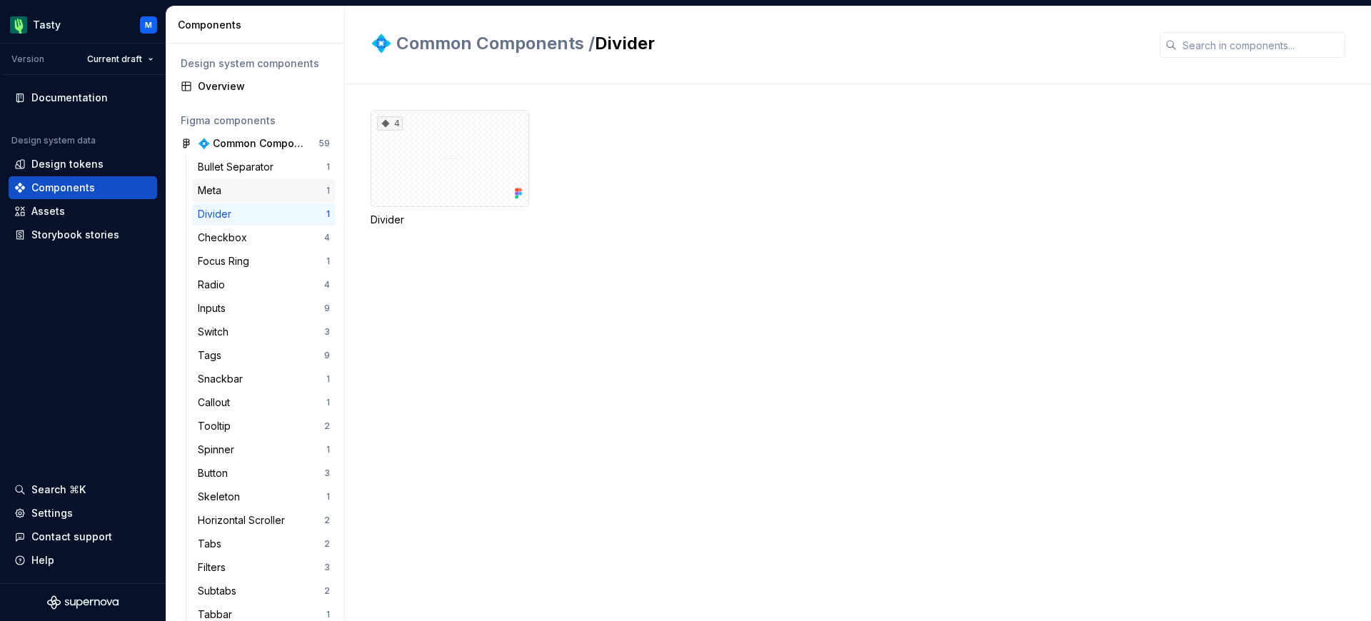
click at [275, 200] on div "Meta 1" at bounding box center [264, 190] width 144 height 23
click at [279, 179] on div "Meta 1" at bounding box center [264, 190] width 144 height 23
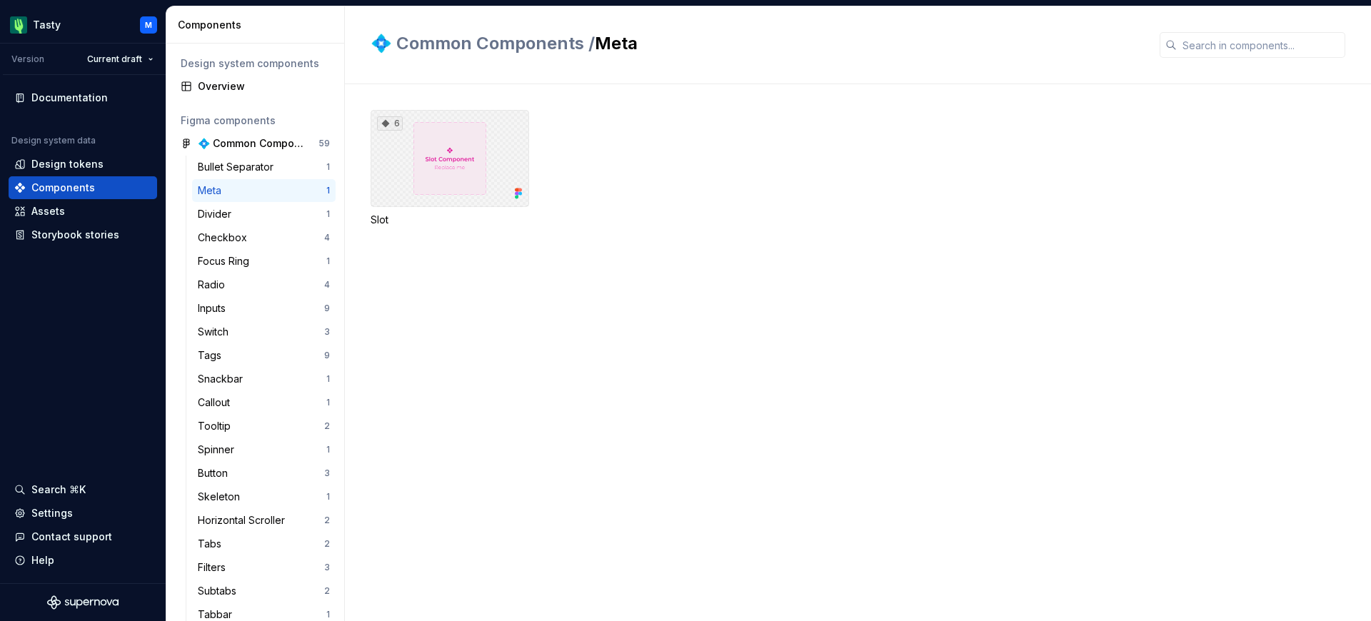
click at [399, 166] on div "6" at bounding box center [450, 158] width 159 height 97
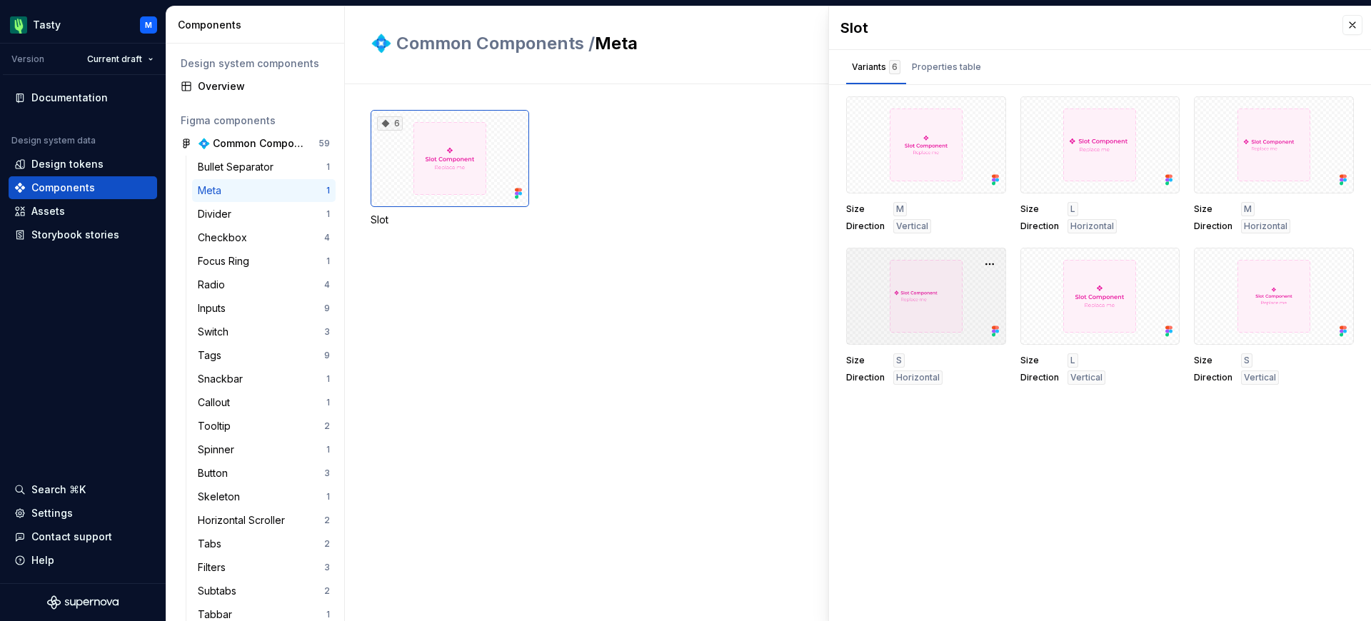
click at [886, 281] on div at bounding box center [926, 296] width 160 height 97
click at [700, 226] on div "6 Slot" at bounding box center [871, 168] width 1001 height 117
click at [135, 61] on html "Tasty M Version Current draft Documentation Design system data Design tokens Co…" at bounding box center [685, 310] width 1371 height 621
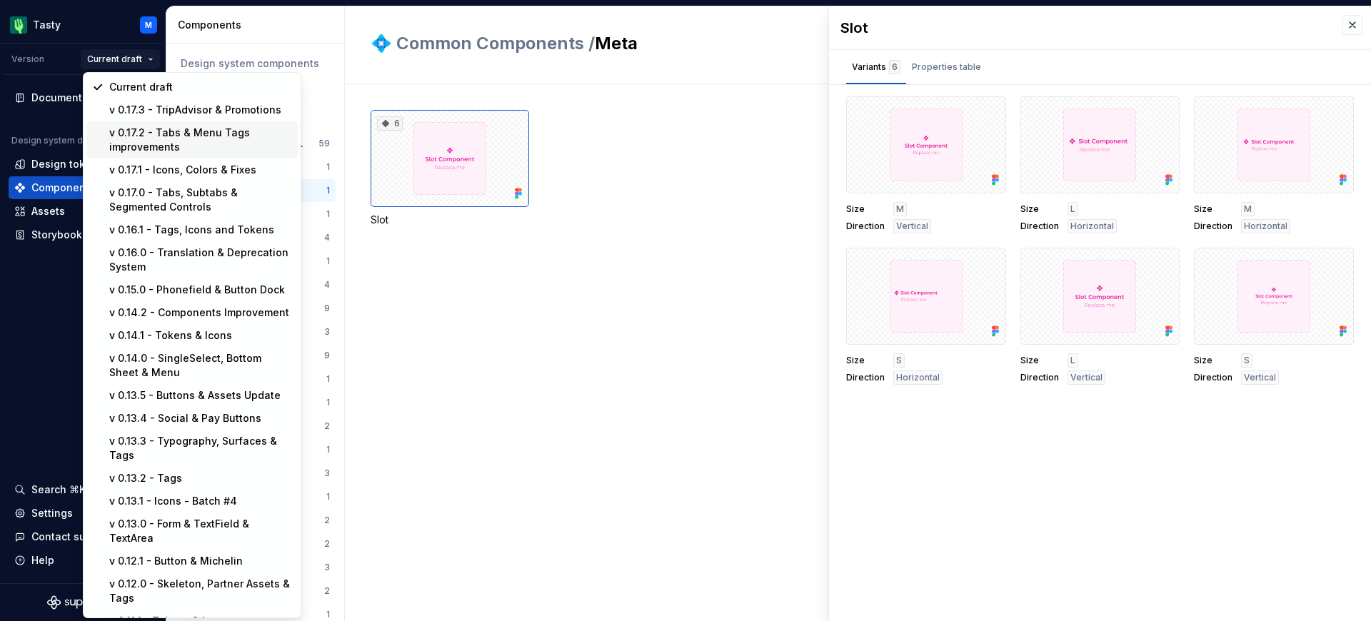
click at [160, 146] on div "v 0.17.2 - Tabs & Menu Tags improvements" at bounding box center [200, 140] width 183 height 29
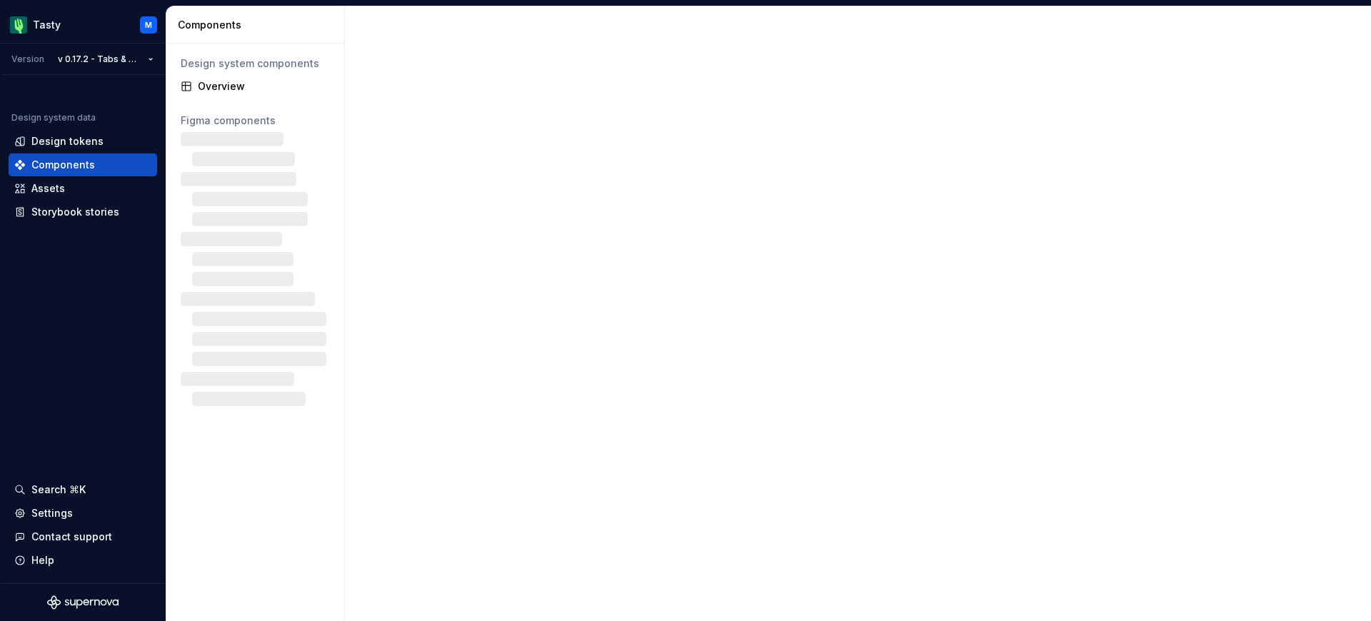
click at [143, 57] on html "Tasty M Version v 0.17.2 - Tabs & Menu Tags improvements Design system data Des…" at bounding box center [685, 310] width 1371 height 621
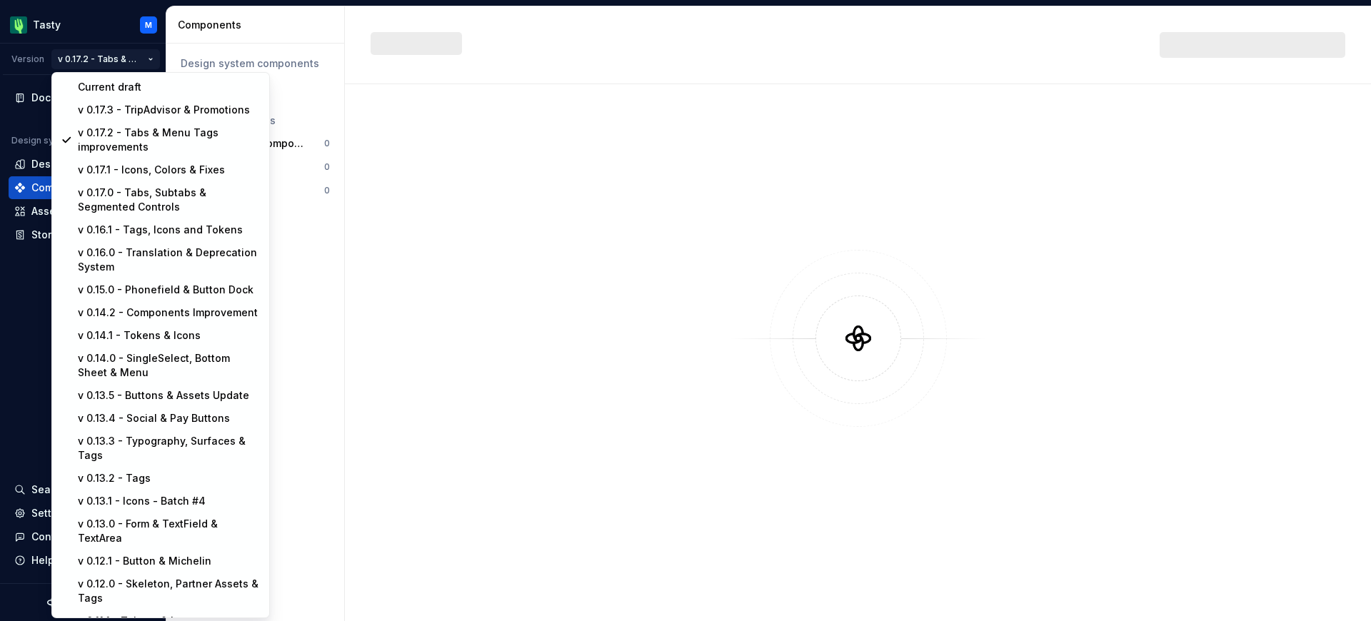
click at [529, 150] on html "Tasty M Version v 0.17.2 - Tabs & Menu Tags improvements Documentation Design s…" at bounding box center [685, 310] width 1371 height 621
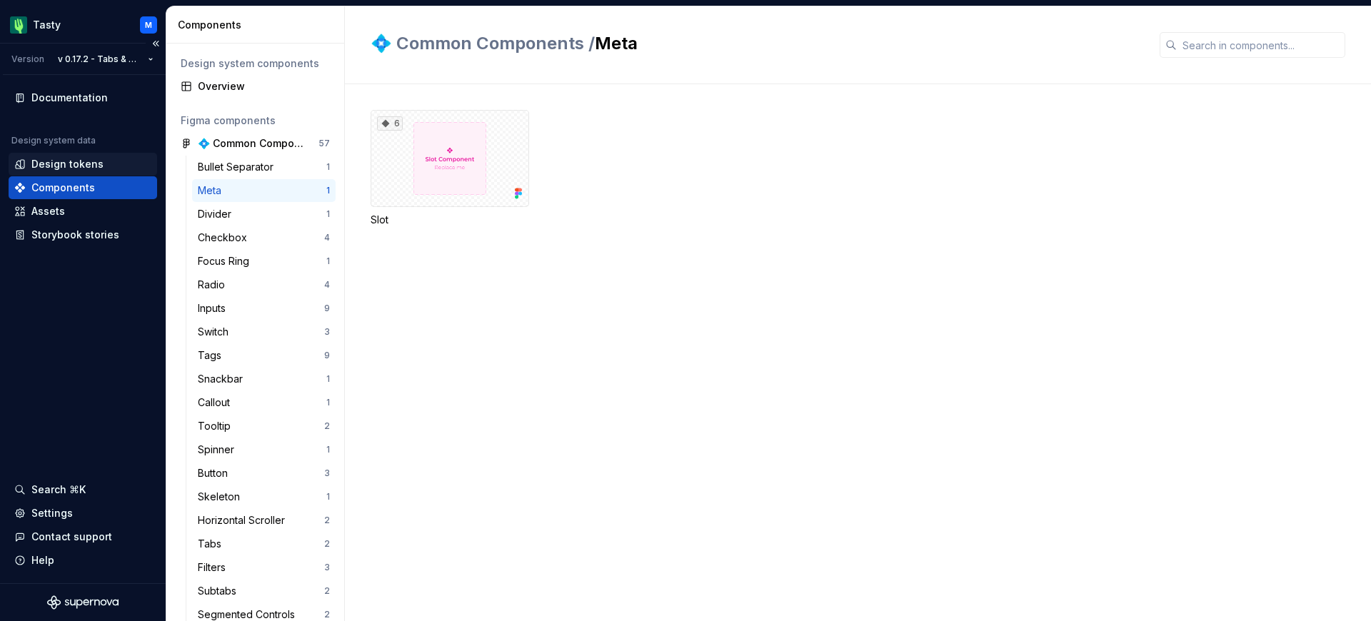
click at [114, 169] on div "Design tokens" at bounding box center [82, 164] width 137 height 14
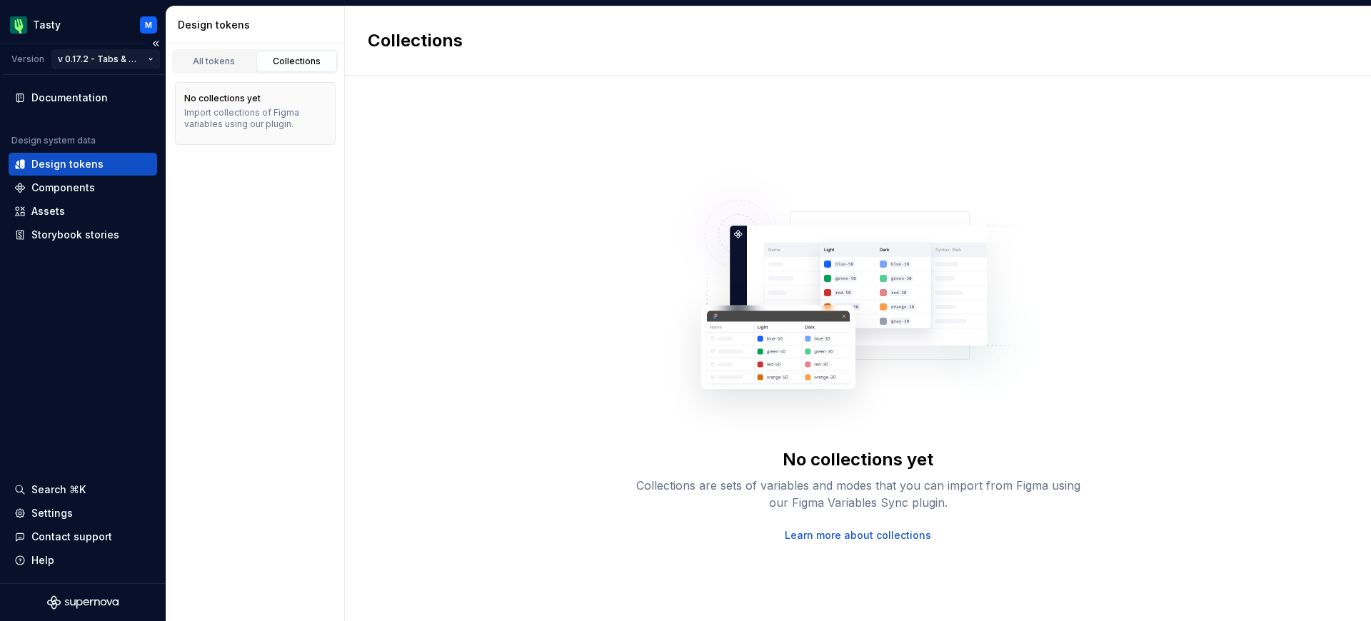
click at [141, 62] on html "Tasty M Version v 0.17.2 - Tabs & Menu Tags improvements Documentation Design s…" at bounding box center [685, 310] width 1371 height 621
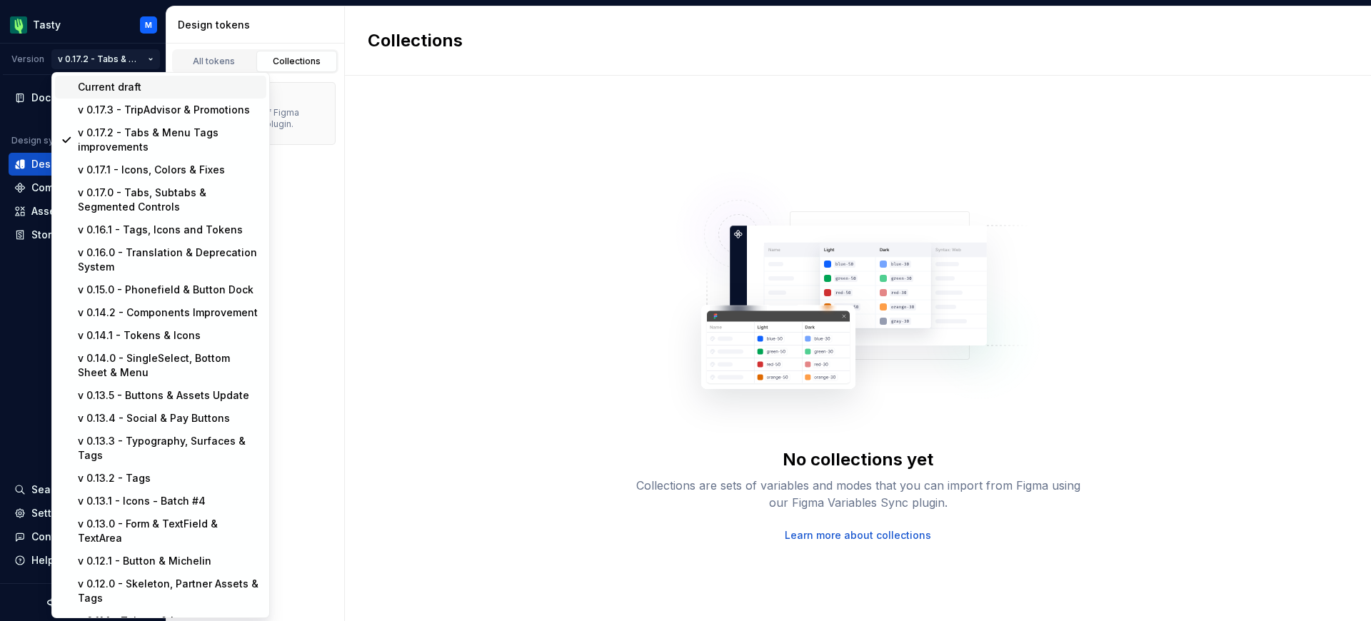
click at [144, 89] on div "Current draft" at bounding box center [169, 87] width 183 height 14
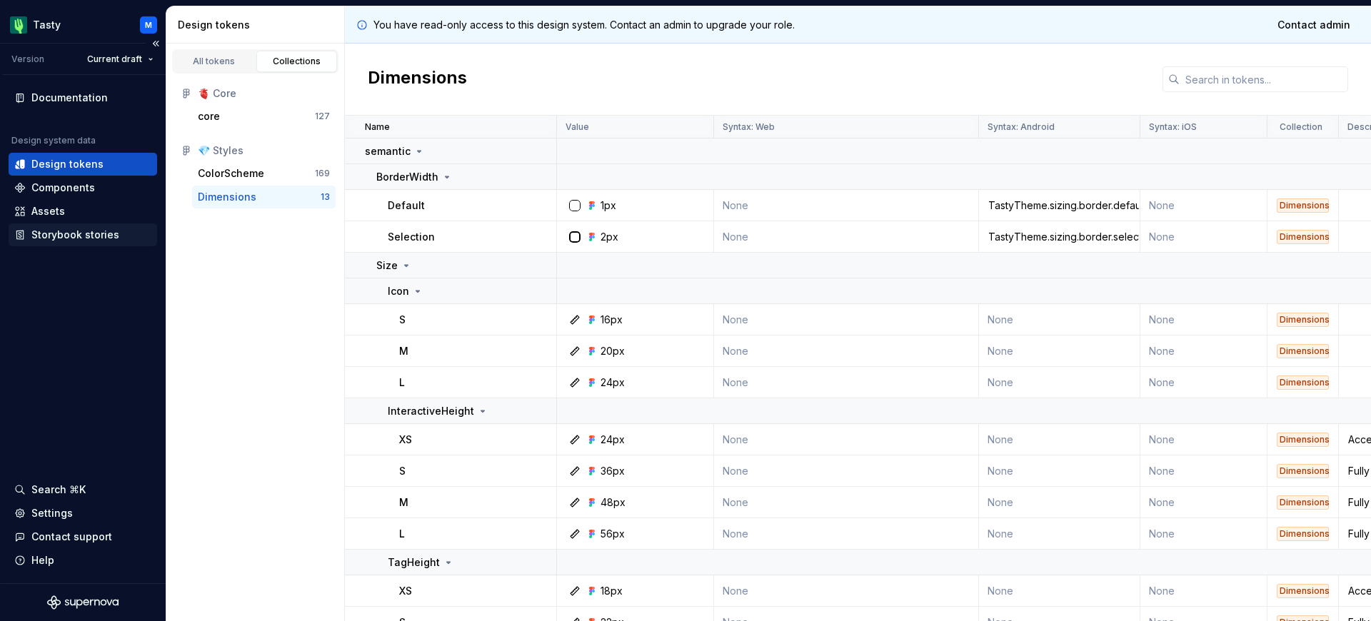
click at [56, 239] on div "Storybook stories" at bounding box center [75, 235] width 88 height 14
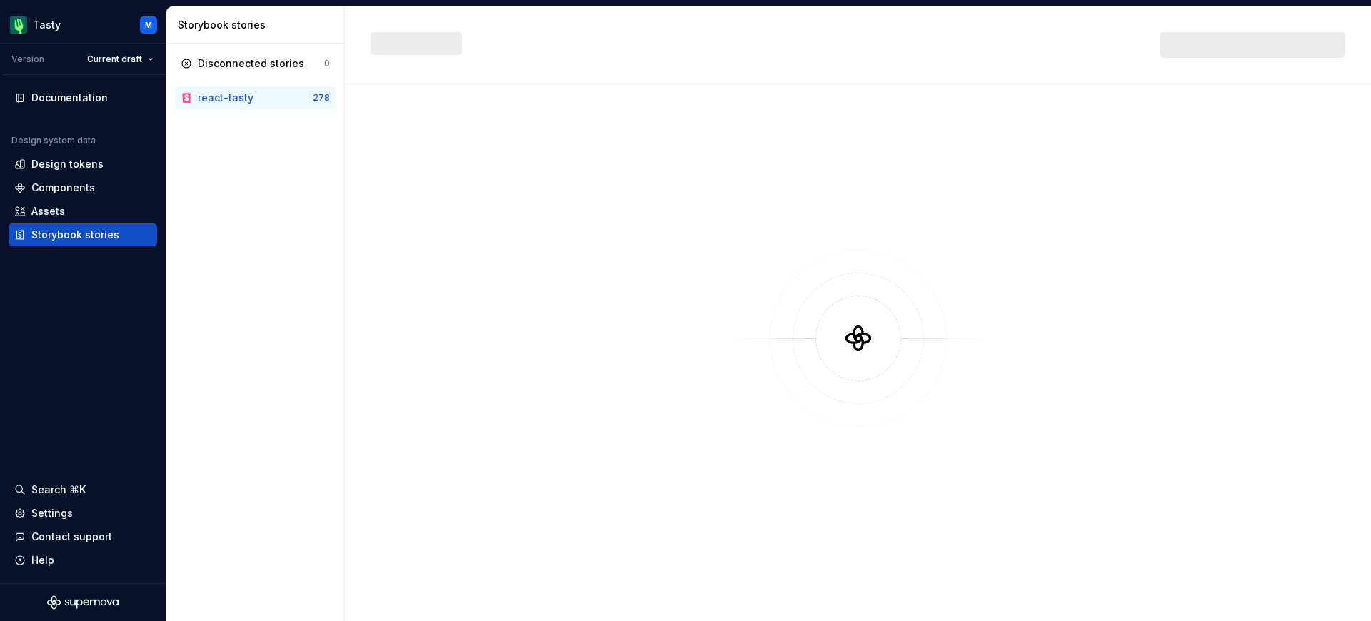
click at [242, 94] on div "react-tasty" at bounding box center [226, 98] width 56 height 14
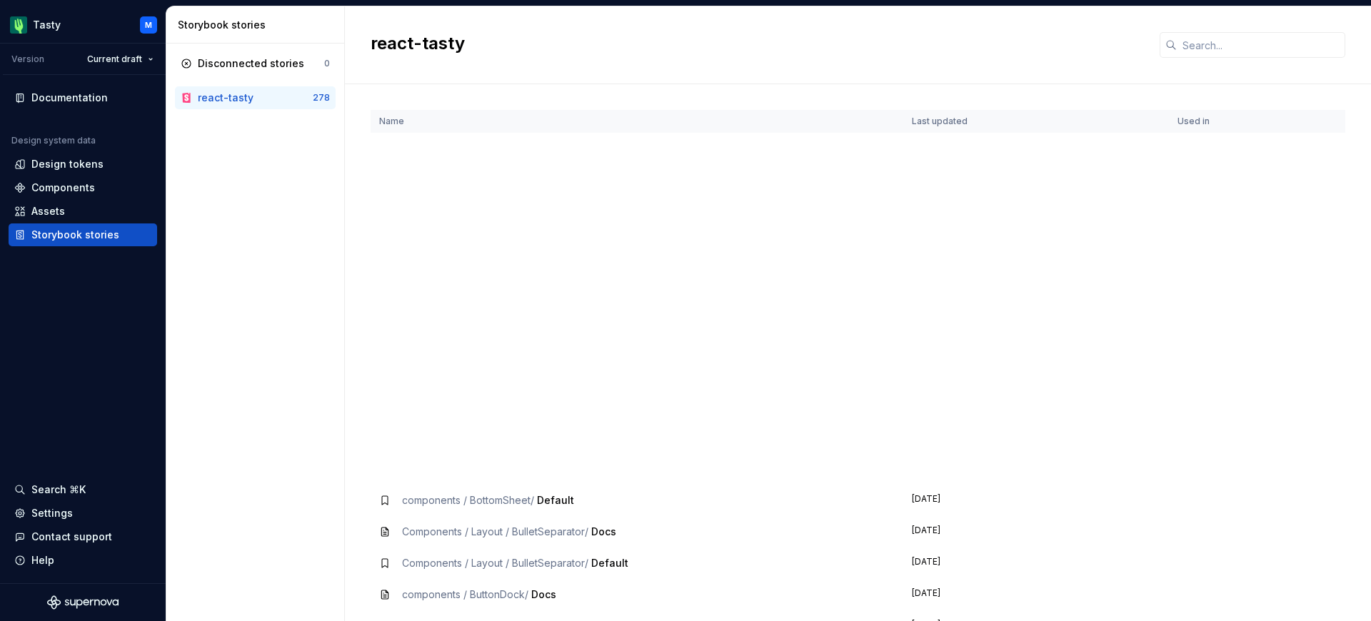
scroll to position [2065, 0]
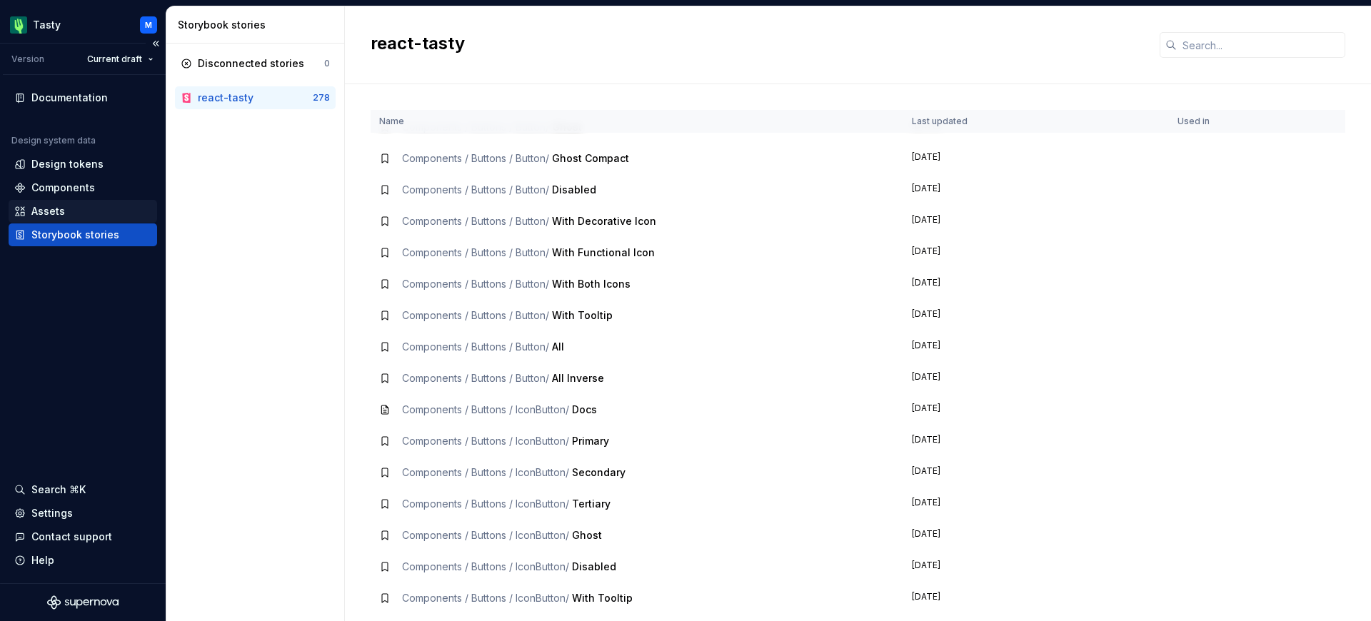
click at [127, 212] on div "Assets" at bounding box center [82, 211] width 137 height 14
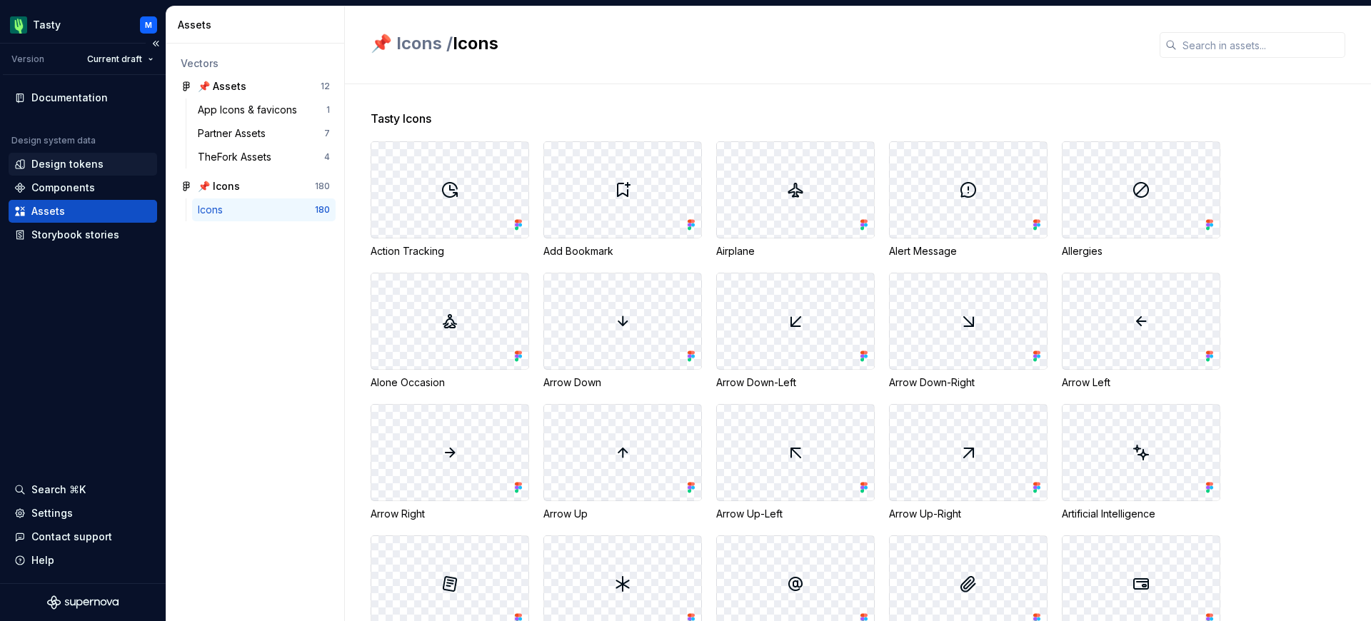
click at [70, 171] on div "Design tokens" at bounding box center [83, 164] width 149 height 23
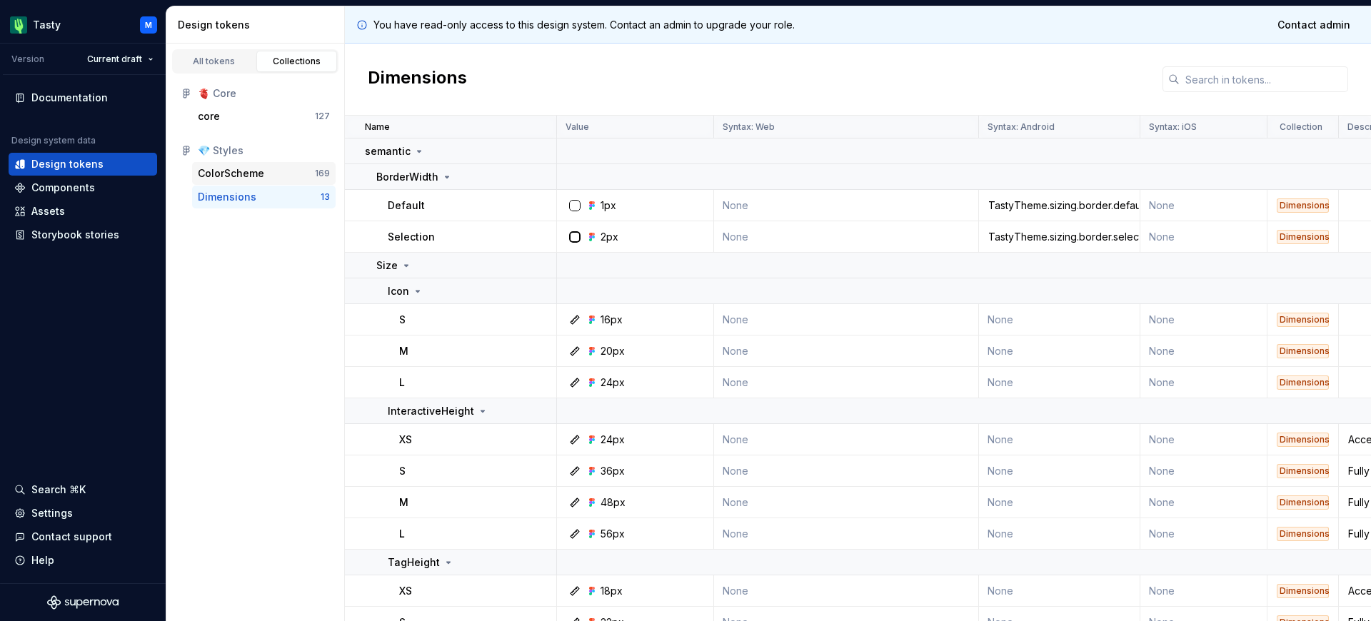
click at [278, 173] on div "ColorScheme" at bounding box center [256, 173] width 117 height 14
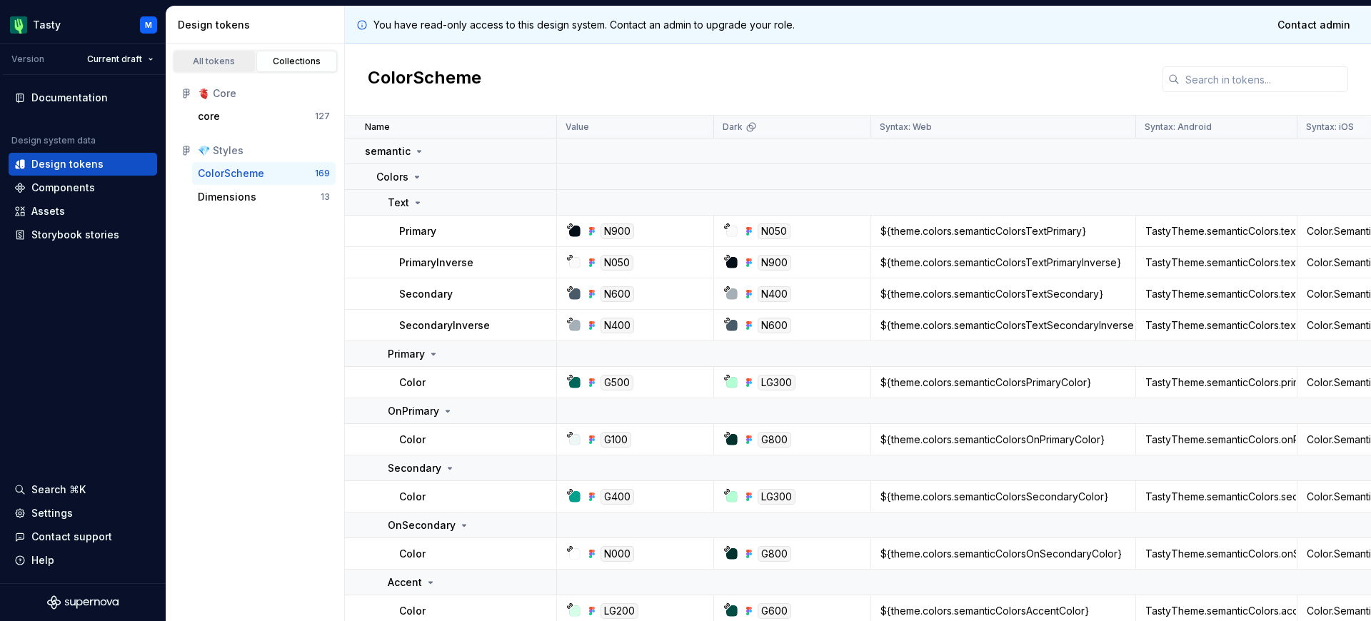
click at [242, 69] on link "All tokens" at bounding box center [214, 61] width 81 height 21
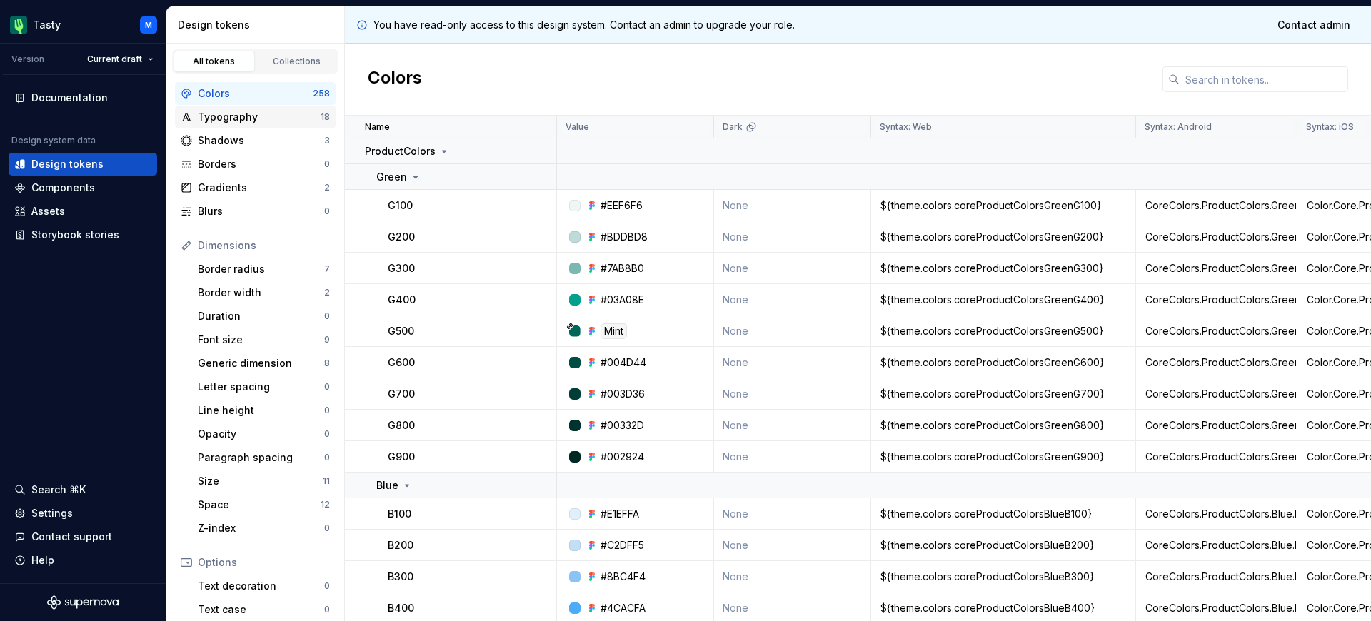
click at [264, 114] on div "Typography" at bounding box center [259, 117] width 123 height 14
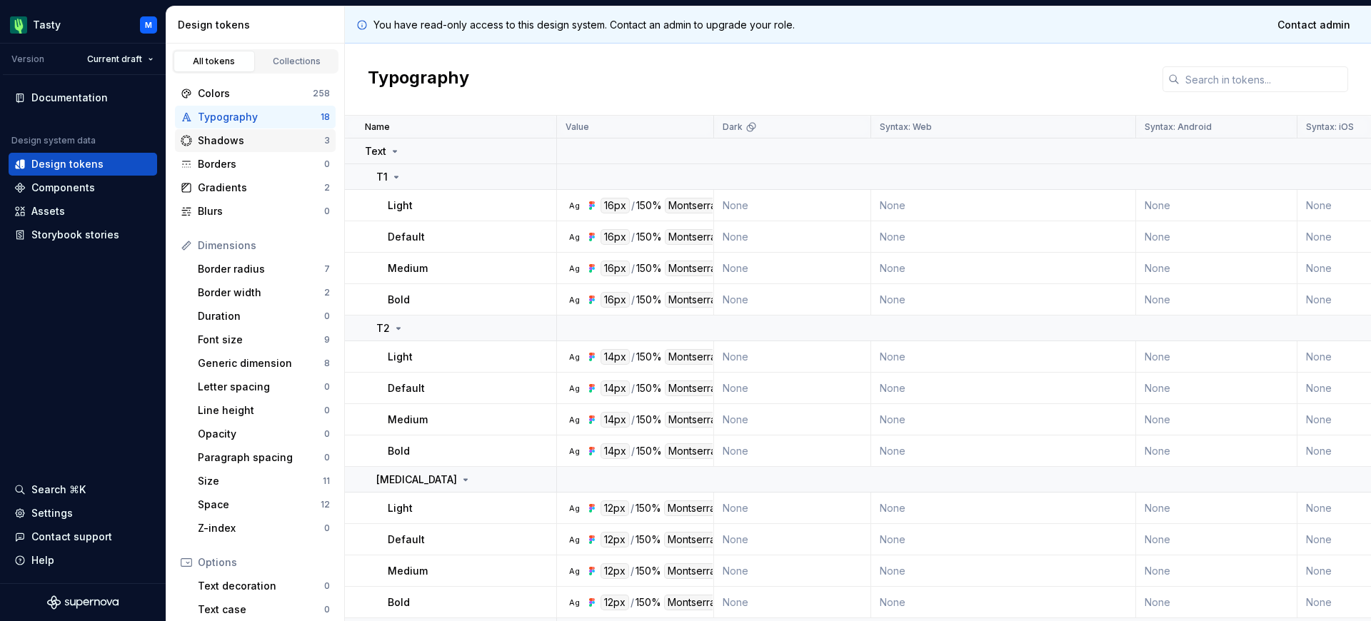
click at [265, 134] on div "Shadows" at bounding box center [261, 141] width 126 height 14
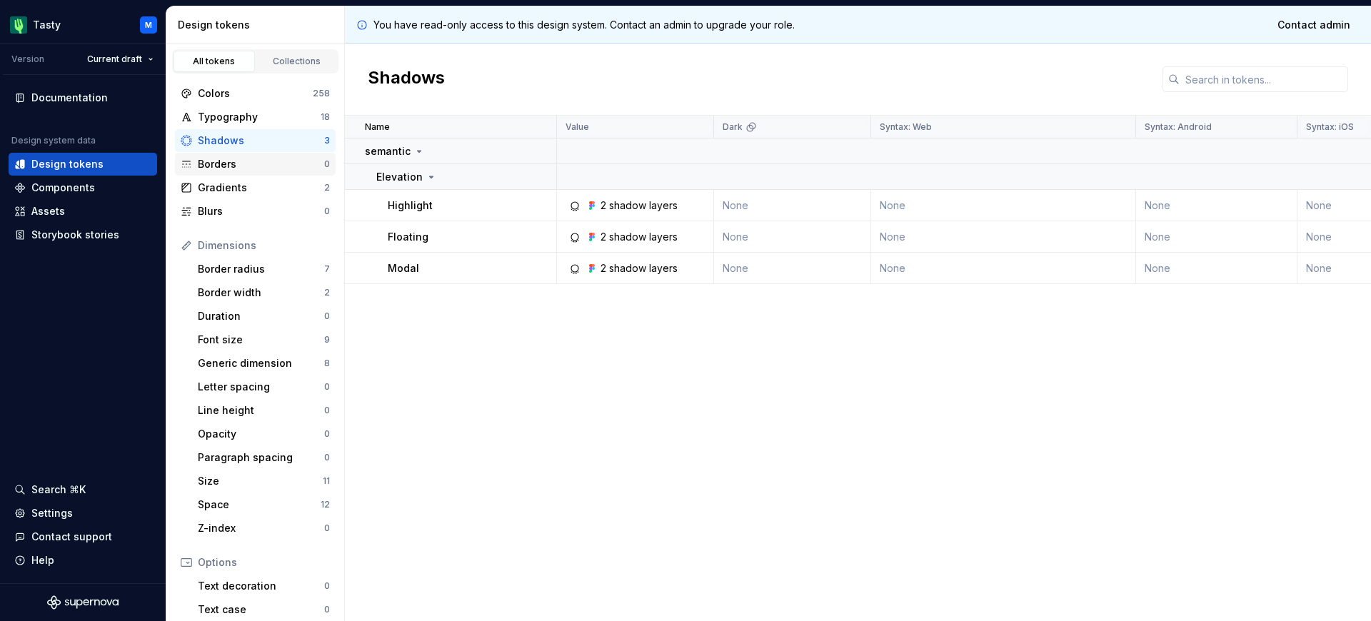
click at [266, 157] on div "Borders" at bounding box center [261, 164] width 126 height 14
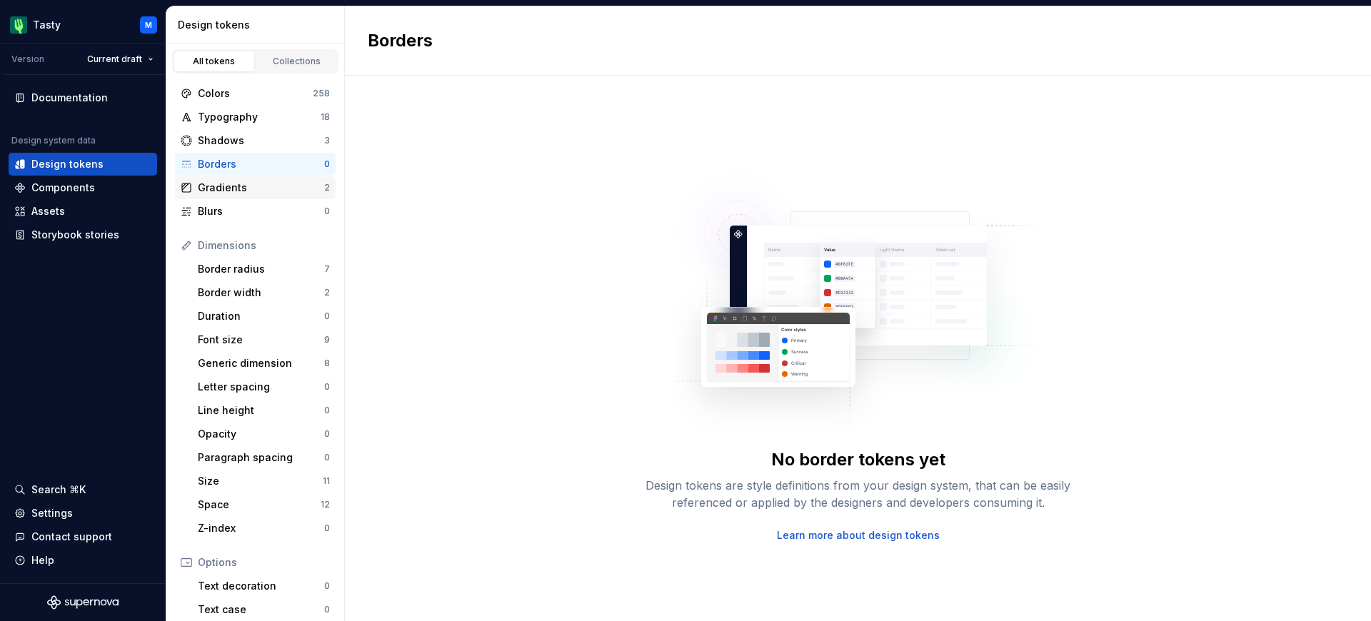
click at [268, 189] on div "Gradients" at bounding box center [261, 188] width 126 height 14
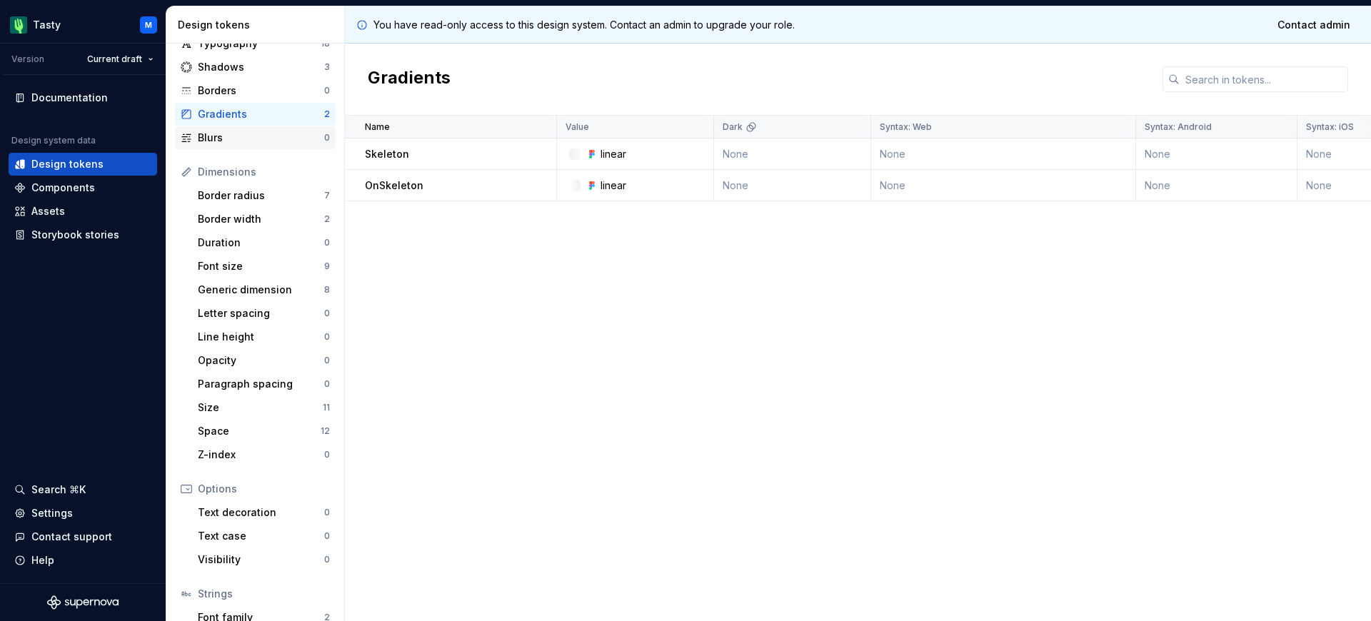
scroll to position [96, 0]
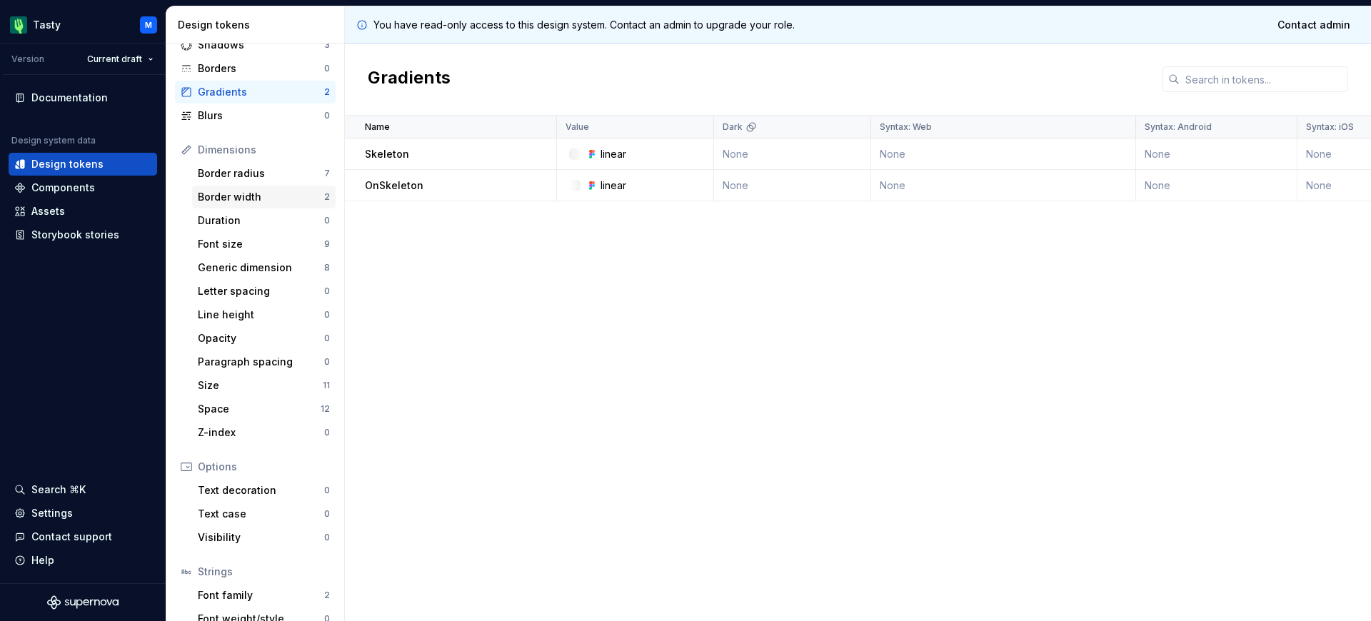
click at [265, 201] on div "Border width" at bounding box center [261, 197] width 126 height 14
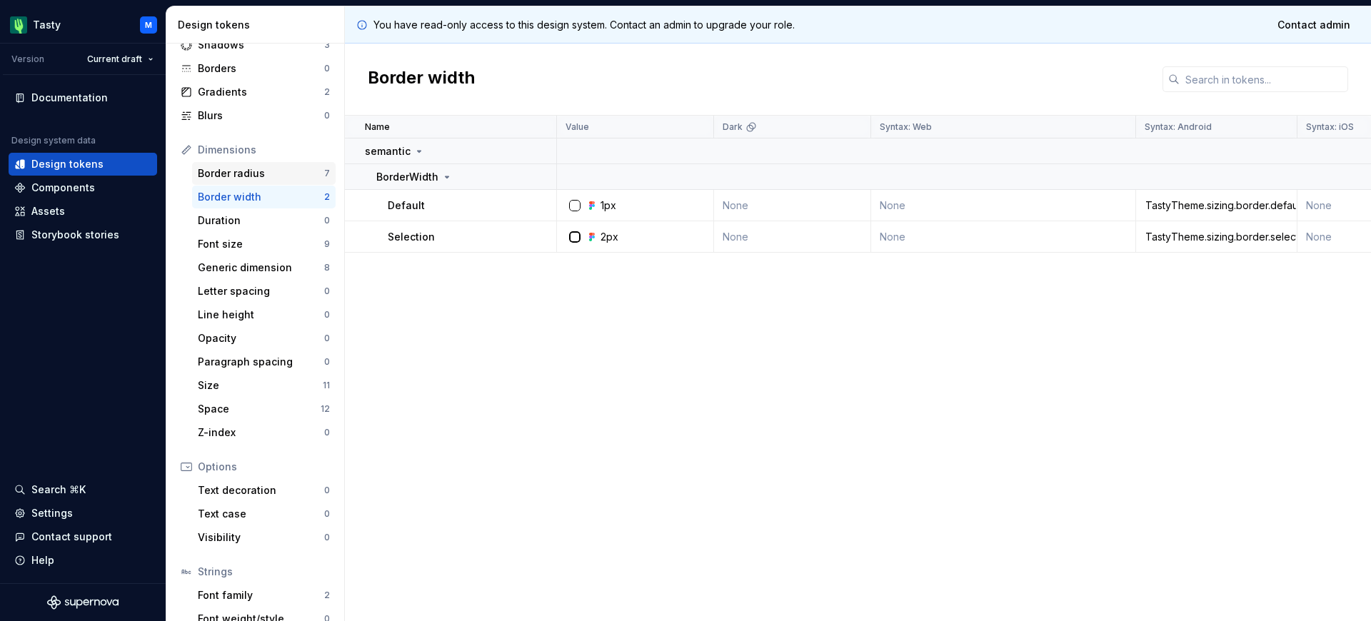
click at [264, 179] on div "Border radius" at bounding box center [261, 173] width 126 height 14
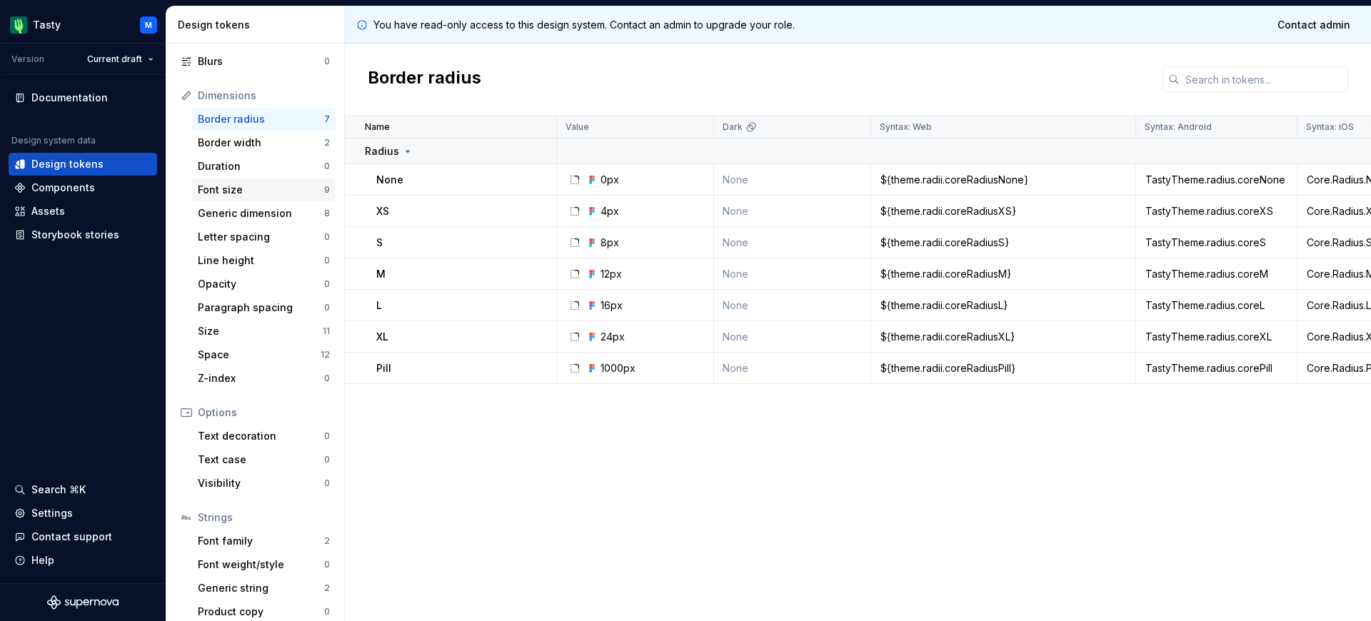
scroll to position [161, 0]
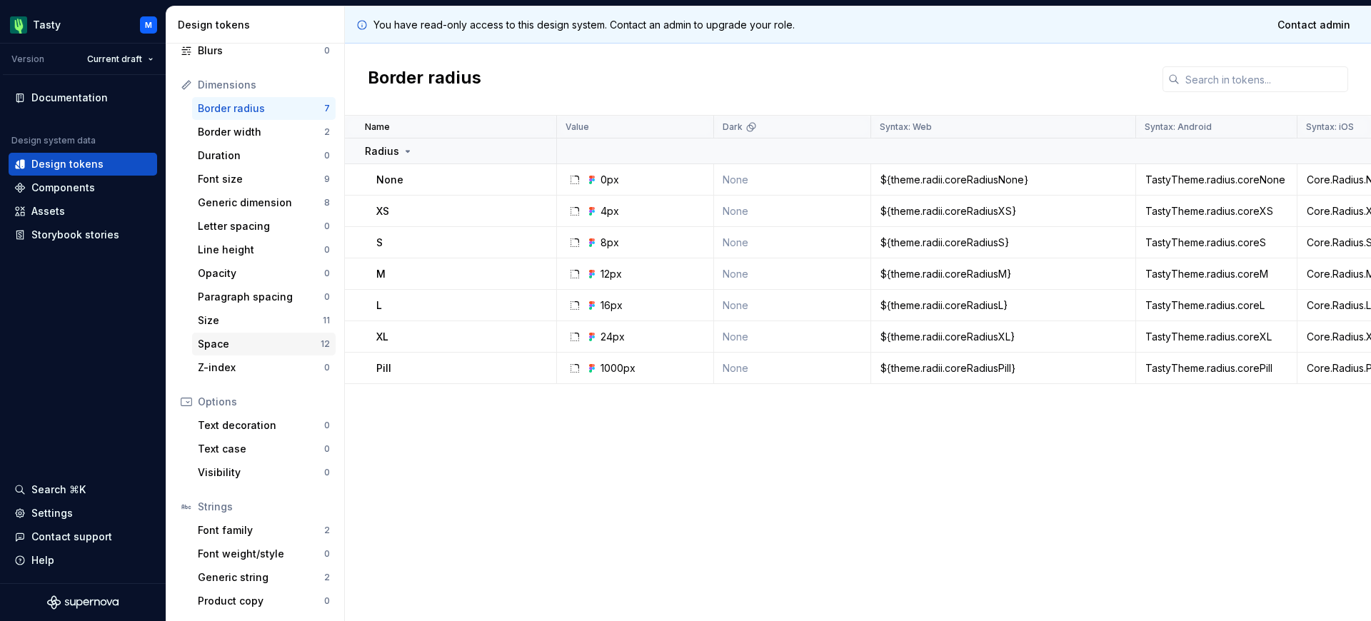
click at [258, 340] on div "Space" at bounding box center [259, 344] width 123 height 14
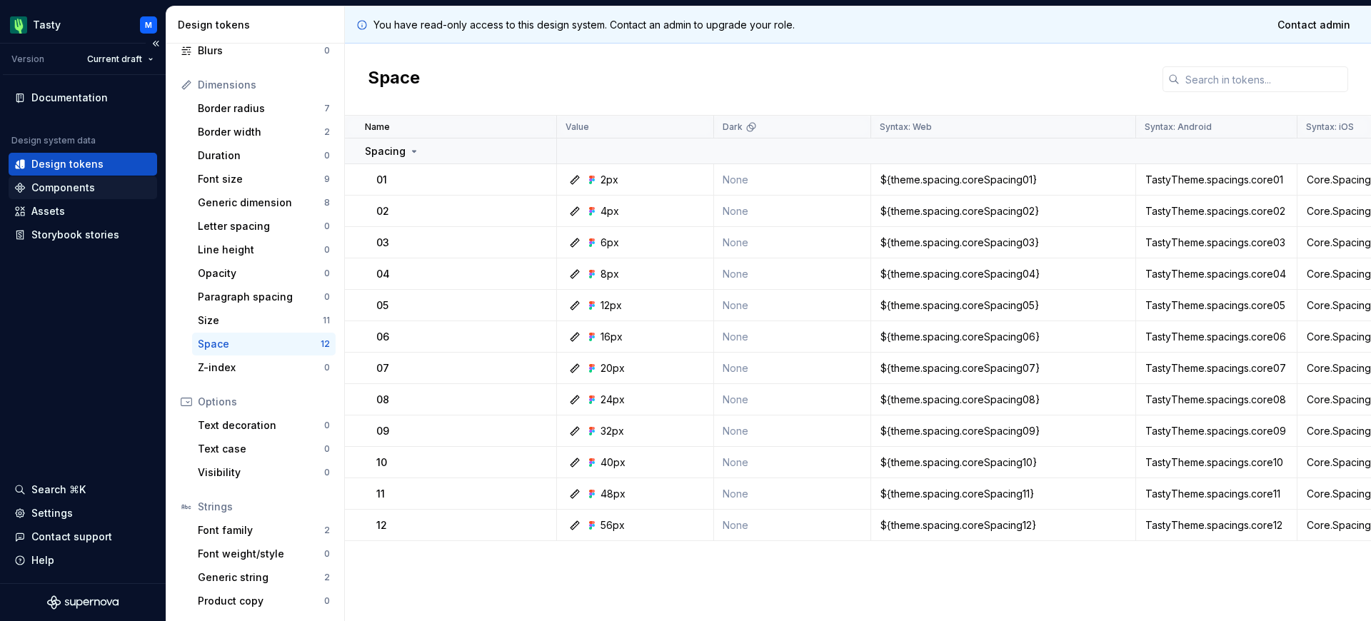
click at [90, 191] on div "Components" at bounding box center [63, 188] width 64 height 14
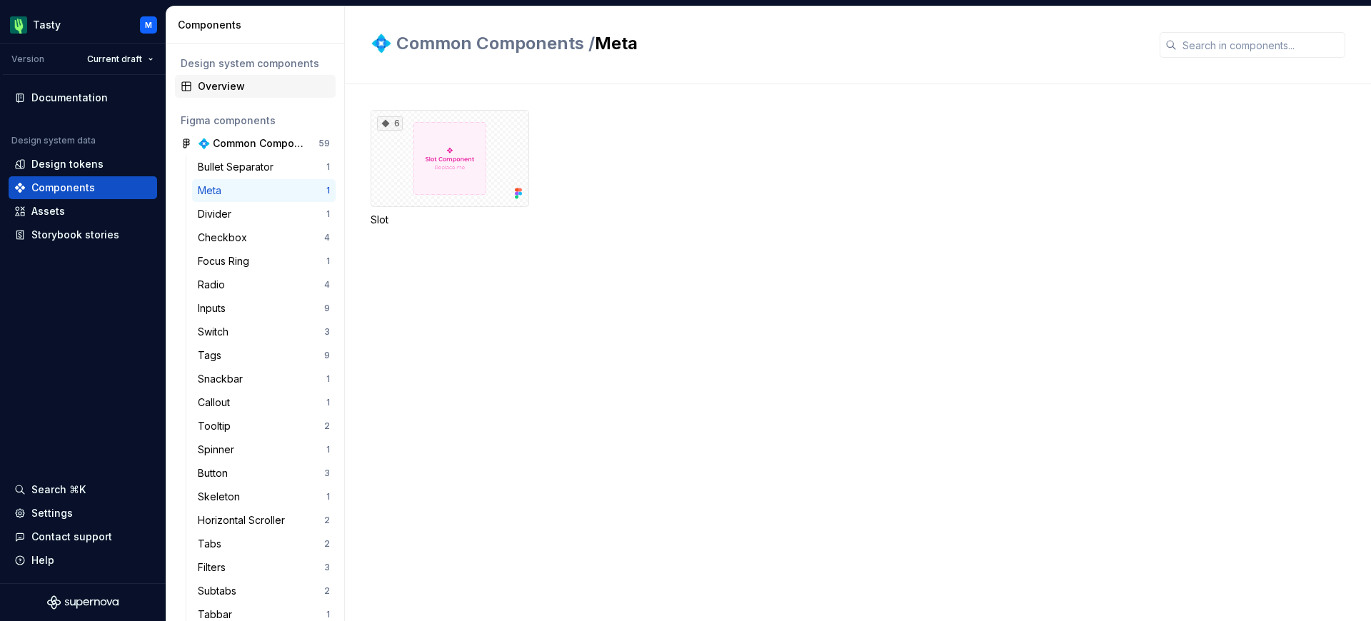
click at [226, 81] on div "Overview" at bounding box center [264, 86] width 132 height 14
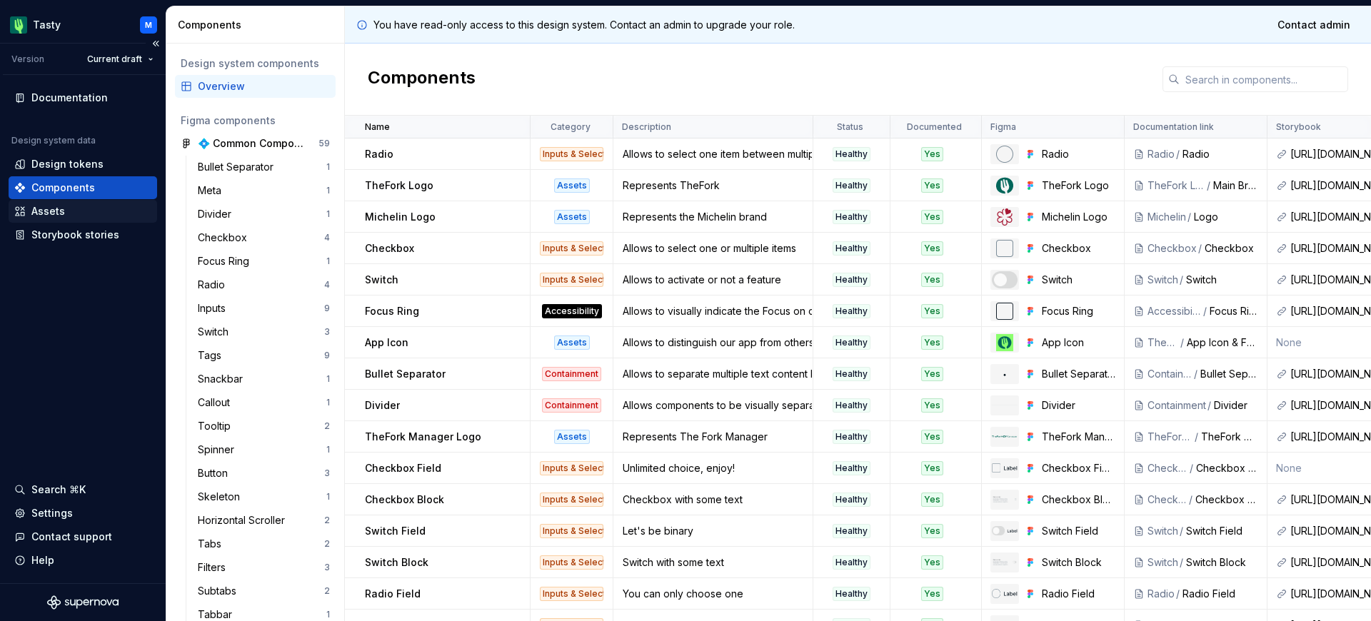
click at [105, 215] on div "Assets" at bounding box center [82, 211] width 137 height 14
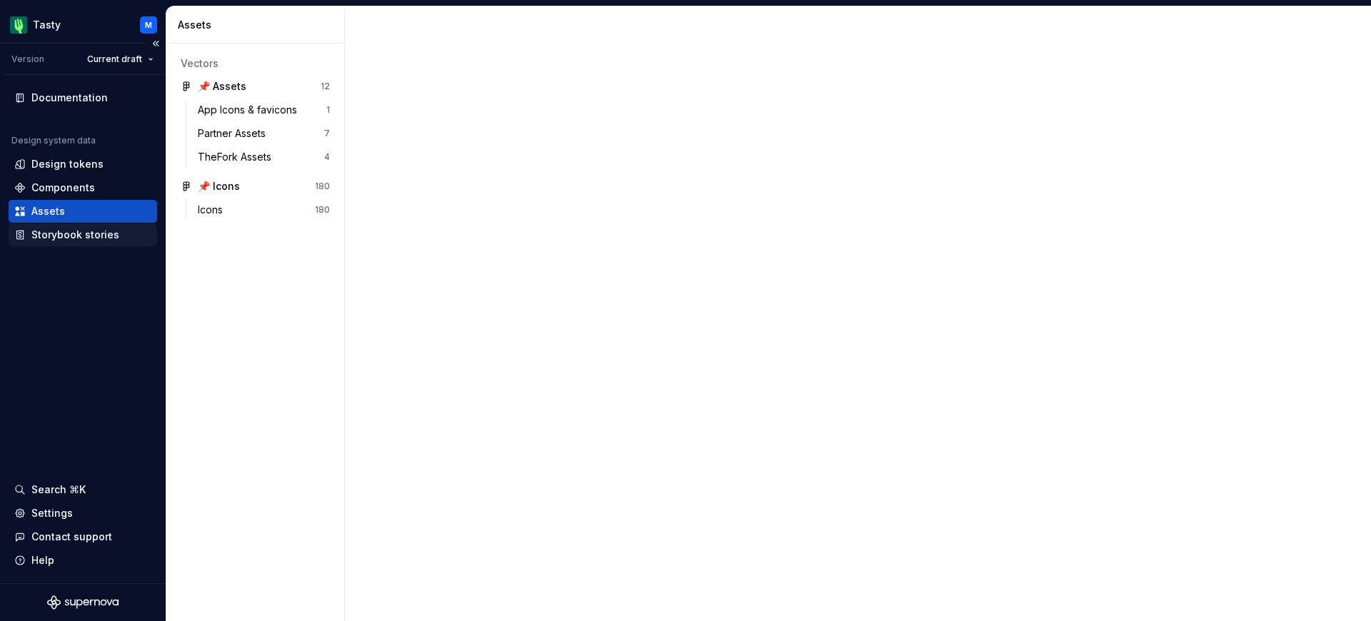
click at [101, 236] on div "Storybook stories" at bounding box center [75, 235] width 88 height 14
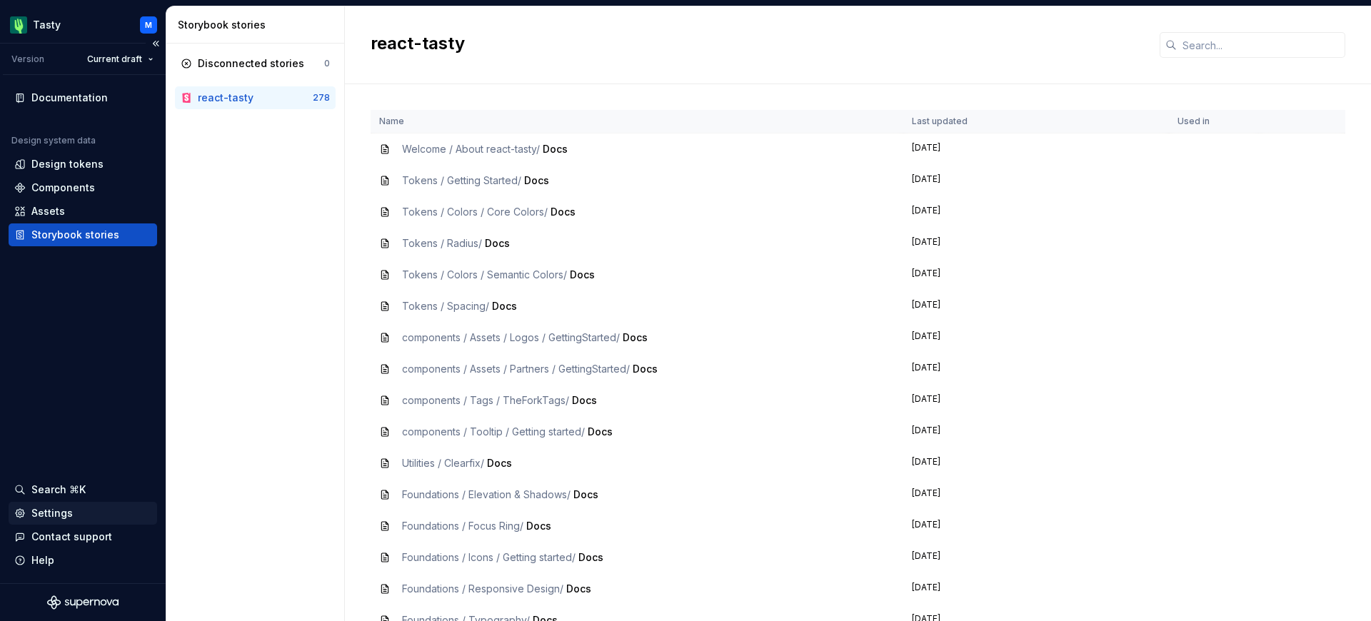
click at [83, 516] on div "Settings" at bounding box center [82, 513] width 137 height 14
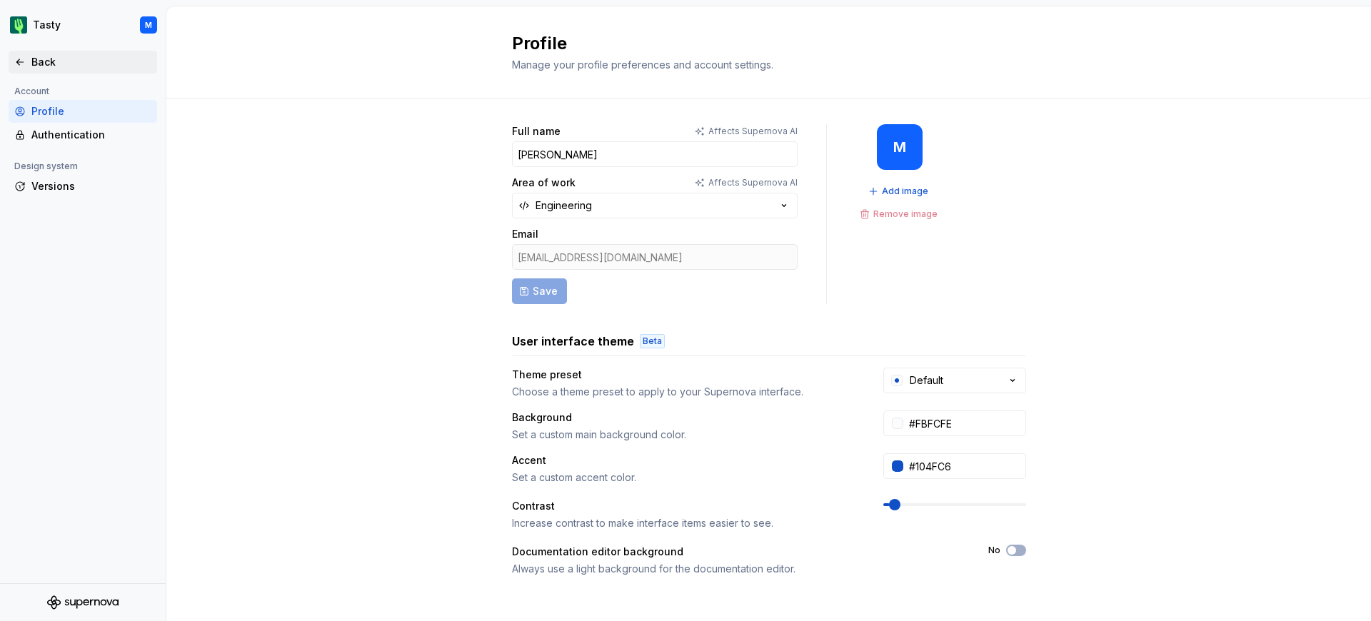
click at [40, 64] on div "Back" at bounding box center [91, 62] width 120 height 14
